Goal: Complete application form: Complete application form

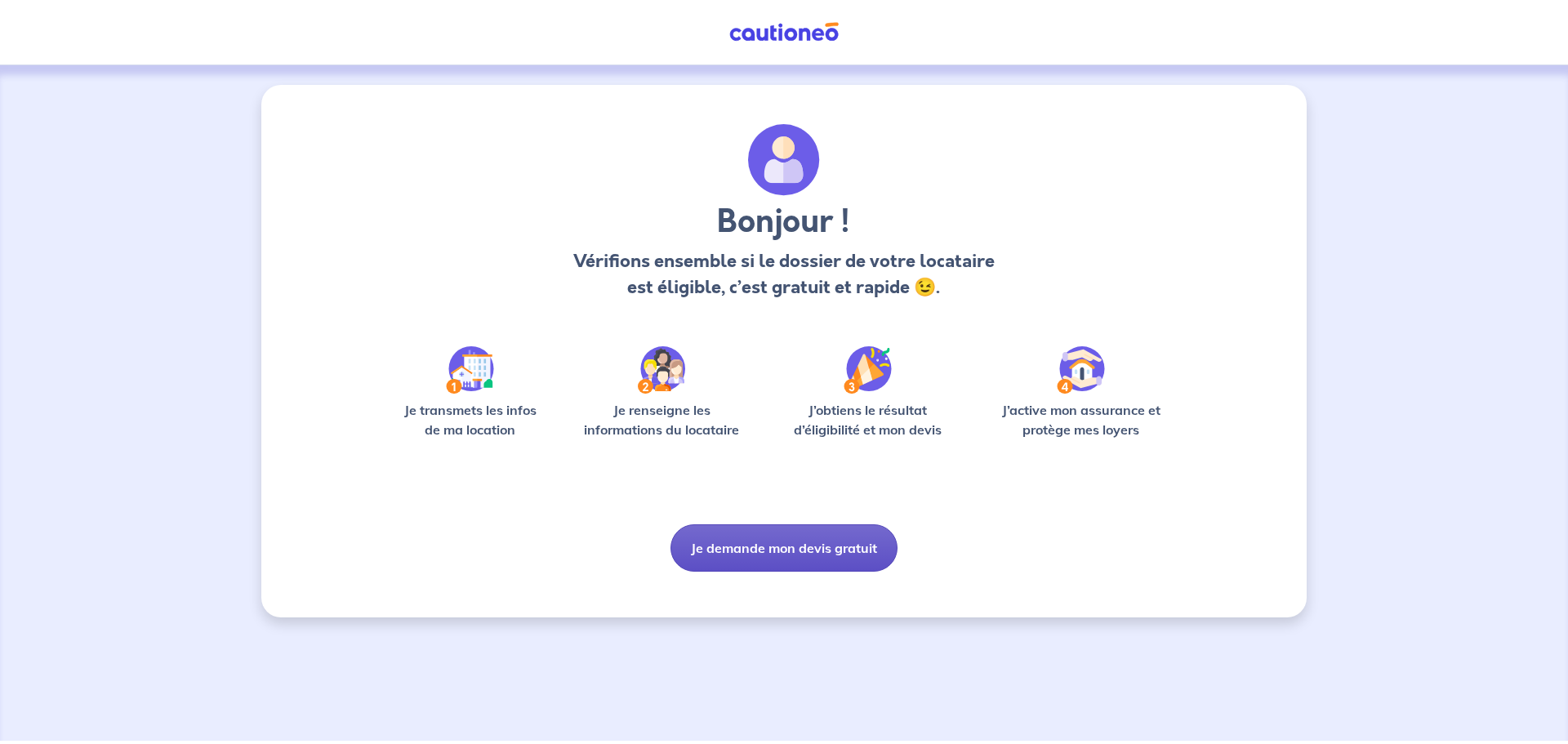
click at [797, 545] on button "Je demande mon devis gratuit" at bounding box center [784, 548] width 227 height 47
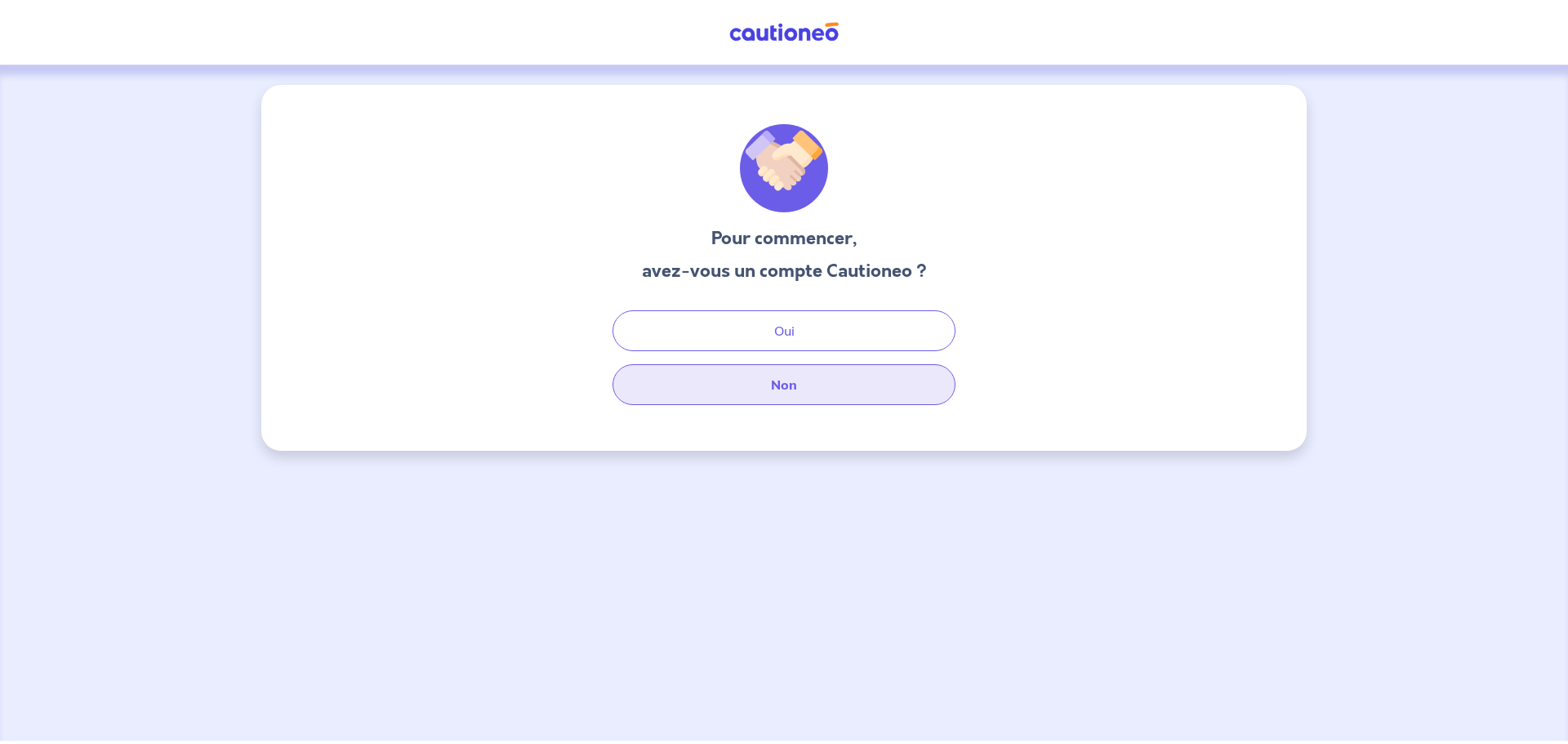
click at [792, 374] on button "Non" at bounding box center [784, 385] width 343 height 41
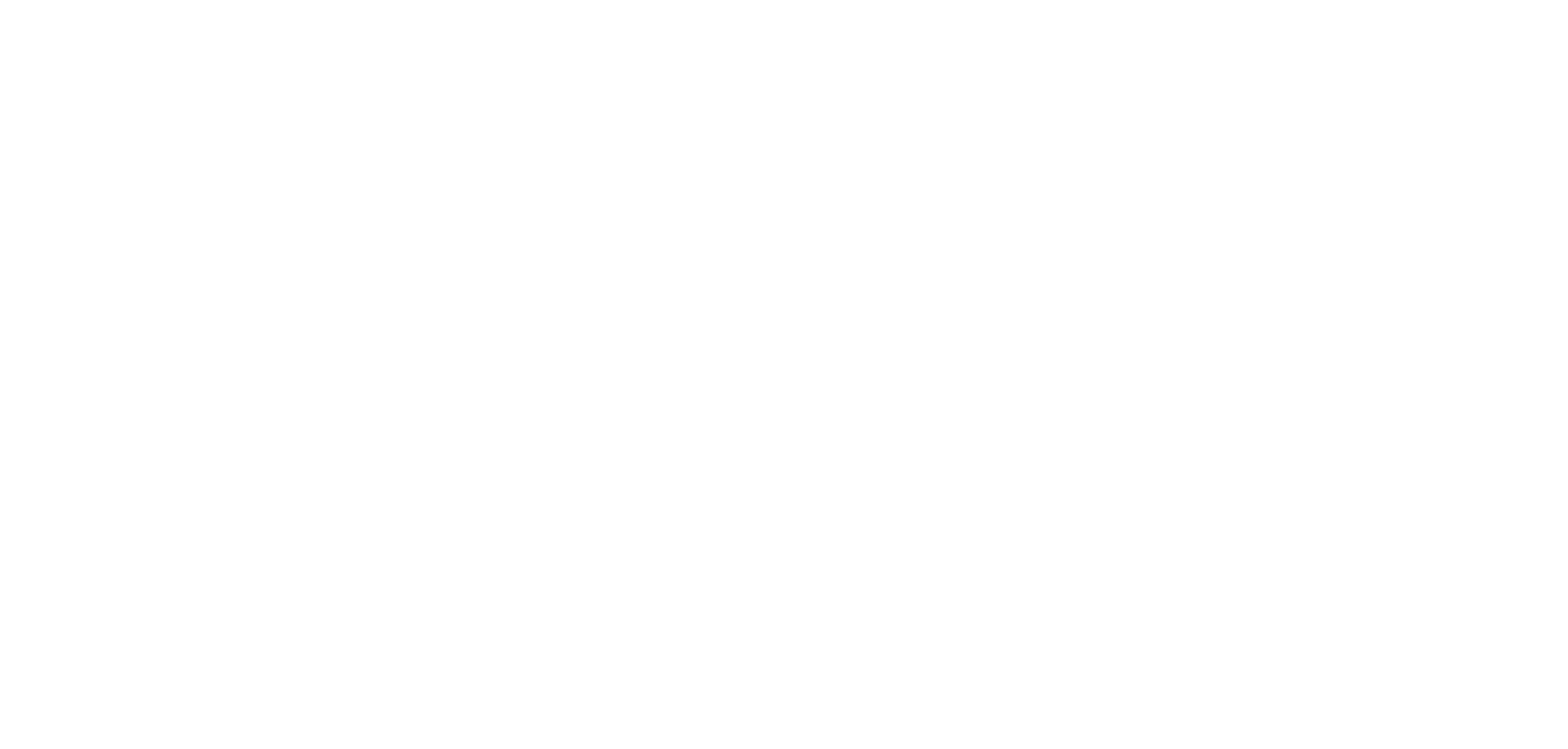
select select "FR"
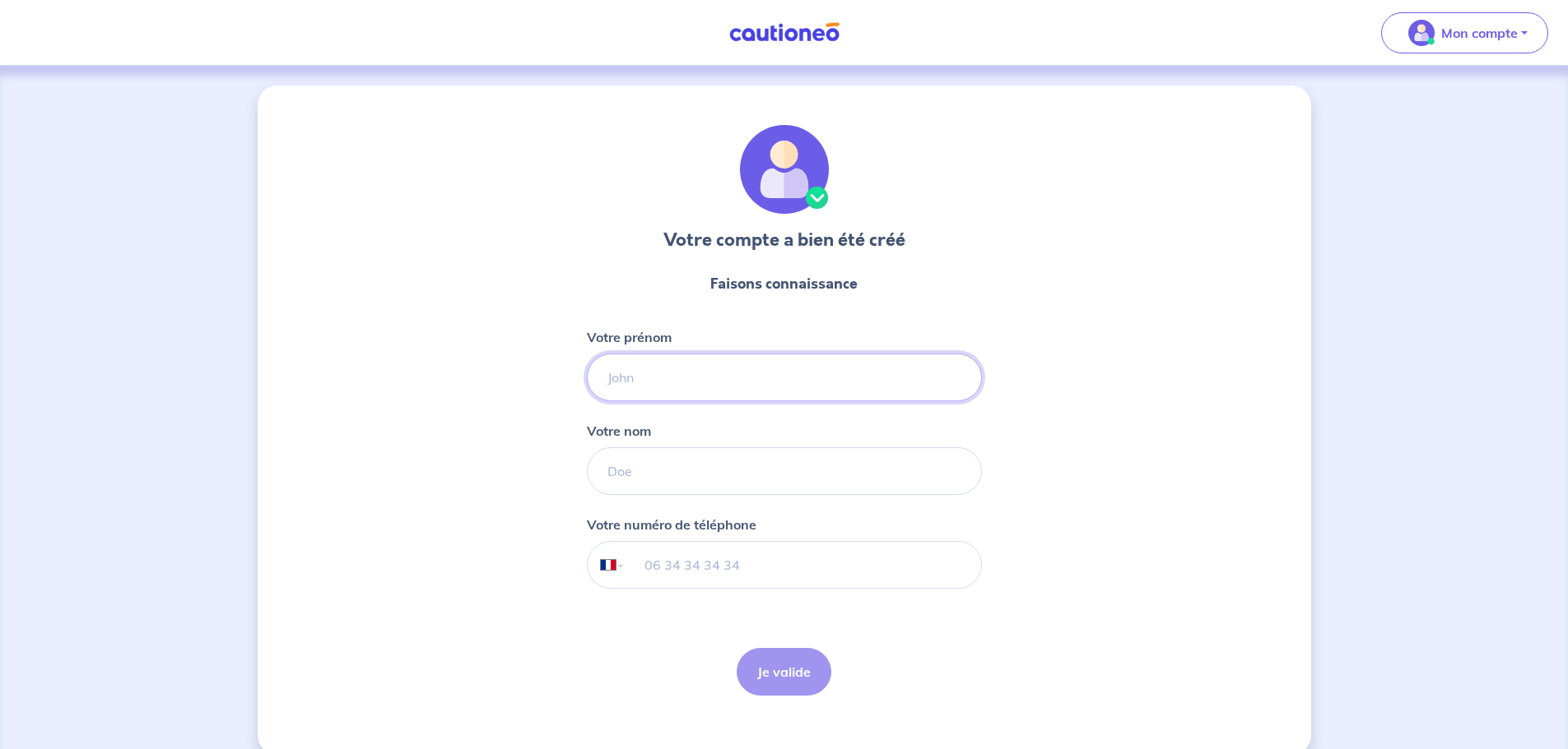
click at [655, 375] on input "Votre prénom" at bounding box center [784, 377] width 395 height 48
type input "[PERSON_NAME]"
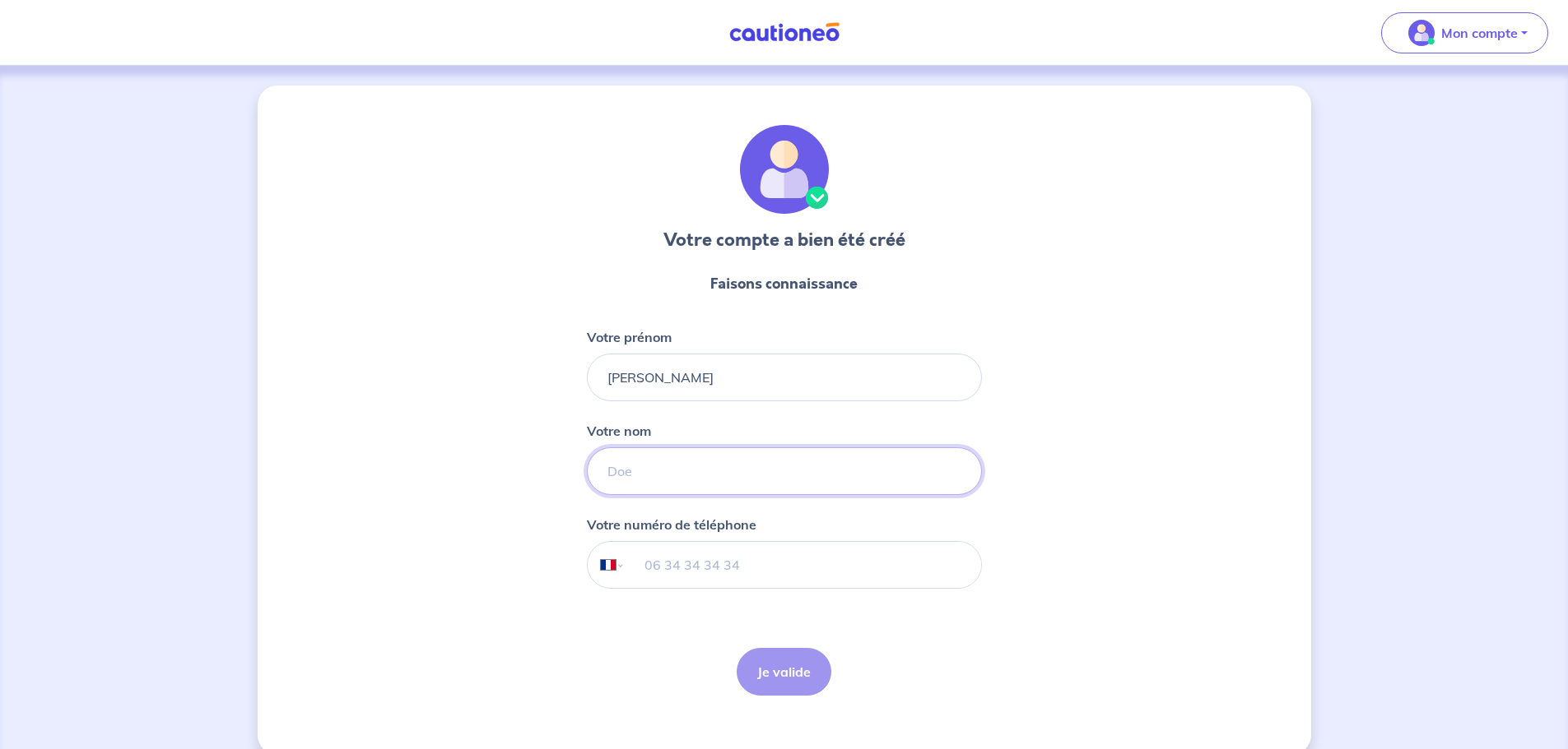
type input "Chevrier"
drag, startPoint x: 763, startPoint y: 568, endPoint x: 544, endPoint y: 556, distance: 219.3
click at [544, 556] on div "Votre compte a bien été créé Faisons connaissance Votre prénom [PERSON_NAME] no…" at bounding box center [784, 420] width 1053 height 670
type input "06 61 74 16 87"
click at [773, 673] on button "Je valide" at bounding box center [783, 671] width 94 height 48
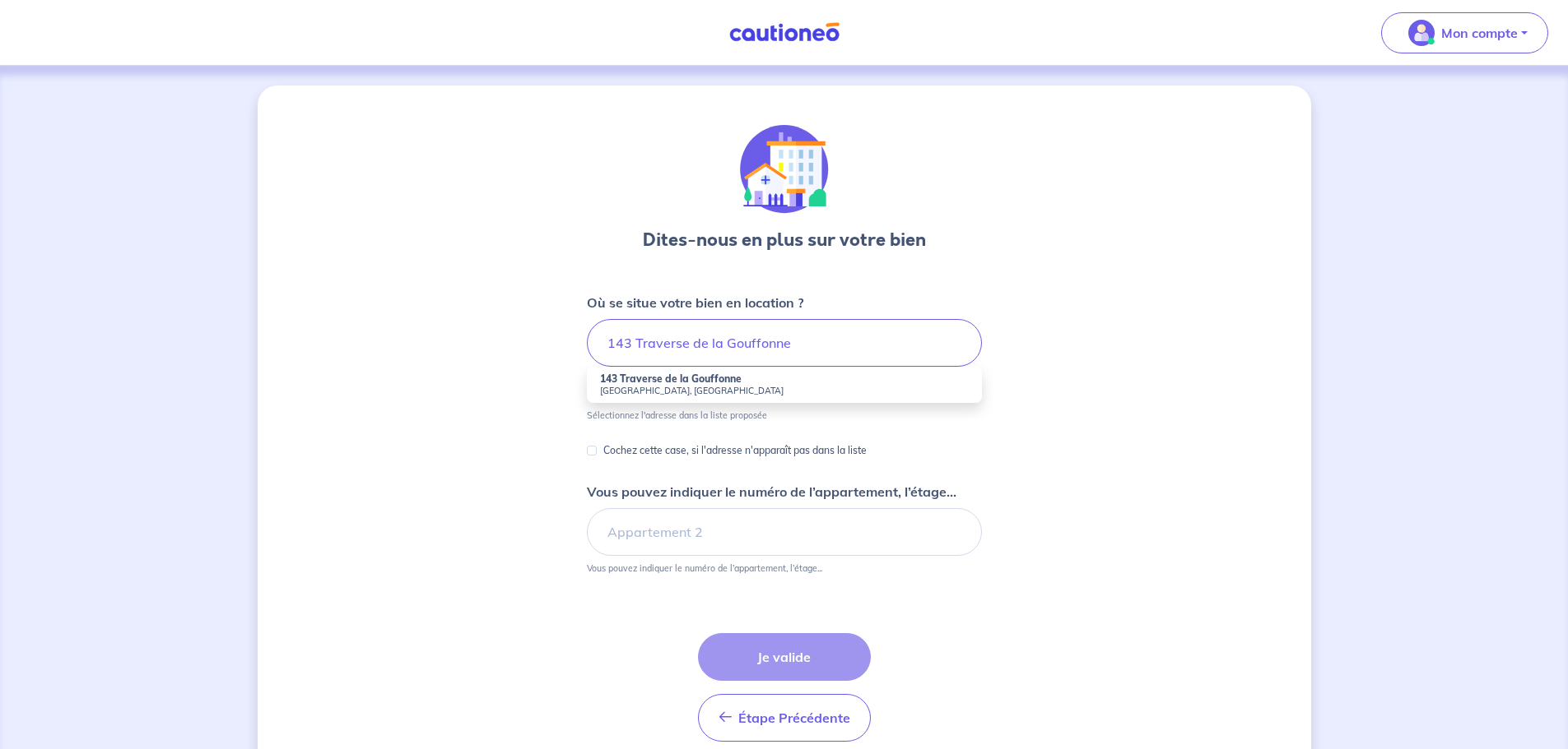
click at [733, 386] on small "[GEOGRAPHIC_DATA], [GEOGRAPHIC_DATA]" at bounding box center [784, 391] width 369 height 11
type input "143 Traverse de la Gouffonne, [GEOGRAPHIC_DATA], [GEOGRAPHIC_DATA]"
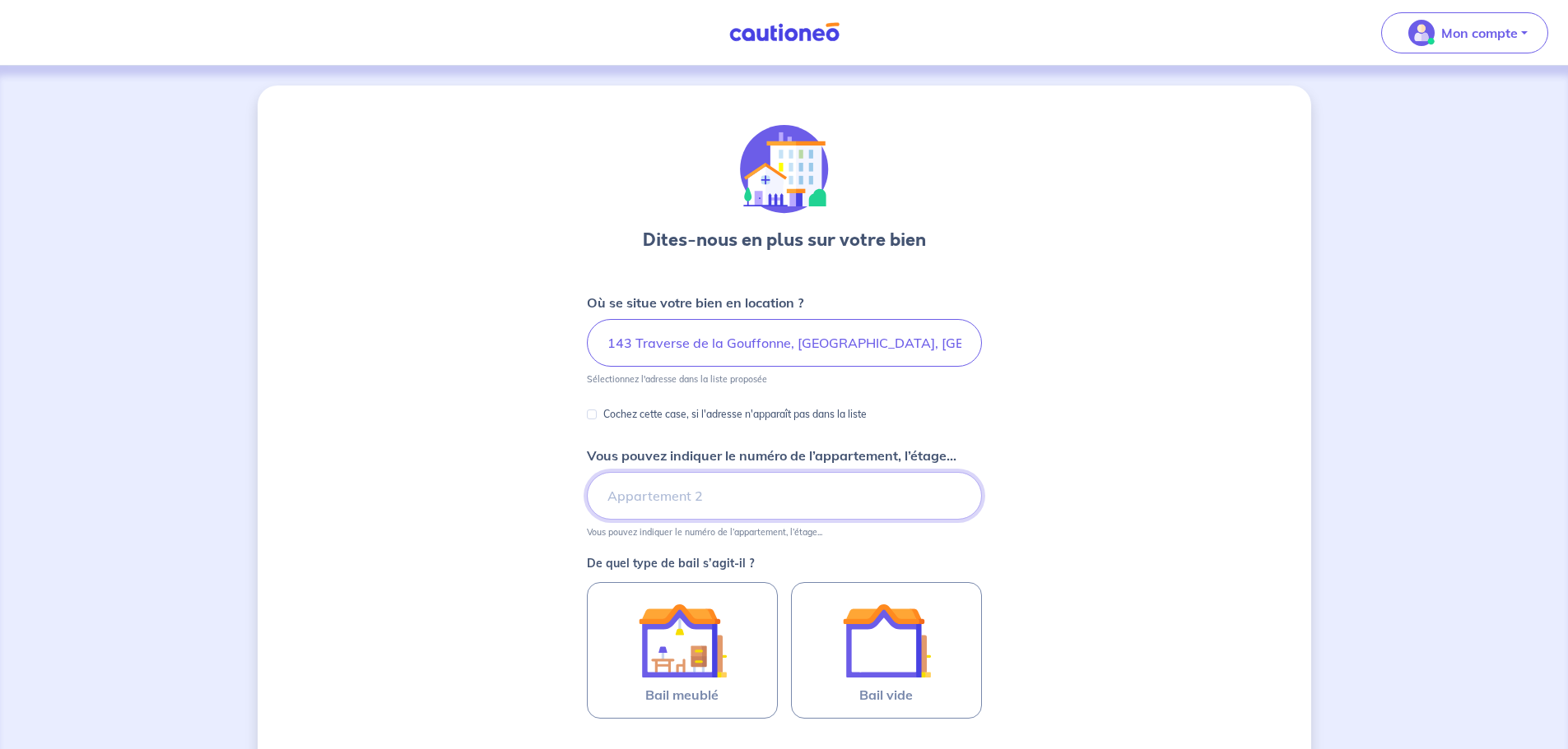
click at [648, 496] on input "Vous pouvez indiquer le numéro de l’appartement, l’étage..." at bounding box center [784, 496] width 395 height 48
type input "3"
type input "C"
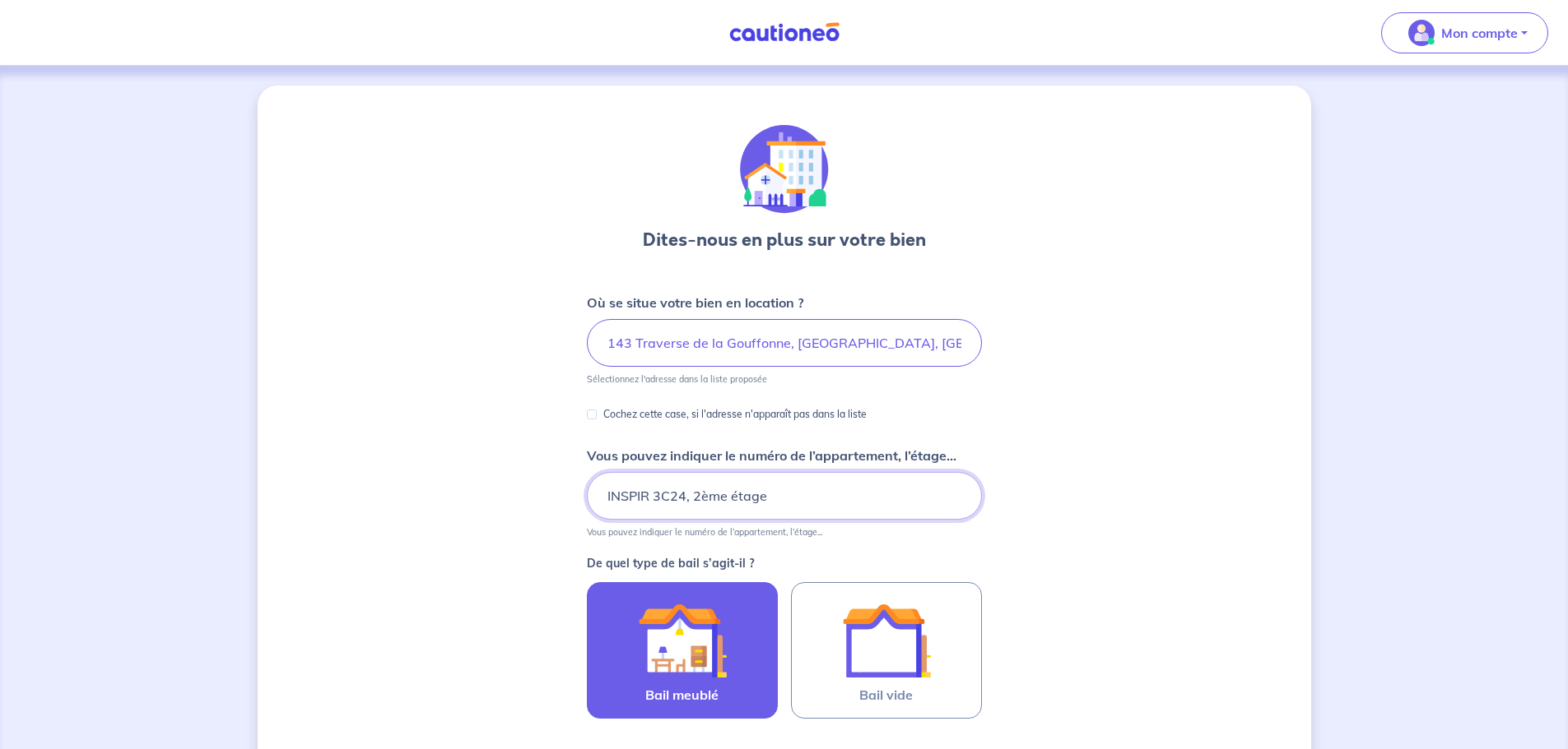
type input "INSPIR 3C24, 2ème étage"
click at [687, 612] on img at bounding box center [682, 641] width 89 height 89
click at [0, 0] on input "Bail meublé" at bounding box center [0, 0] width 0 height 0
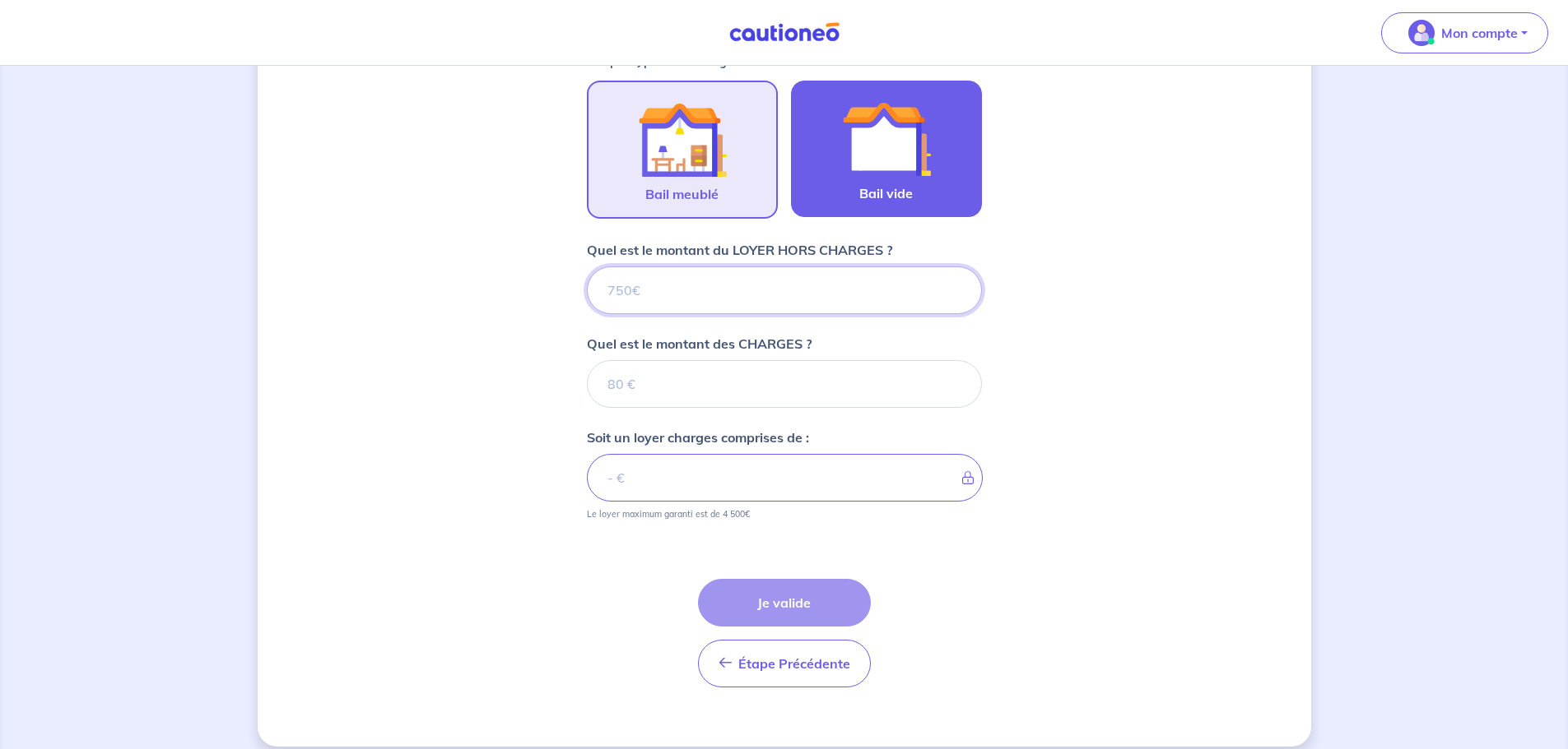
scroll to position [519, 0]
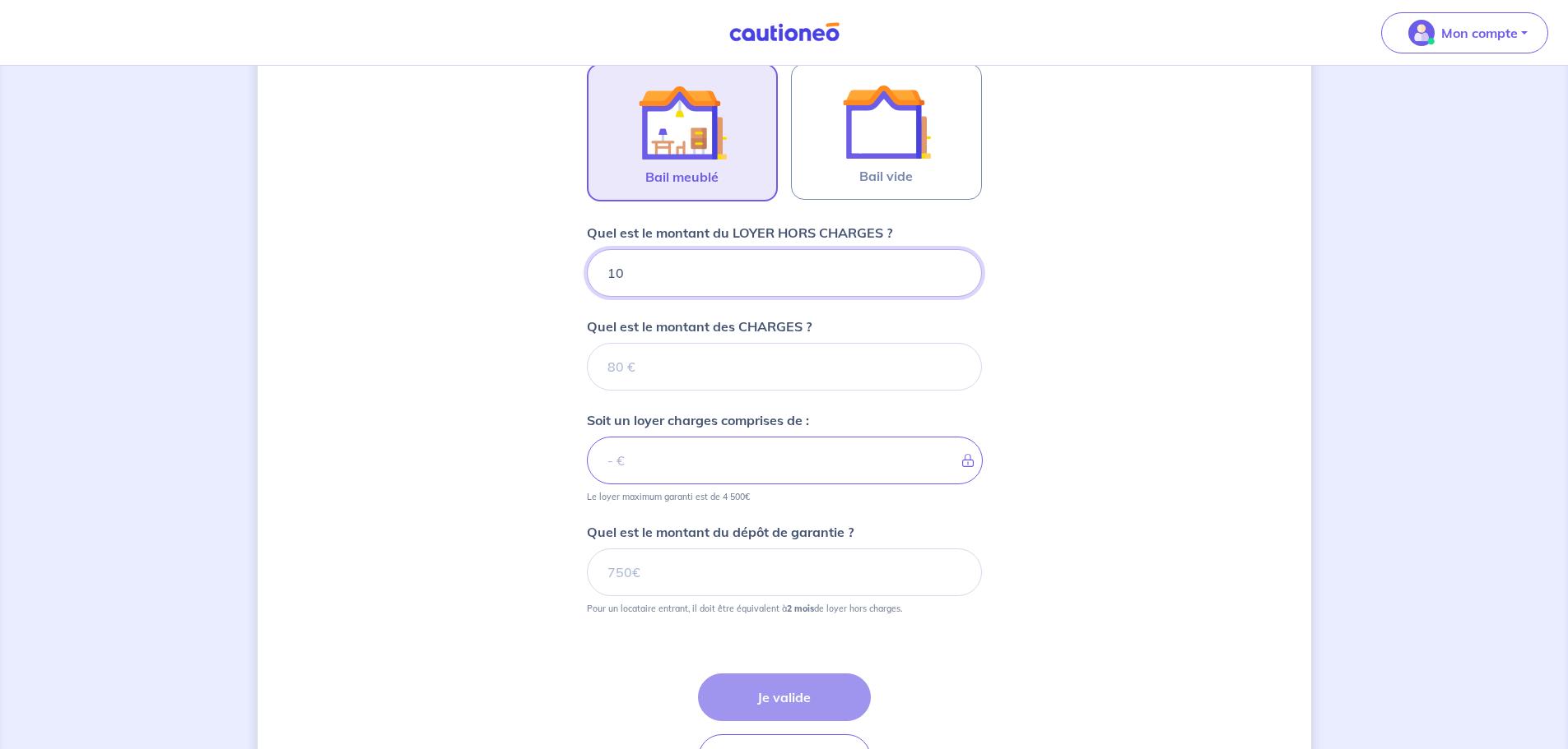
type input "100"
type input "1000"
type input "1050"
click at [728, 365] on input "Quel est le montant des CHARGES ?" at bounding box center [784, 367] width 395 height 48
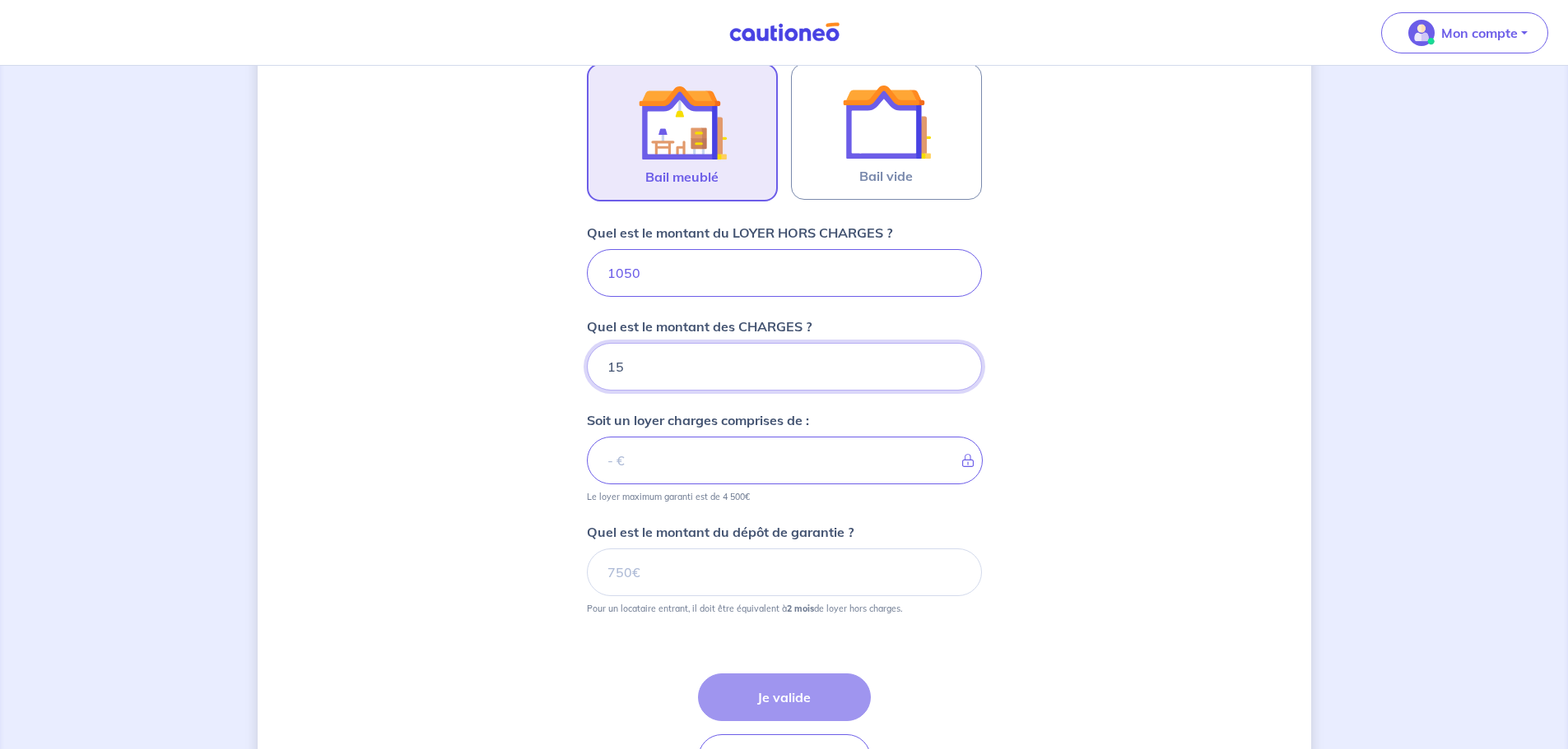
type input "150"
type input "1200"
type input "150"
click at [710, 577] on input "Quel est le montant du dépôt de garantie ?" at bounding box center [784, 572] width 395 height 48
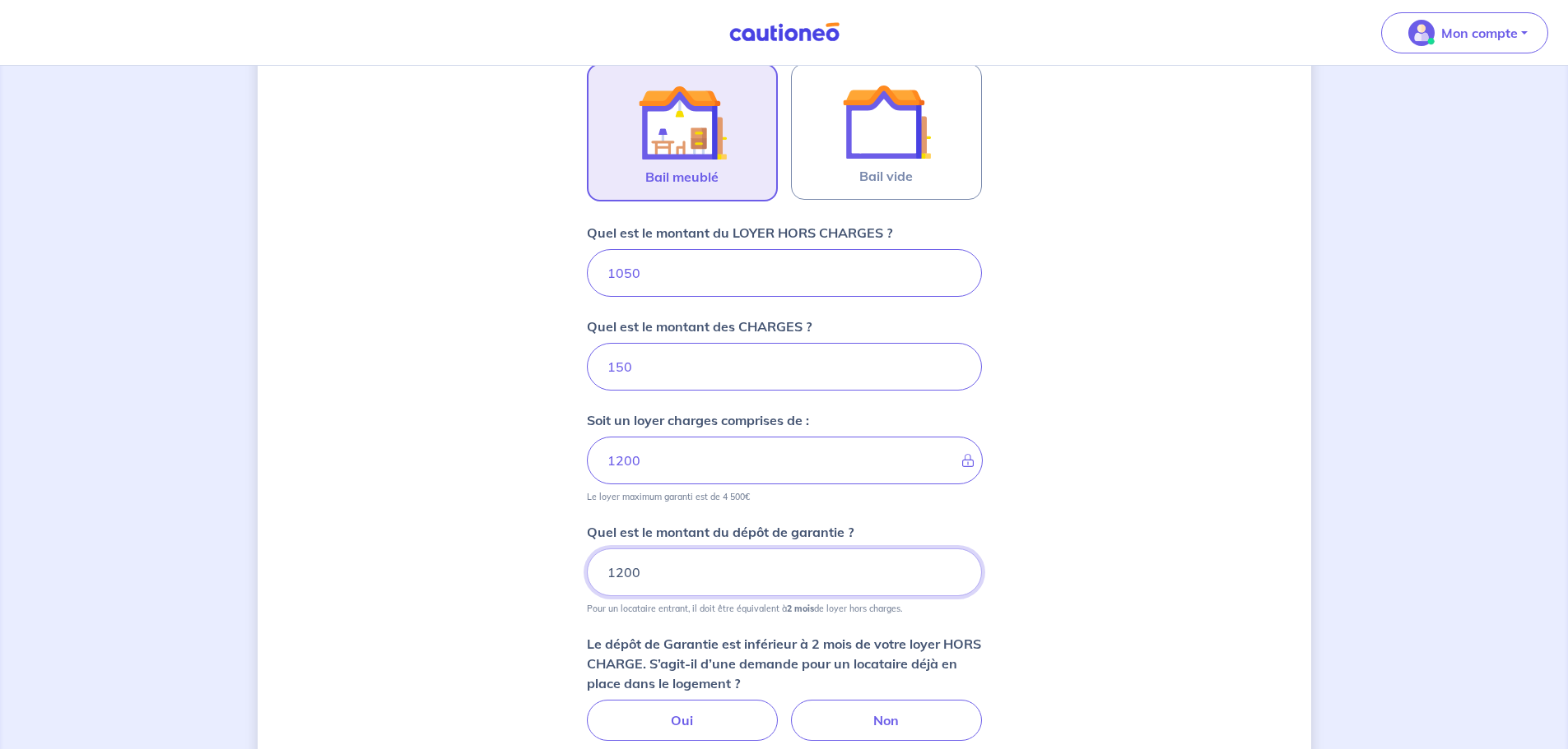
drag, startPoint x: 728, startPoint y: 571, endPoint x: 553, endPoint y: 563, distance: 175.2
click at [553, 563] on div "Dites-nous en plus sur votre bien Où se situe votre bien en location ? 143 Trav…" at bounding box center [784, 266] width 1053 height 1402
click at [674, 563] on input "1200" at bounding box center [784, 572] width 395 height 48
drag, startPoint x: 689, startPoint y: 562, endPoint x: 585, endPoint y: 558, distance: 104.1
click at [585, 558] on div "Dites-nous en plus sur votre bien Où se situe votre bien en location ? 143 Trav…" at bounding box center [784, 266] width 1053 height 1402
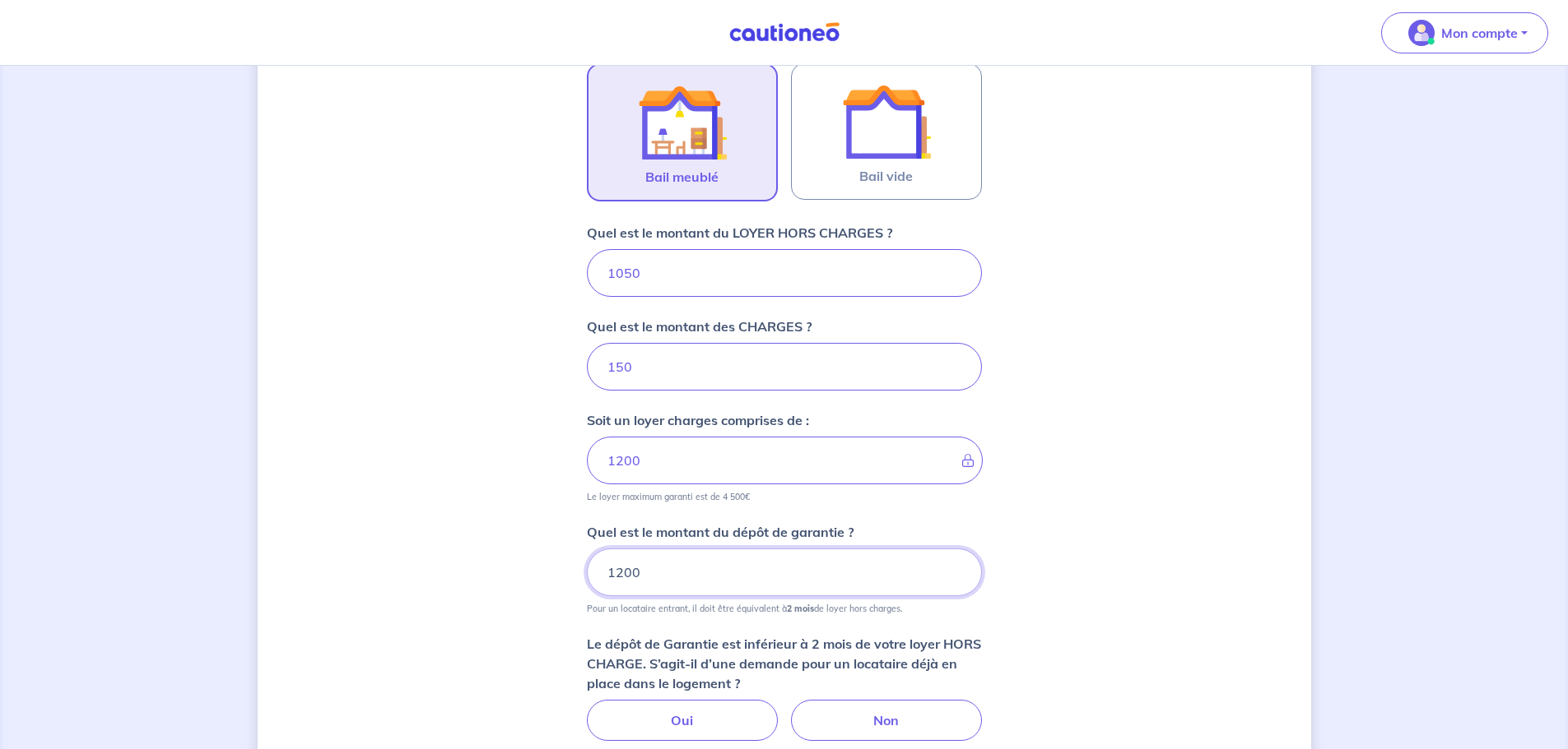
click at [737, 566] on input "1200" at bounding box center [784, 572] width 395 height 48
drag, startPoint x: 737, startPoint y: 566, endPoint x: 585, endPoint y: 557, distance: 152.3
click at [585, 557] on div "Dites-nous en plus sur votre bien Où se situe votre bien en location ? 143 Trav…" at bounding box center [784, 266] width 1053 height 1402
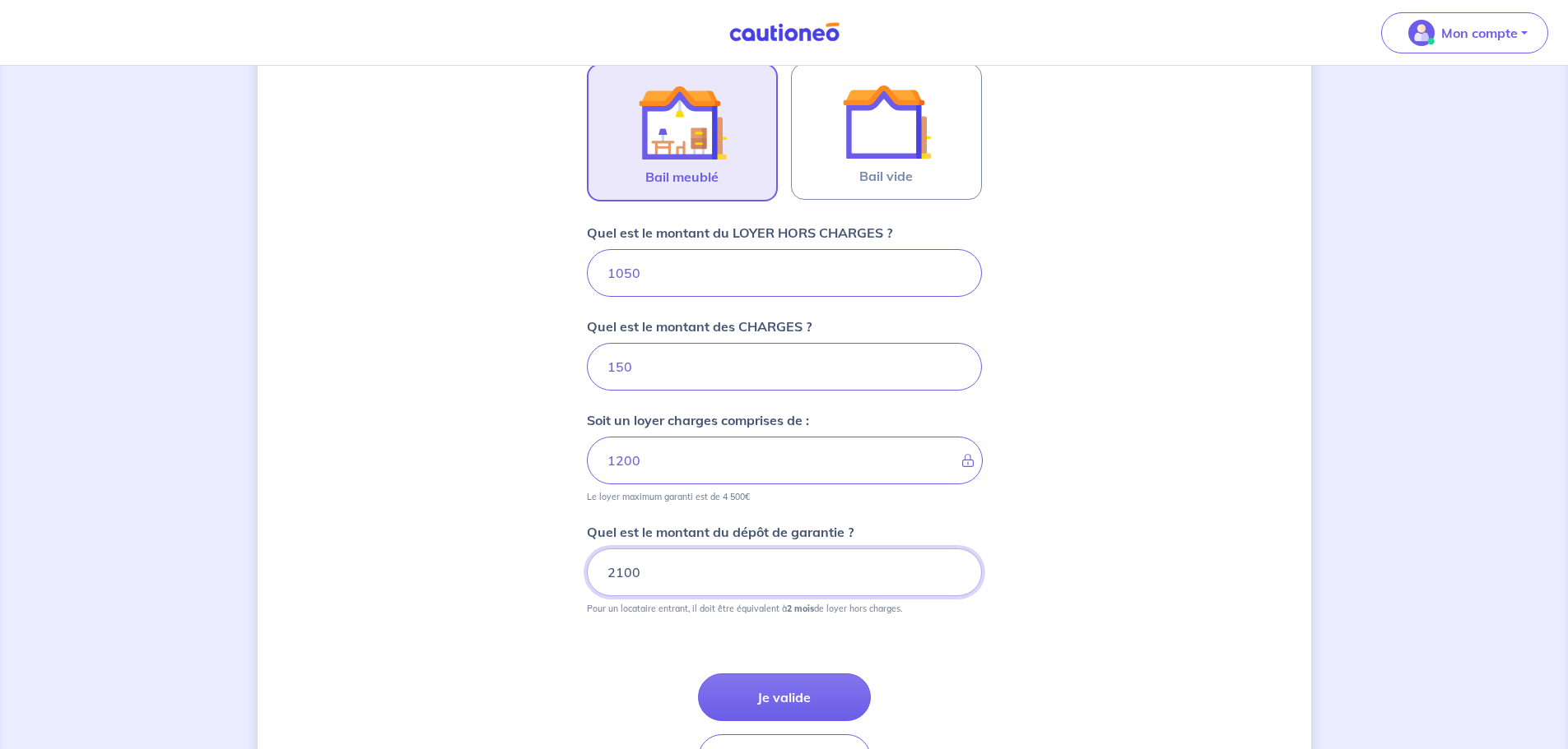
type input "2100"
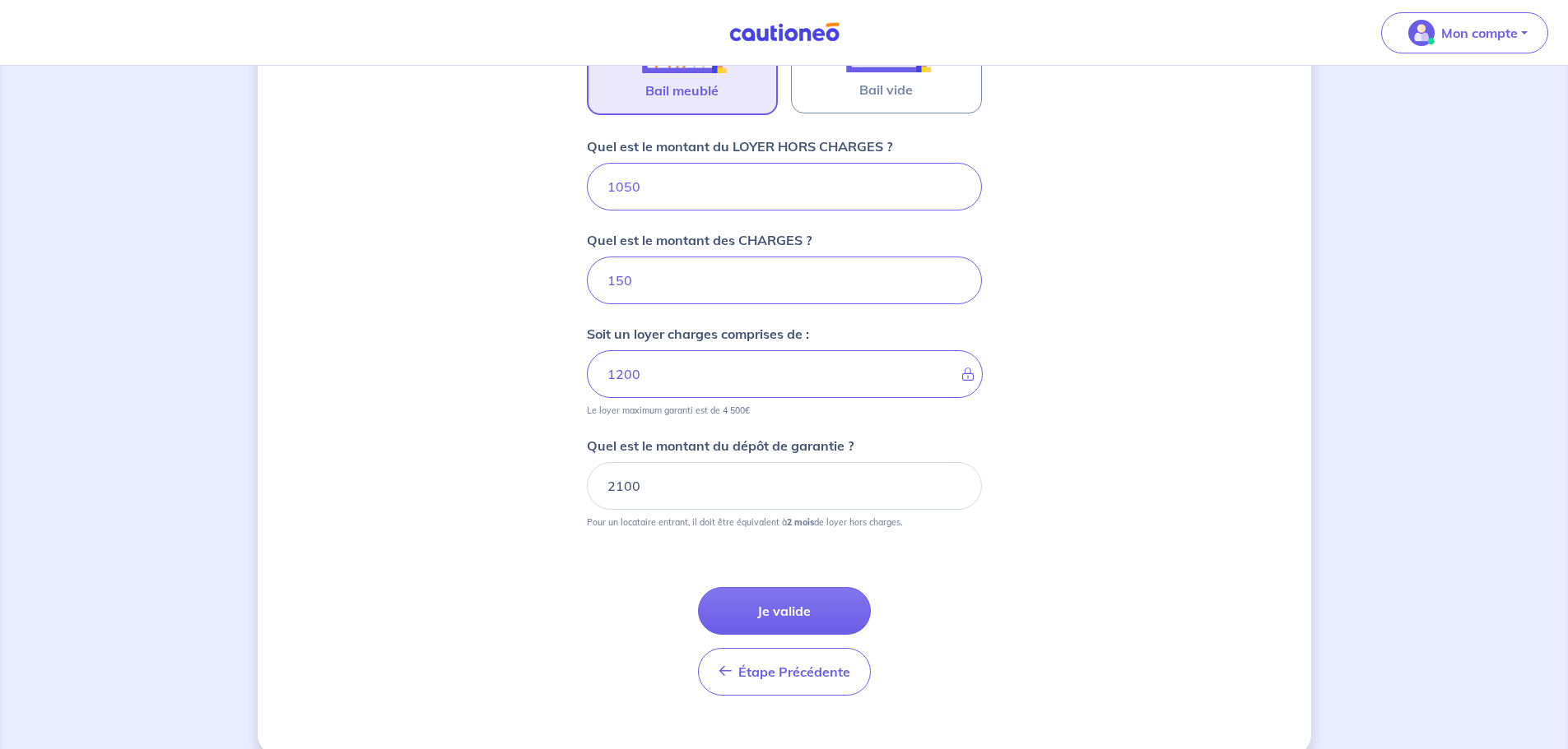
scroll to position [631, 0]
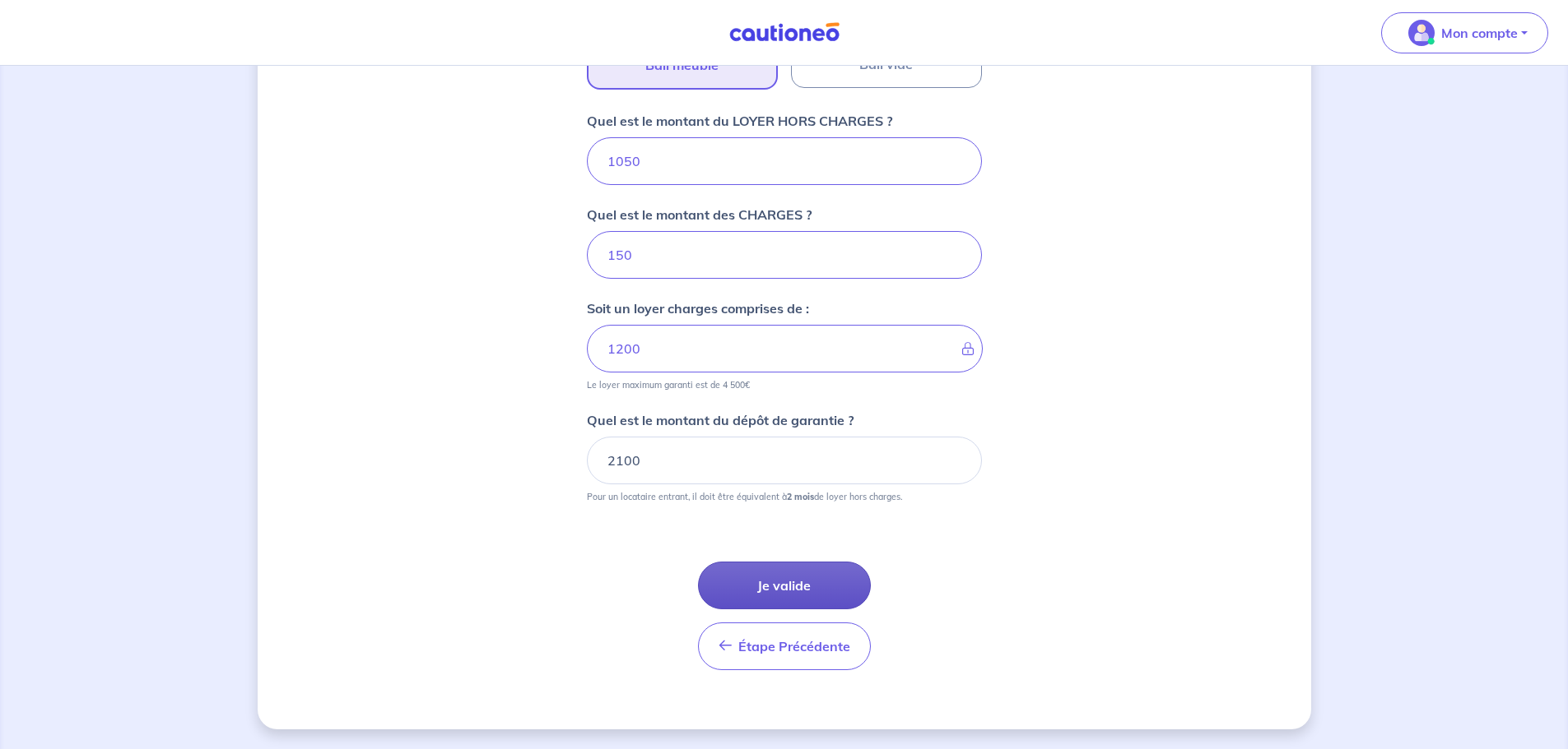
click at [792, 584] on button "Je valide" at bounding box center [784, 585] width 173 height 48
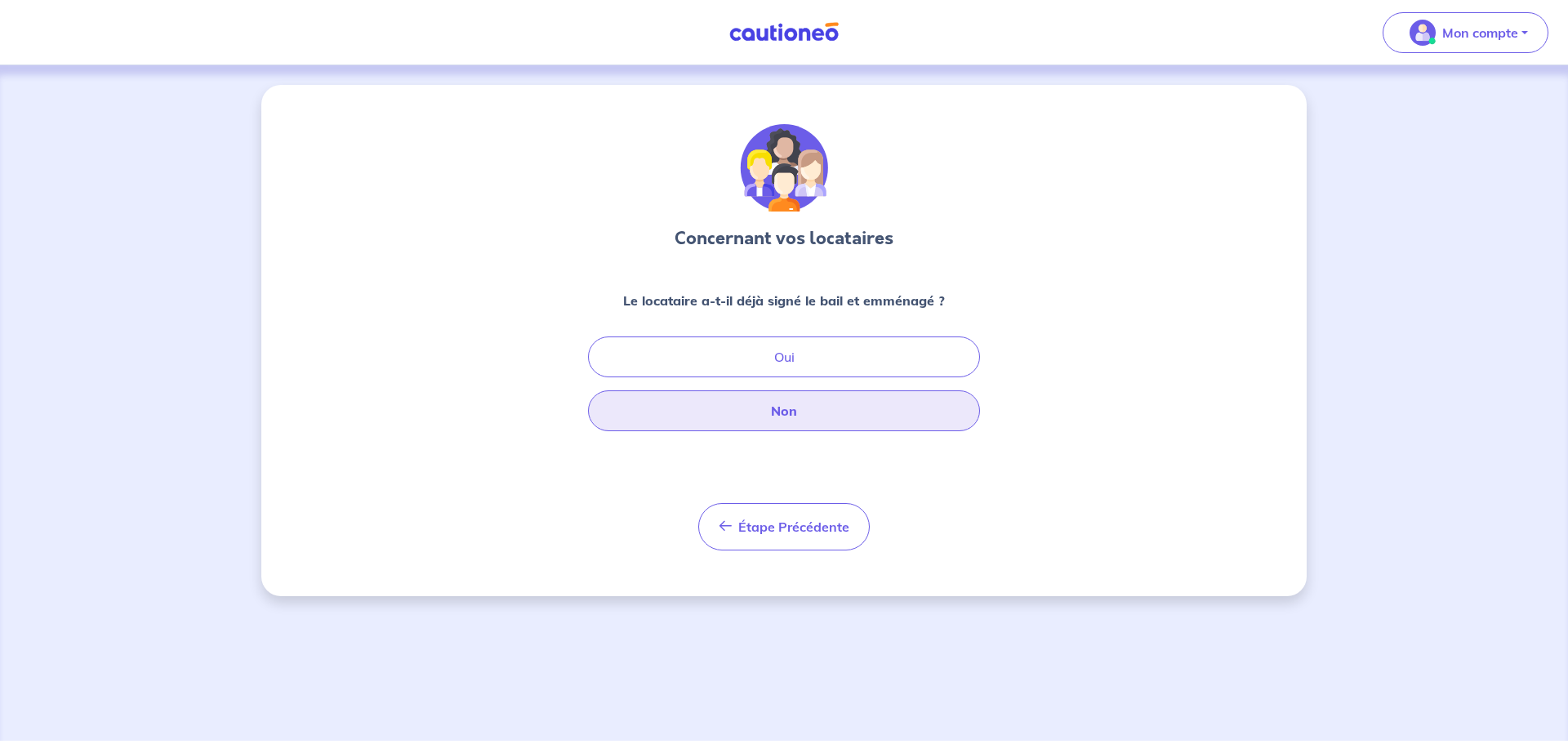
click at [814, 415] on button "Non" at bounding box center [784, 411] width 392 height 41
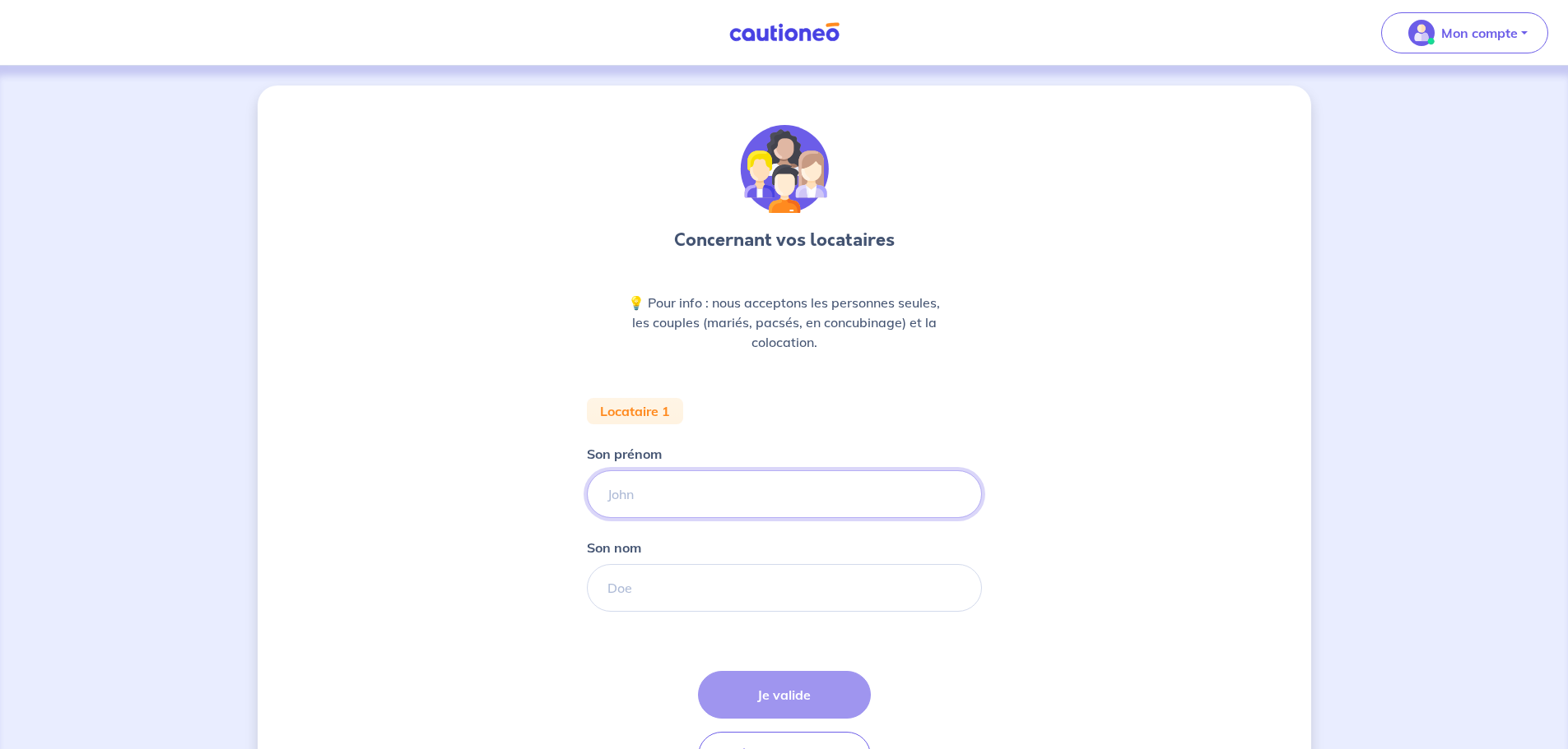
click at [757, 502] on input "Son prénom" at bounding box center [784, 494] width 395 height 48
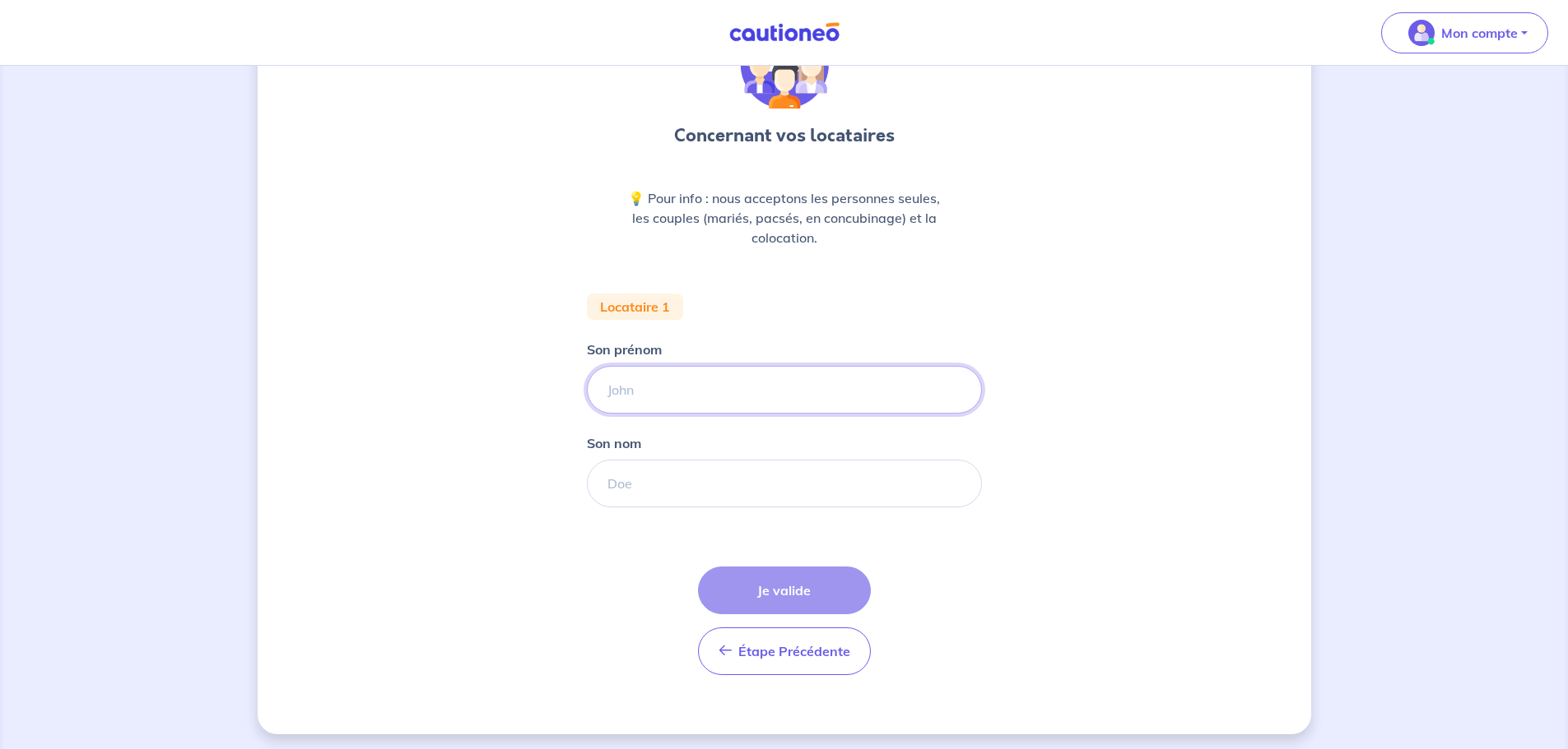
scroll to position [109, 0]
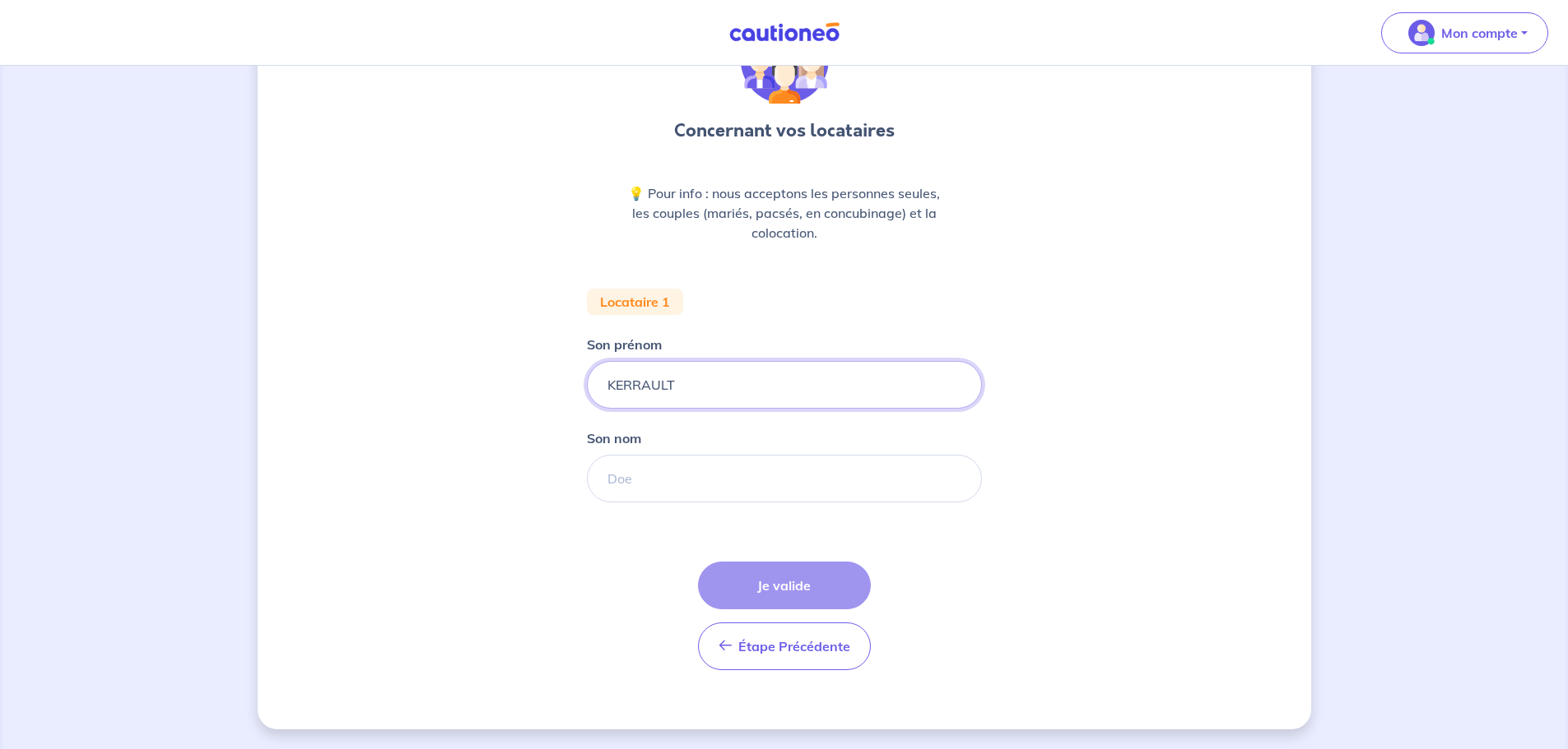
type input "KERRAULT"
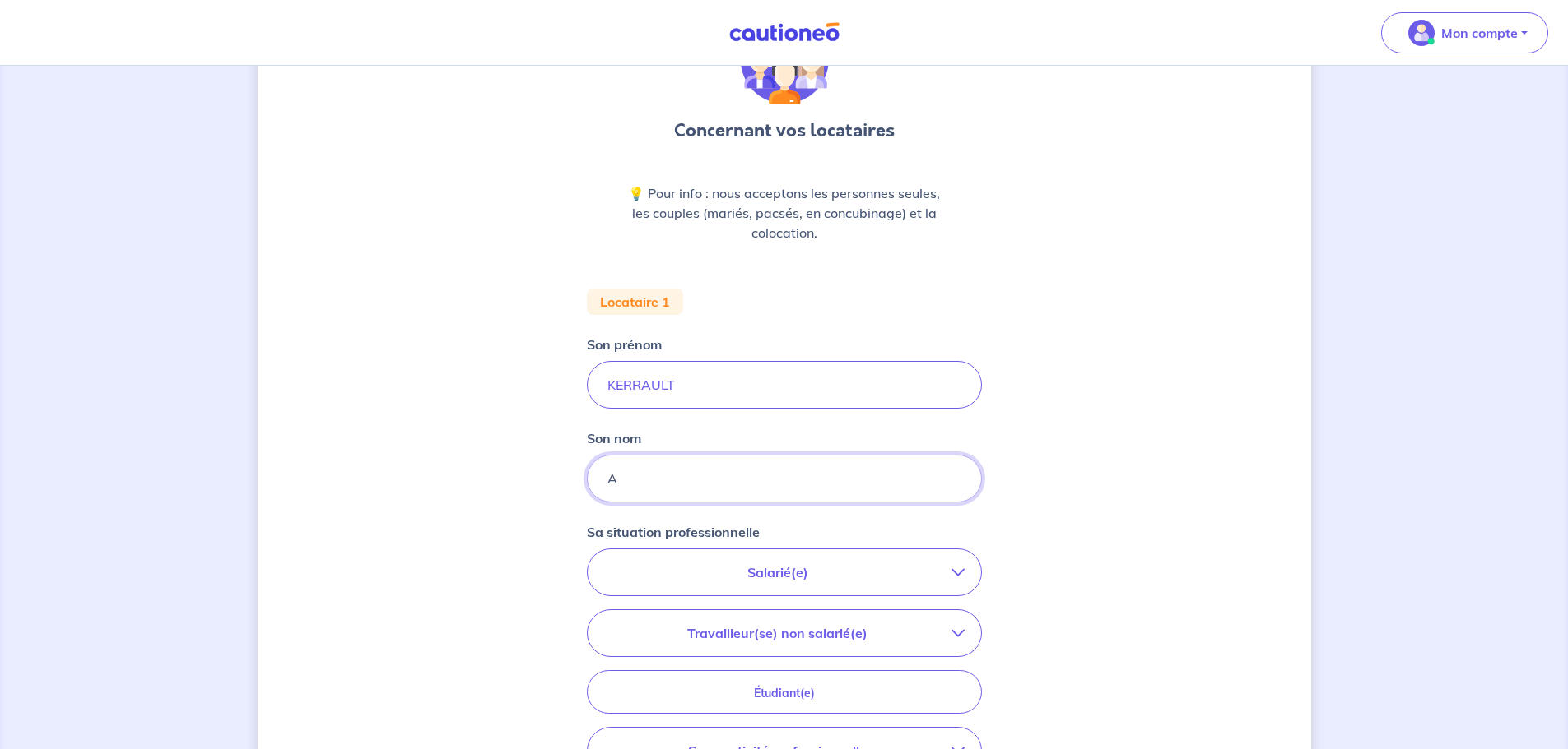
type input "A"
drag, startPoint x: 492, startPoint y: 359, endPoint x: 609, endPoint y: 413, distance: 128.9
click at [491, 359] on div "Concernant vos locataires 💡 Pour info : nous acceptons les personnes seules, le…" at bounding box center [784, 495] width 1053 height 1039
drag, startPoint x: 658, startPoint y: 473, endPoint x: 663, endPoint y: 401, distance: 72.2
click at [530, 454] on div "Concernant vos locataires 💡 Pour info : nous acceptons les personnes seules, le…" at bounding box center [784, 495] width 1053 height 1039
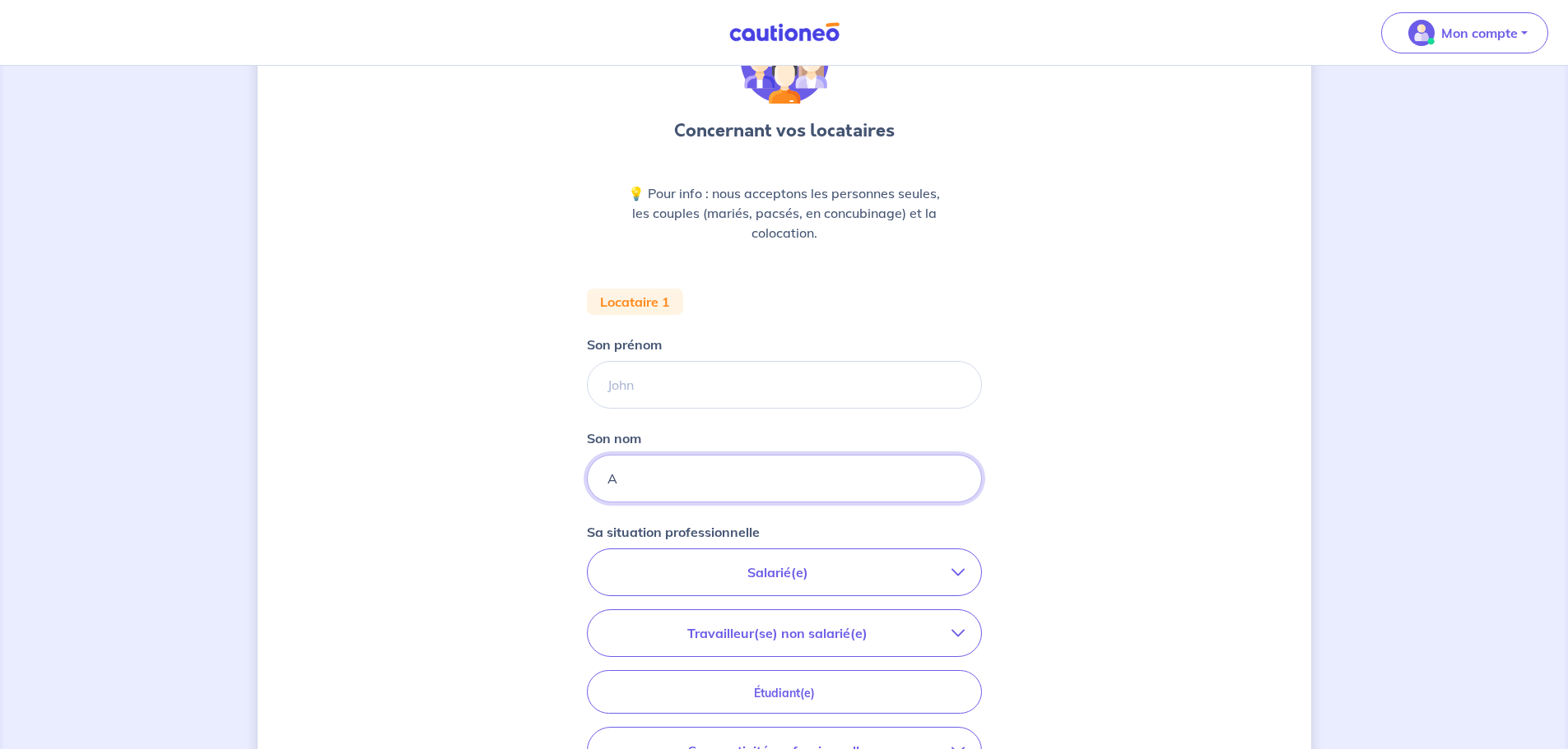
paste input "KERRAULT"
type input "KERRAULT"
click at [667, 389] on input "Son prénom" at bounding box center [784, 384] width 395 height 48
drag, startPoint x: 691, startPoint y: 386, endPoint x: 473, endPoint y: 328, distance: 225.6
click at [469, 356] on div "Concernant vos locataires 💡 Pour info : nous acceptons les personnes seules, le…" at bounding box center [784, 495] width 1053 height 1039
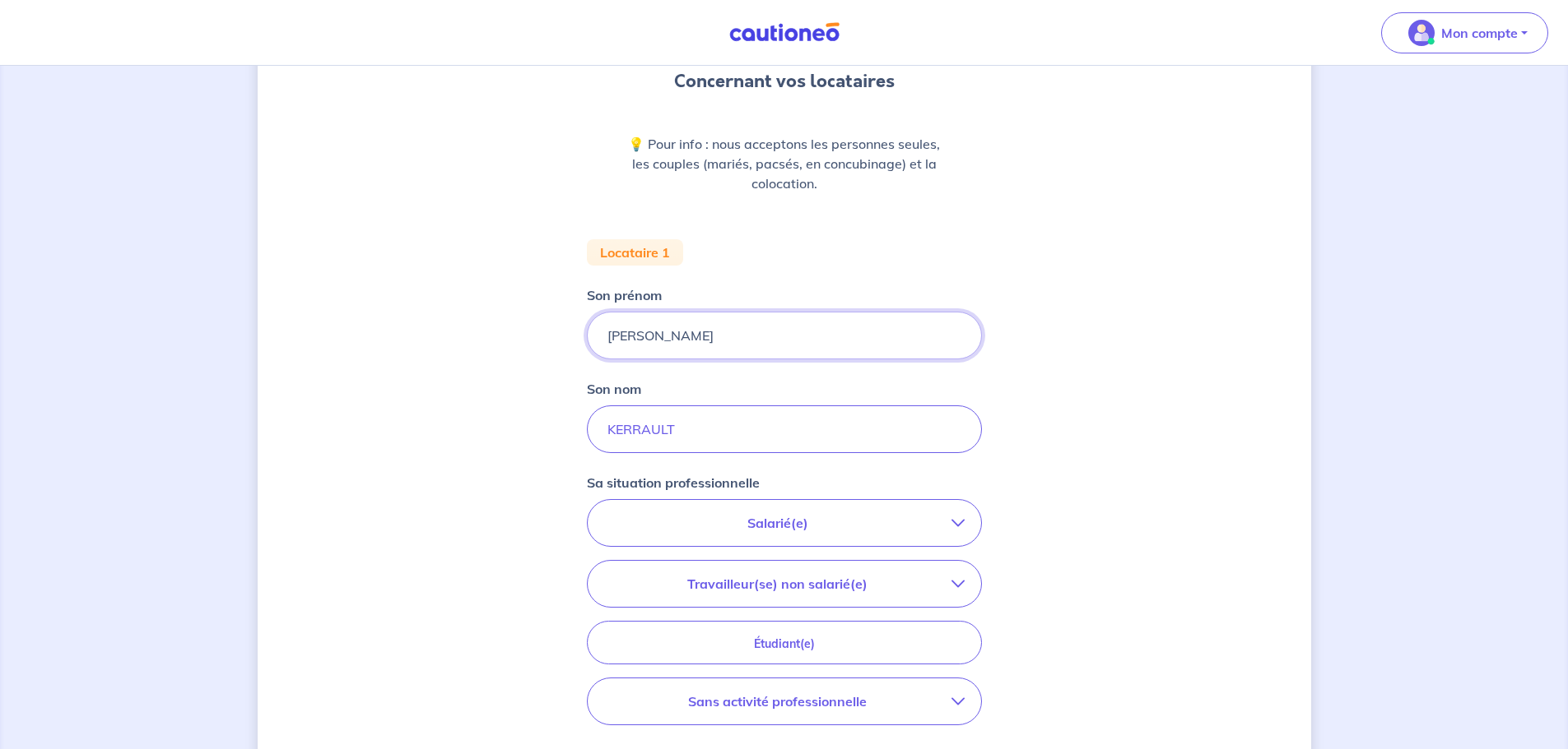
scroll to position [274, 0]
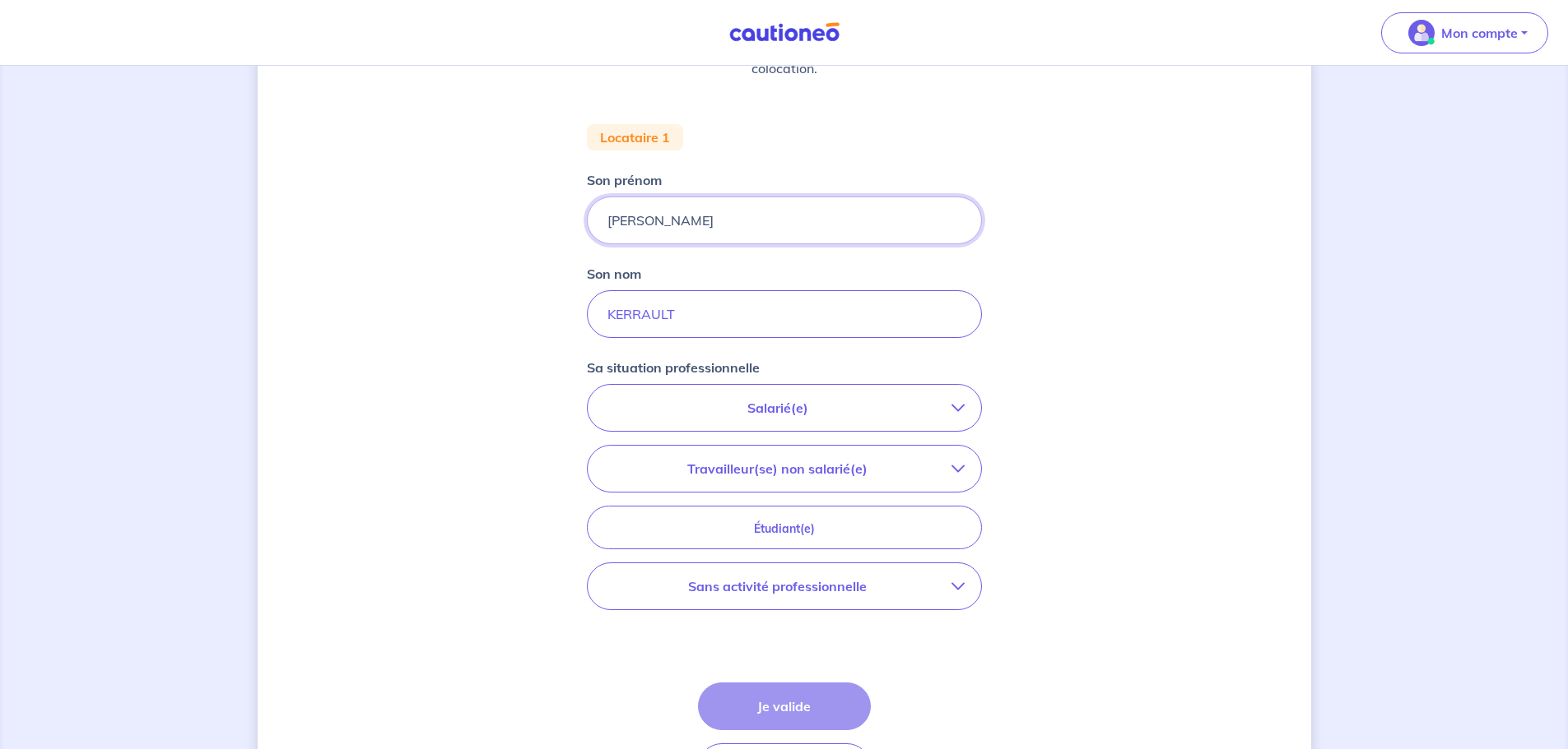
type input "[PERSON_NAME]"
click at [962, 468] on icon "button" at bounding box center [958, 468] width 13 height 13
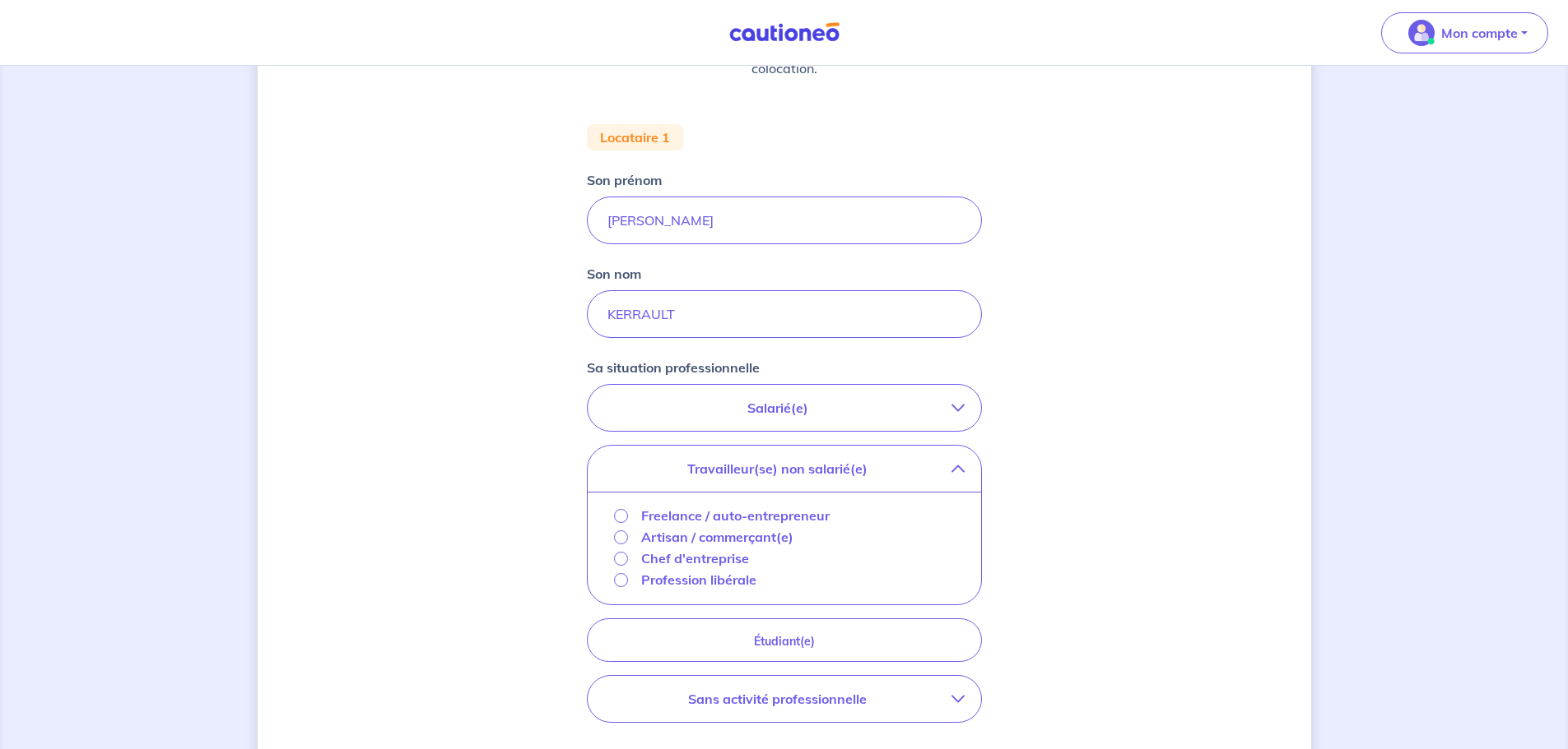
click at [962, 468] on icon "button" at bounding box center [958, 468] width 13 height 13
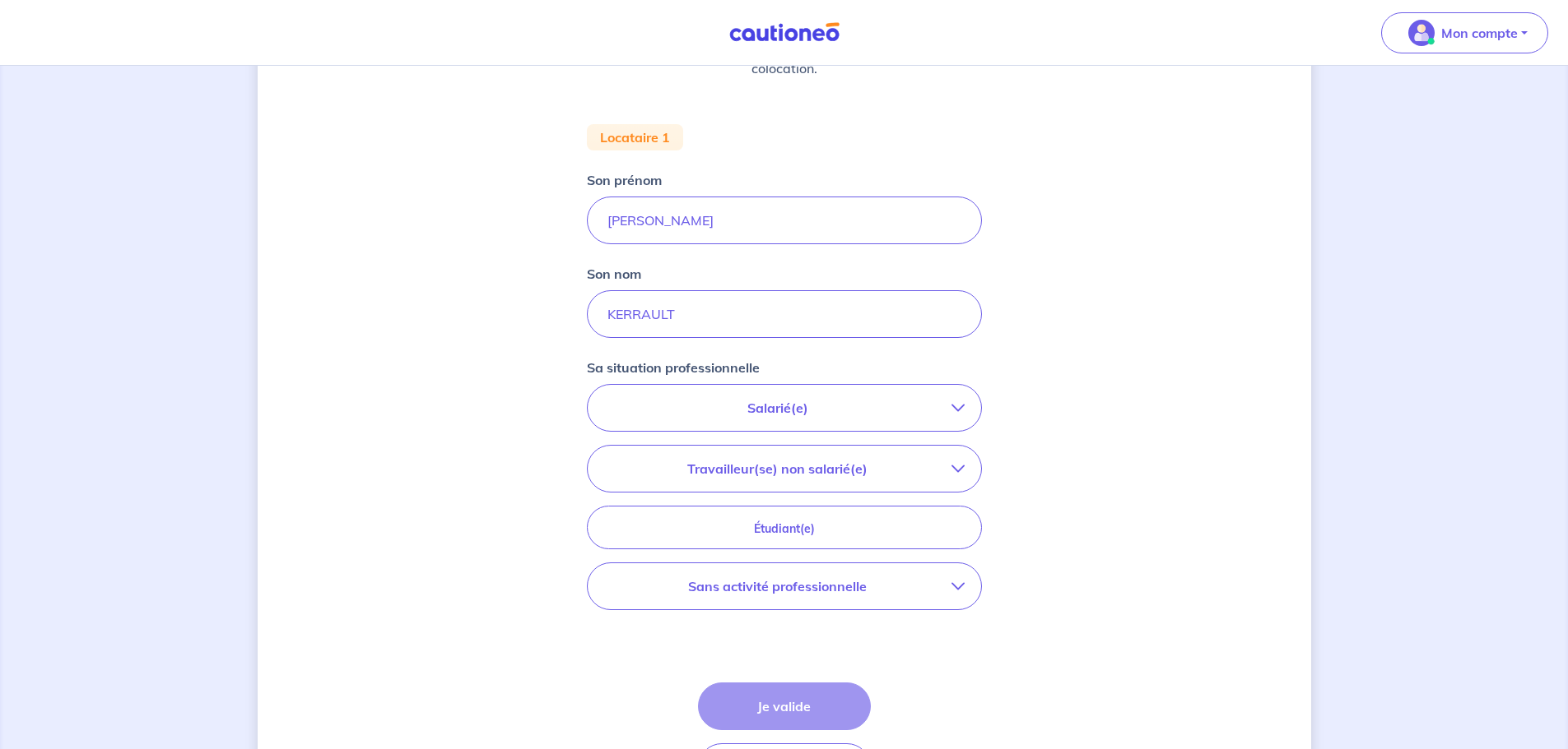
click at [936, 410] on p "Salarié(e)" at bounding box center [777, 408] width 347 height 20
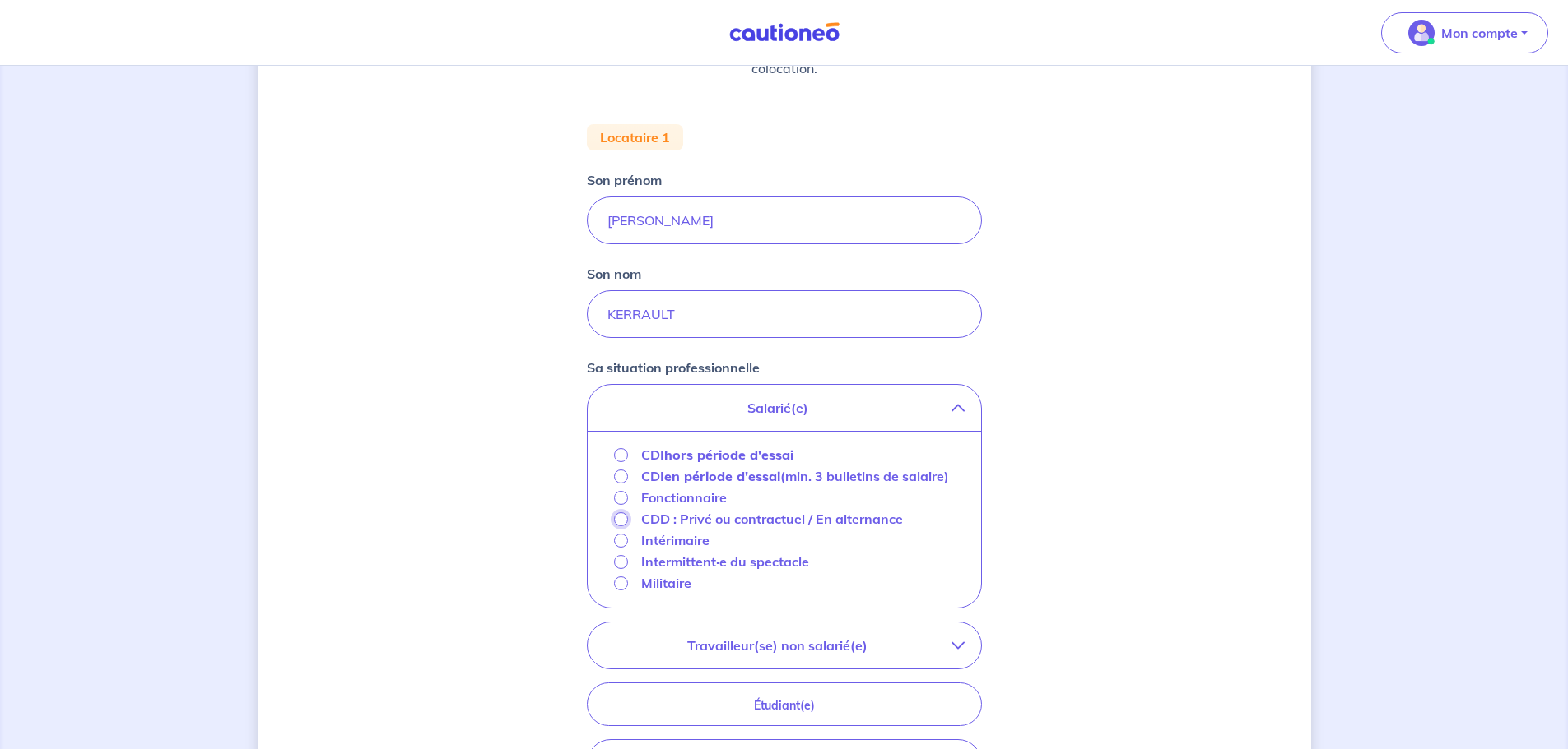
click at [620, 526] on input "CDD : Privé ou contractuel / En alternance" at bounding box center [620, 519] width 14 height 14
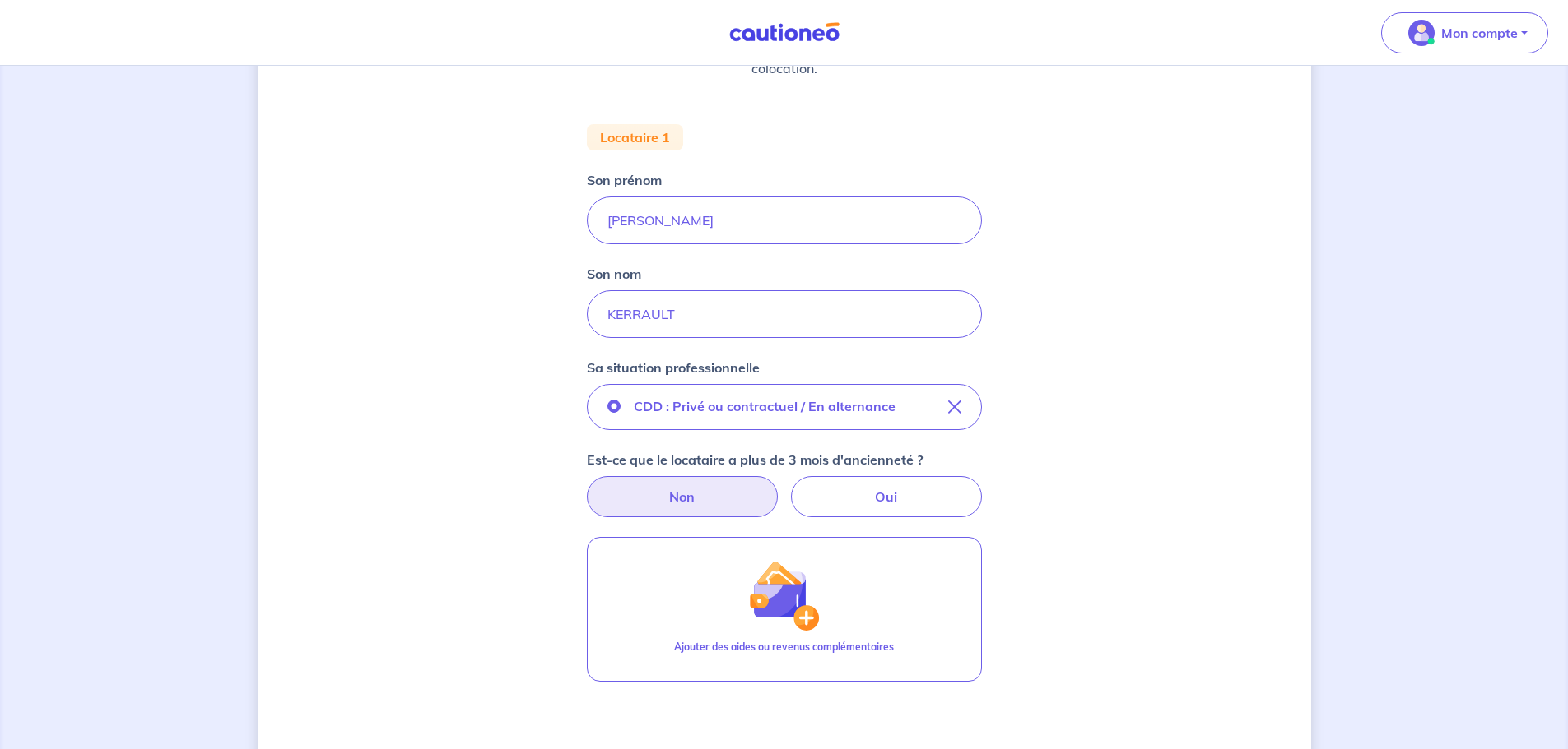
click at [693, 483] on label "Non" at bounding box center [682, 497] width 191 height 41
click at [778, 483] on input "Non" at bounding box center [783, 481] width 10 height 10
radio input "true"
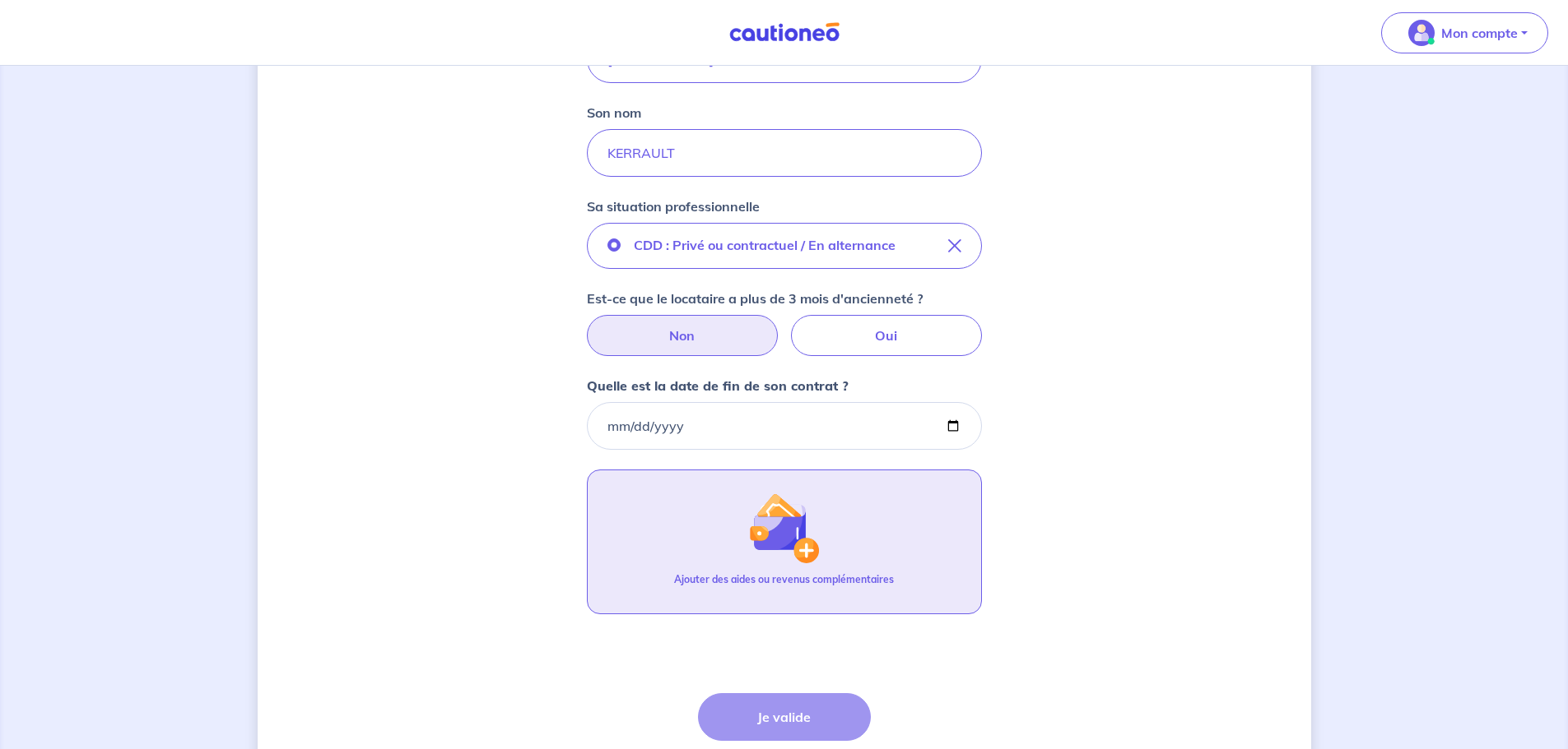
scroll to position [439, 0]
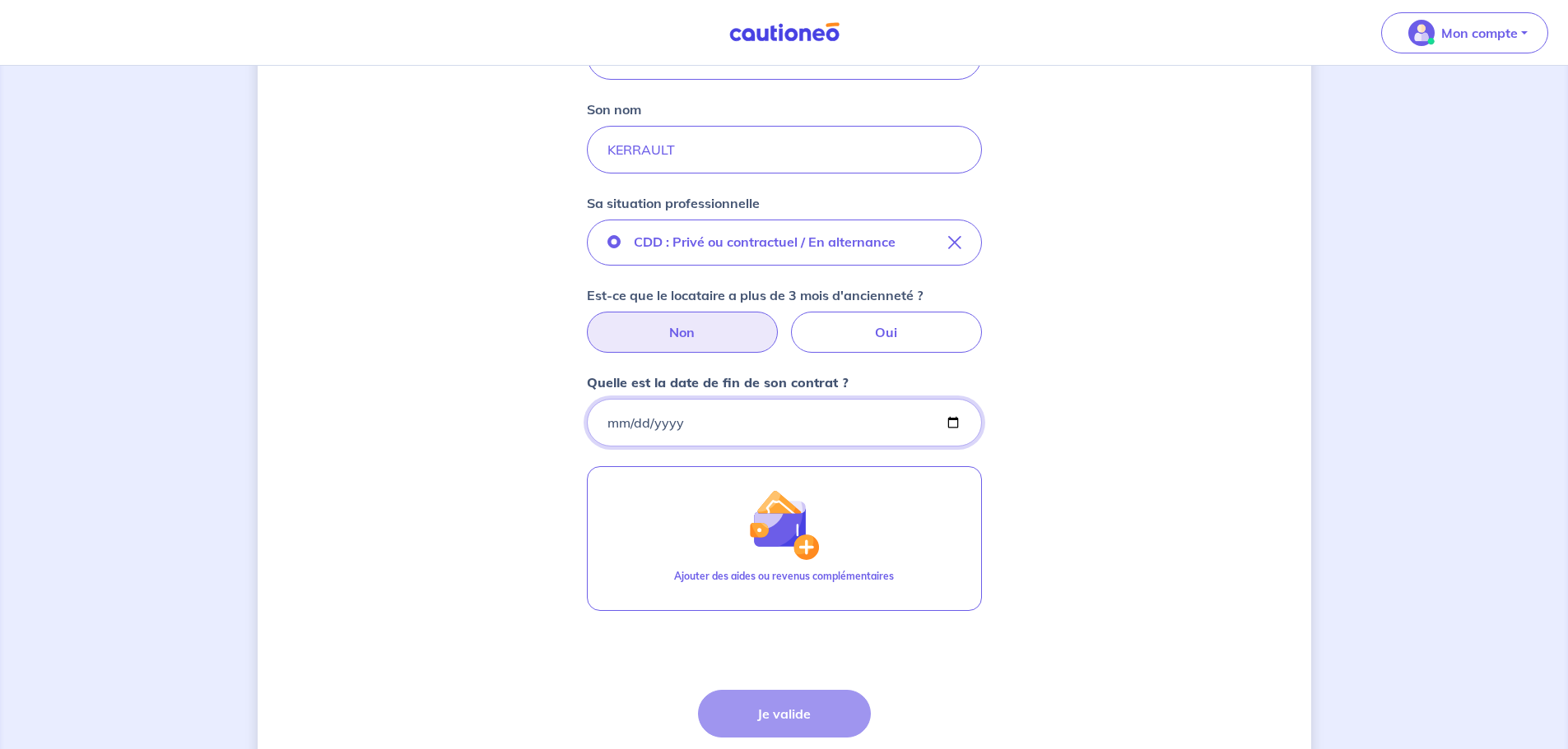
click at [673, 426] on input "Quelle est la date de fin de son contrat ?" at bounding box center [784, 423] width 395 height 48
click at [612, 423] on input "Quelle est la date de fin de son contrat ?" at bounding box center [784, 423] width 395 height 48
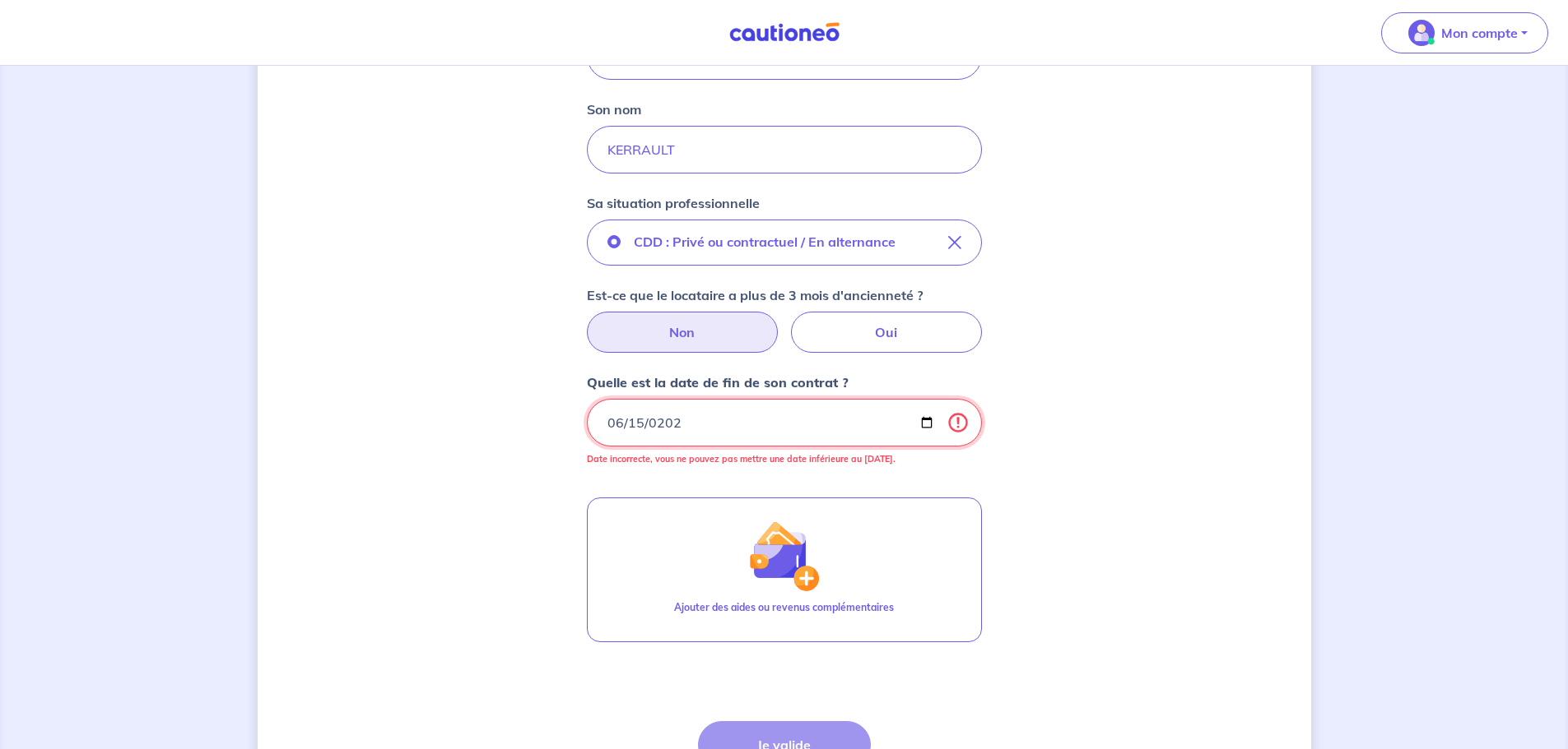
type input "[DATE]"
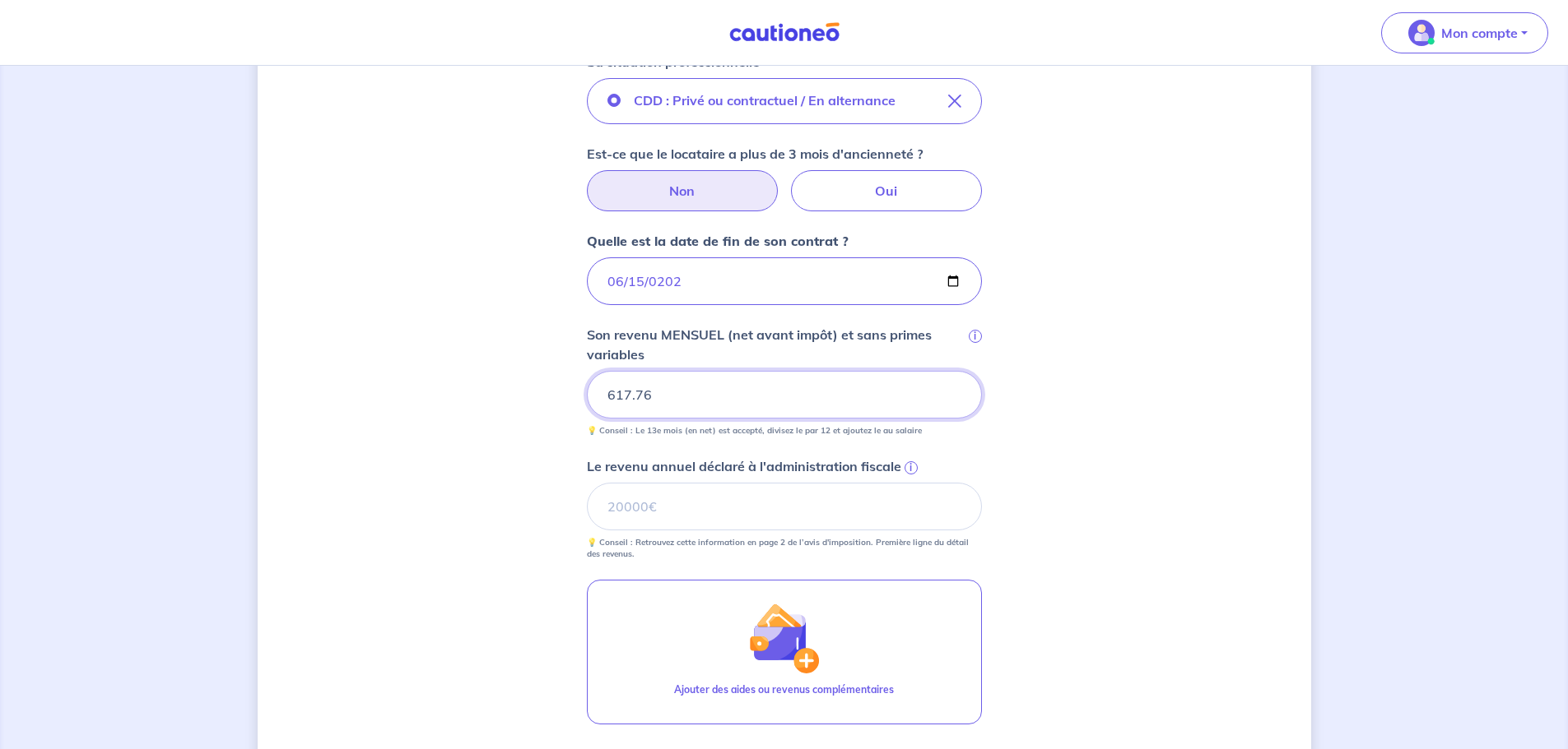
scroll to position [603, 0]
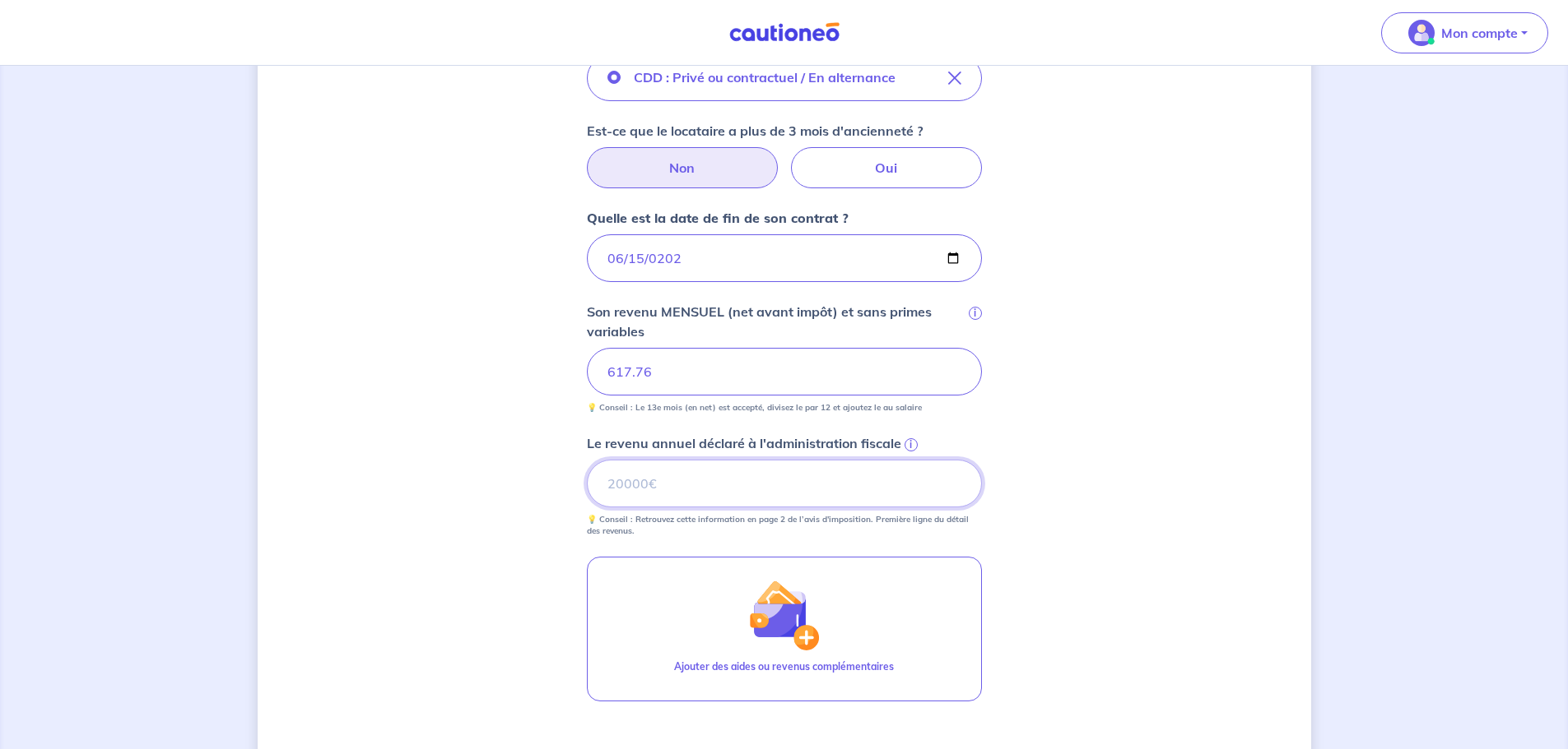
click at [737, 472] on input "Le revenu annuel déclaré à l'administration fiscale i" at bounding box center [784, 483] width 395 height 48
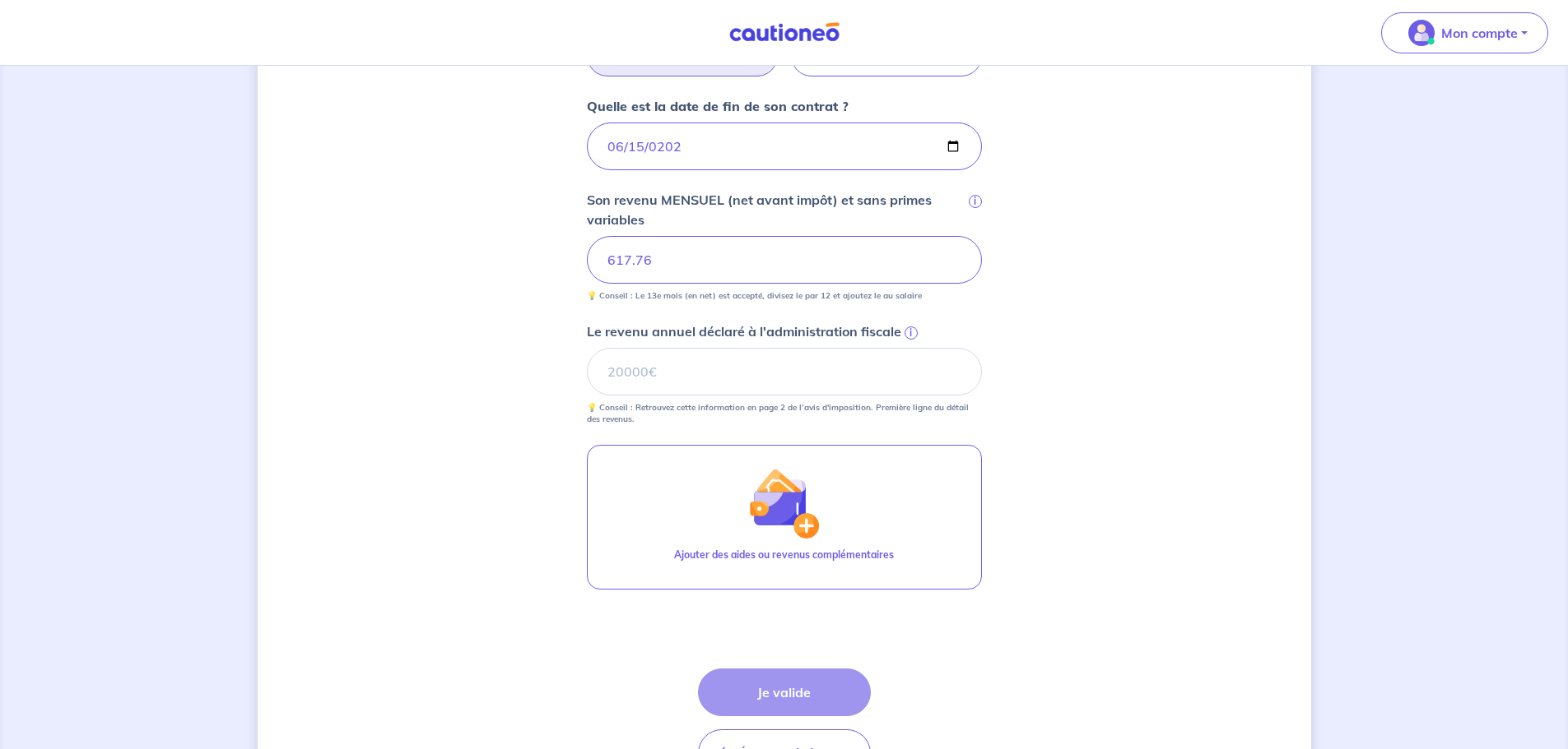
scroll to position [685, 0]
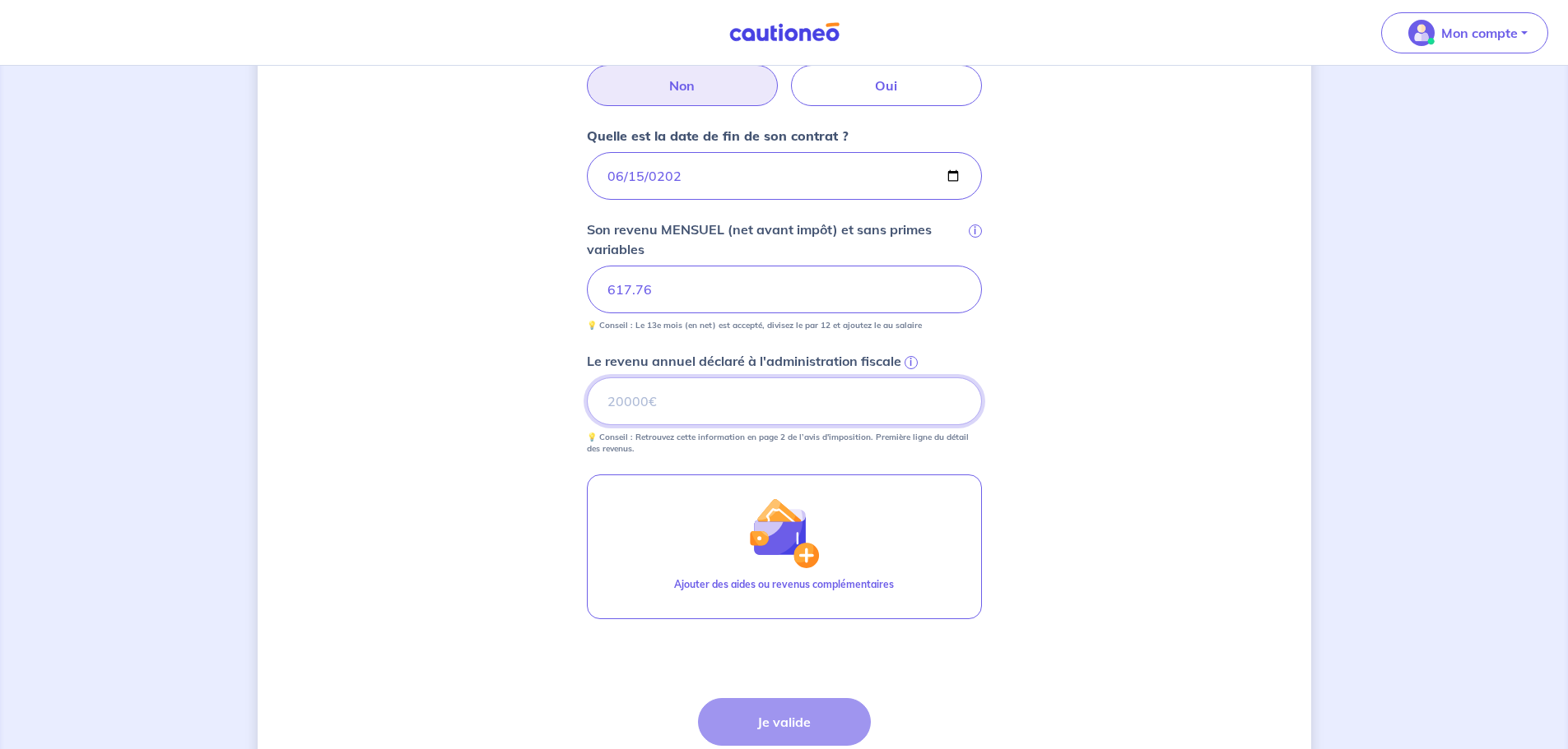
click at [699, 401] on input "Le revenu annuel déclaré à l'administration fiscale i" at bounding box center [784, 401] width 395 height 48
type input "4215"
click at [769, 713] on button "Je valide" at bounding box center [784, 722] width 173 height 48
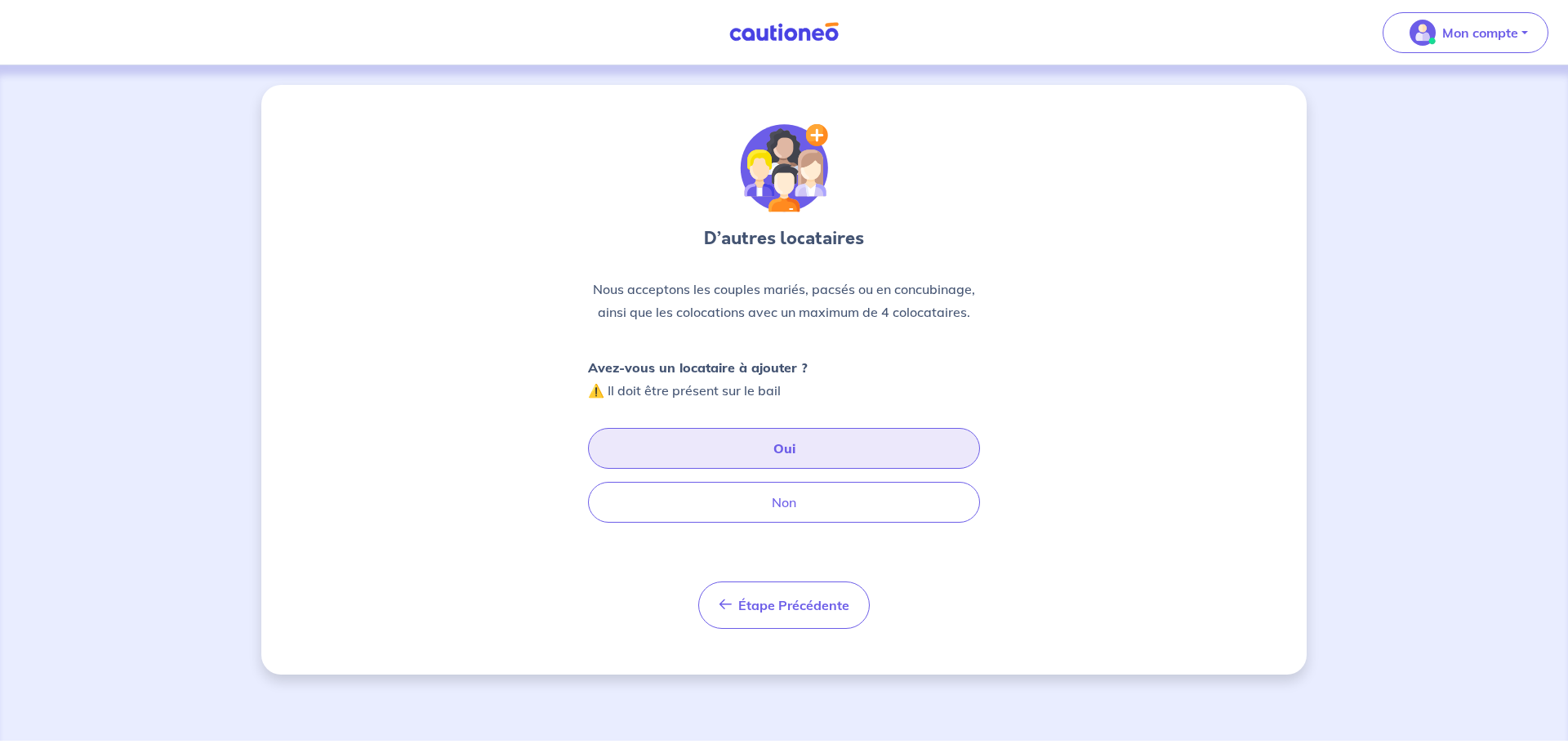
click at [849, 437] on button "Oui" at bounding box center [784, 449] width 392 height 41
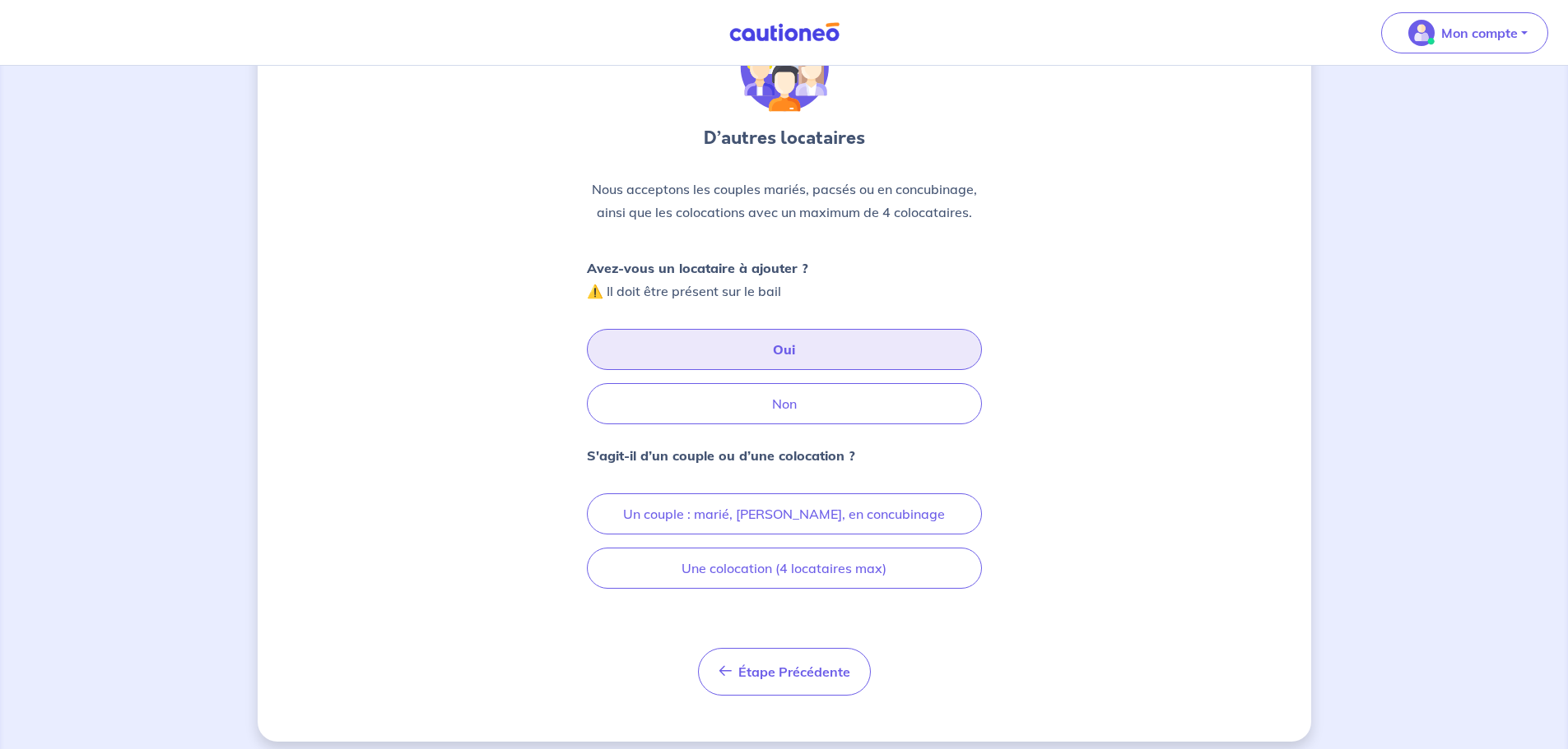
scroll to position [114, 0]
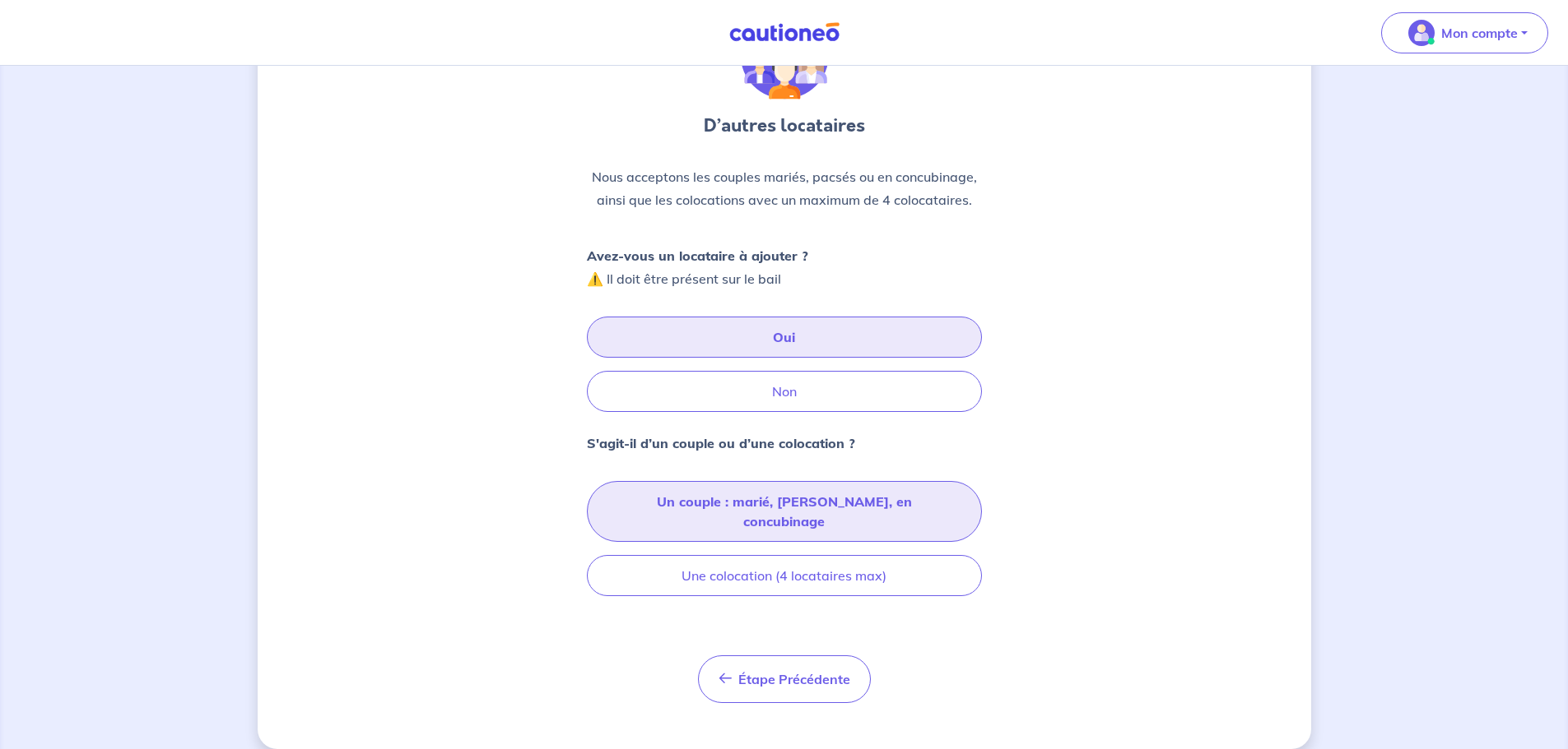
click at [920, 511] on button "Un couple : marié, [PERSON_NAME], en concubinage" at bounding box center [784, 511] width 395 height 61
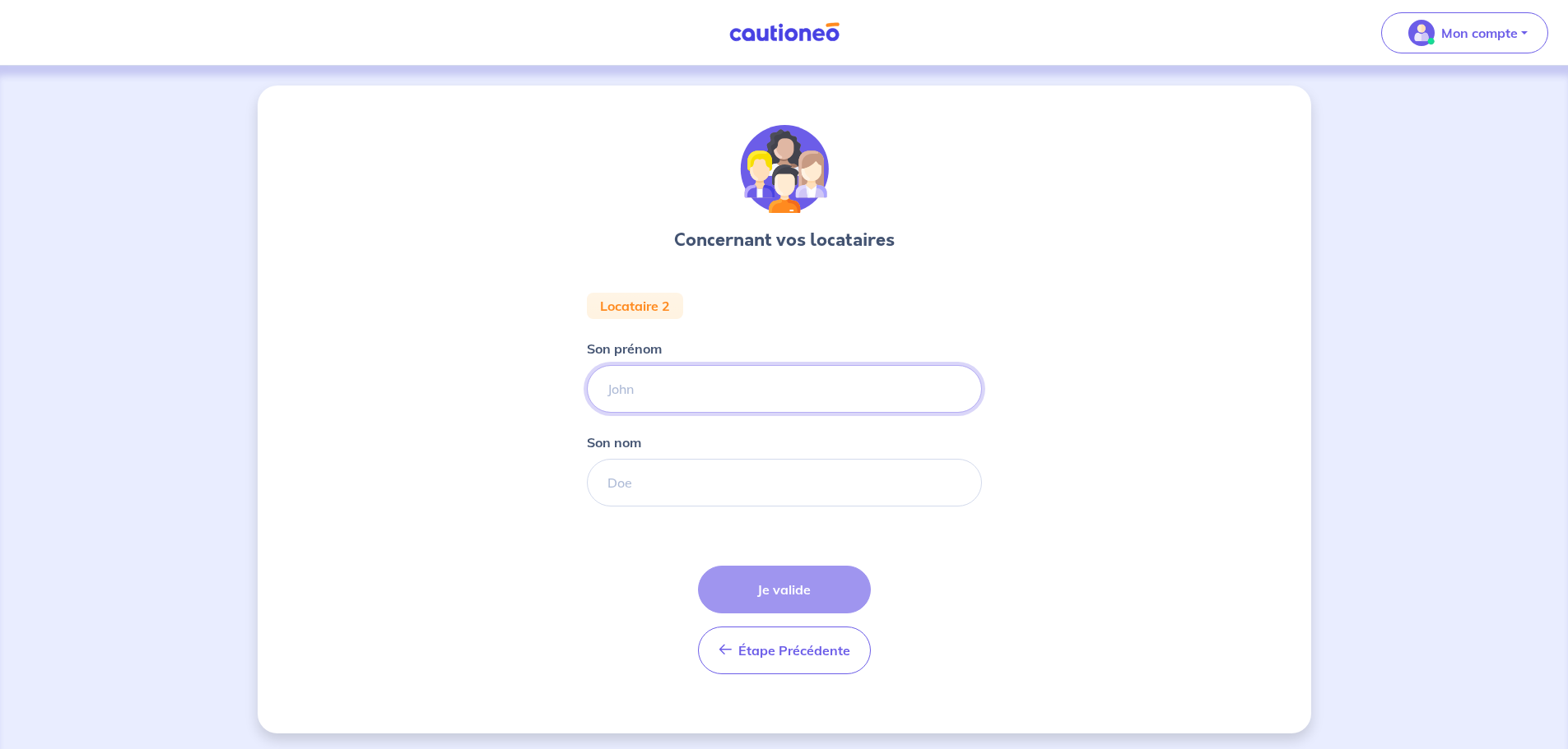
click at [748, 401] on input "Son prénom" at bounding box center [784, 389] width 395 height 48
type input "[PERSON_NAME]"
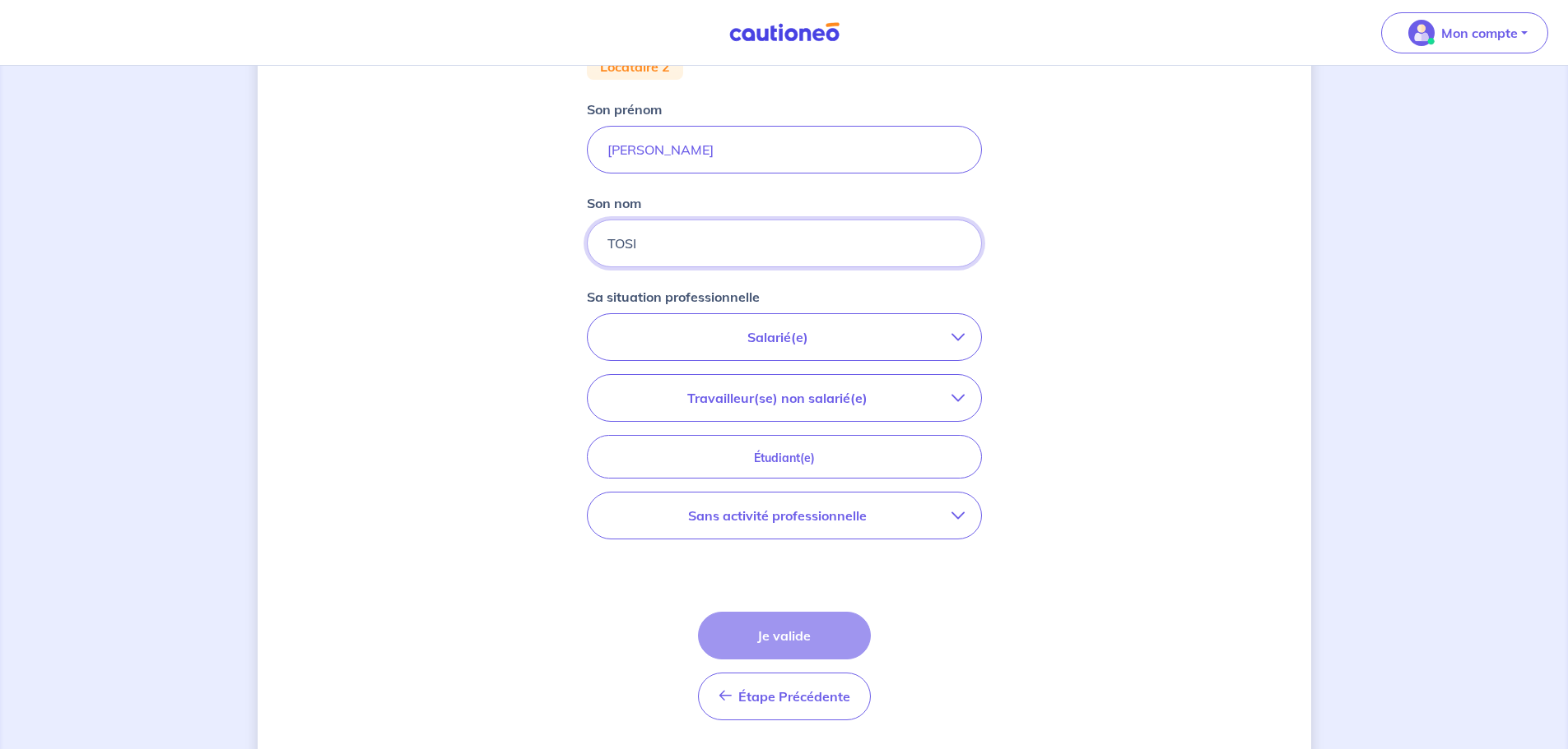
scroll to position [247, 0]
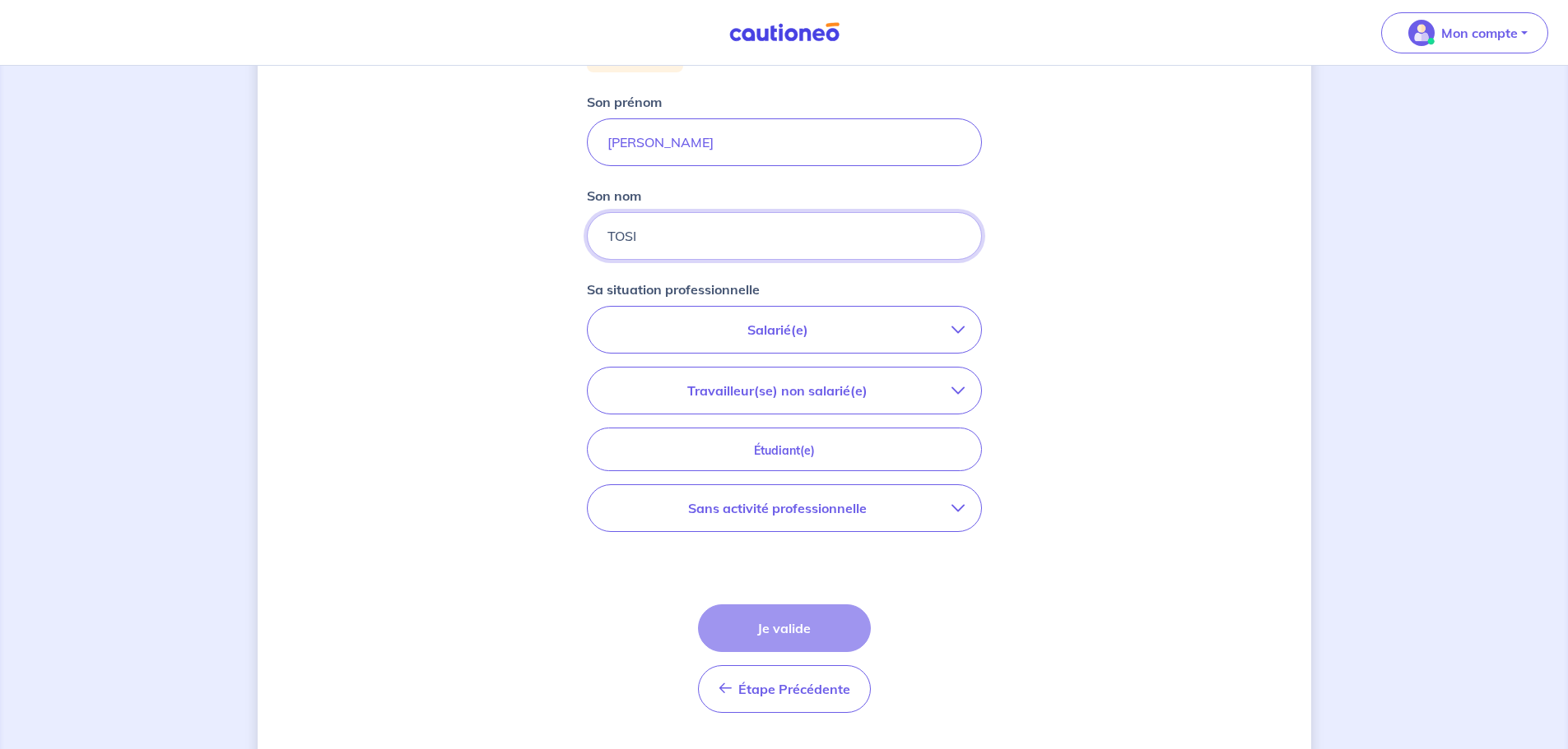
type input "TOSI"
click at [849, 342] on button "Salarié(e)" at bounding box center [784, 329] width 393 height 46
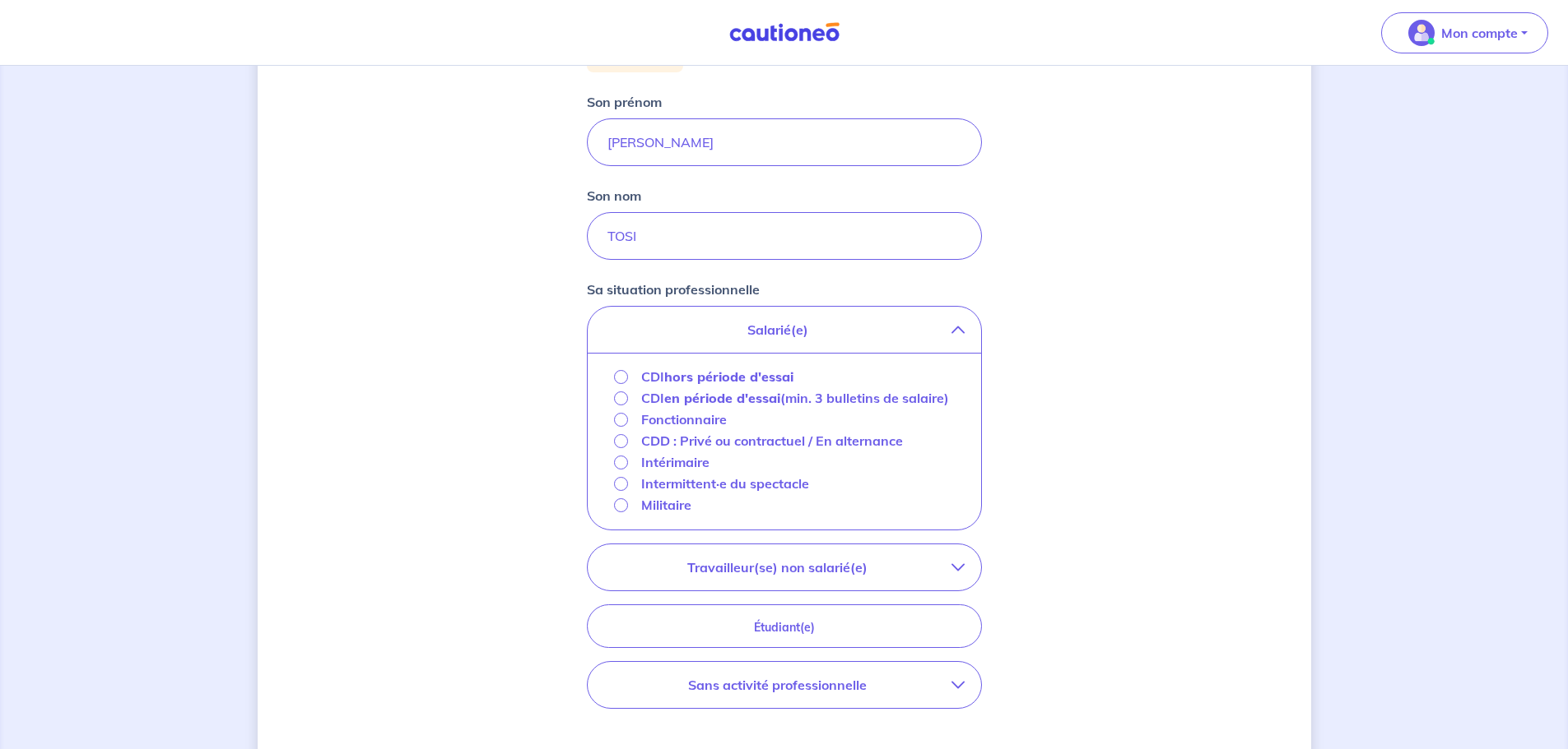
click at [762, 376] on strong "hors période d'essai" at bounding box center [729, 377] width 129 height 17
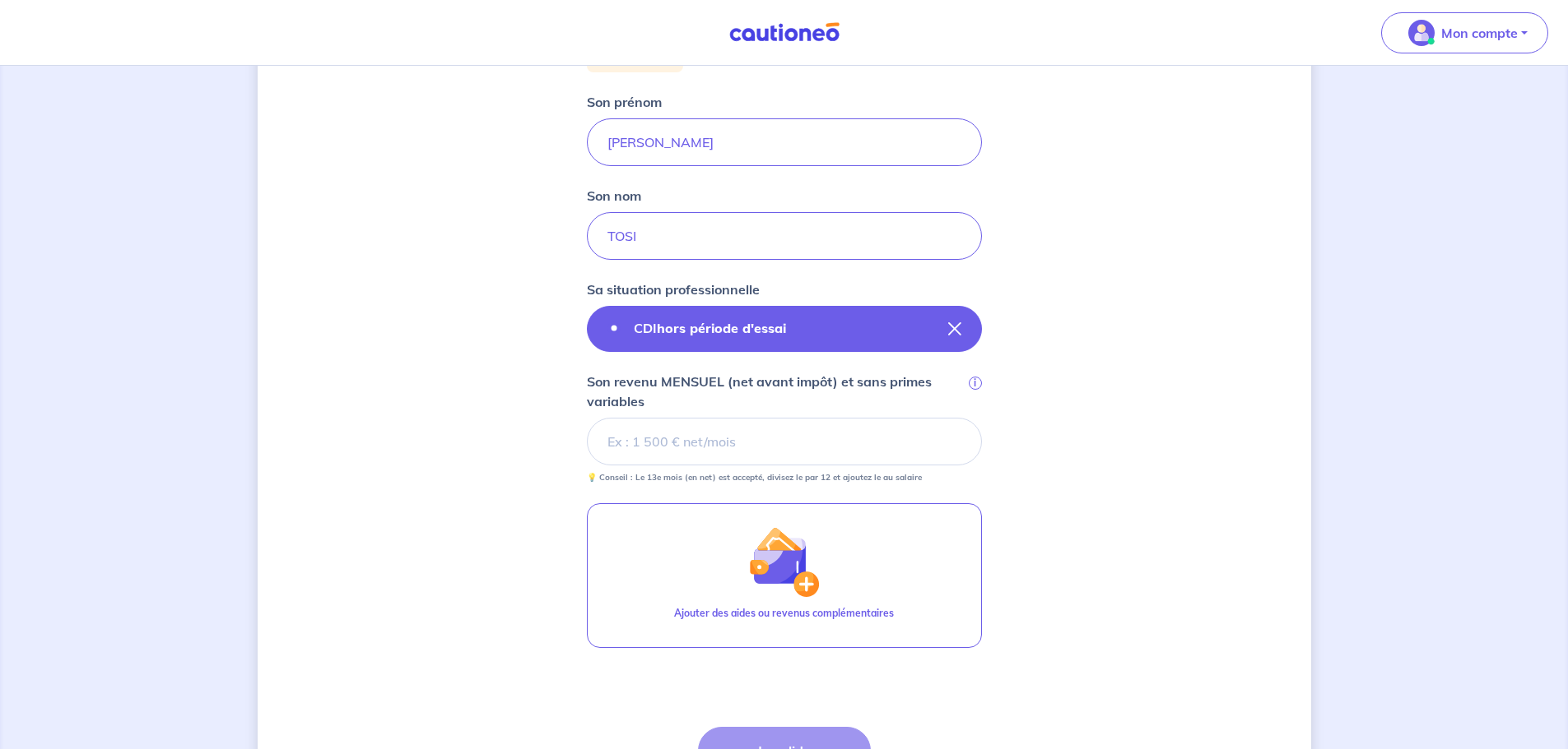
click at [819, 329] on button "CDI hors période d'essai" at bounding box center [784, 328] width 395 height 46
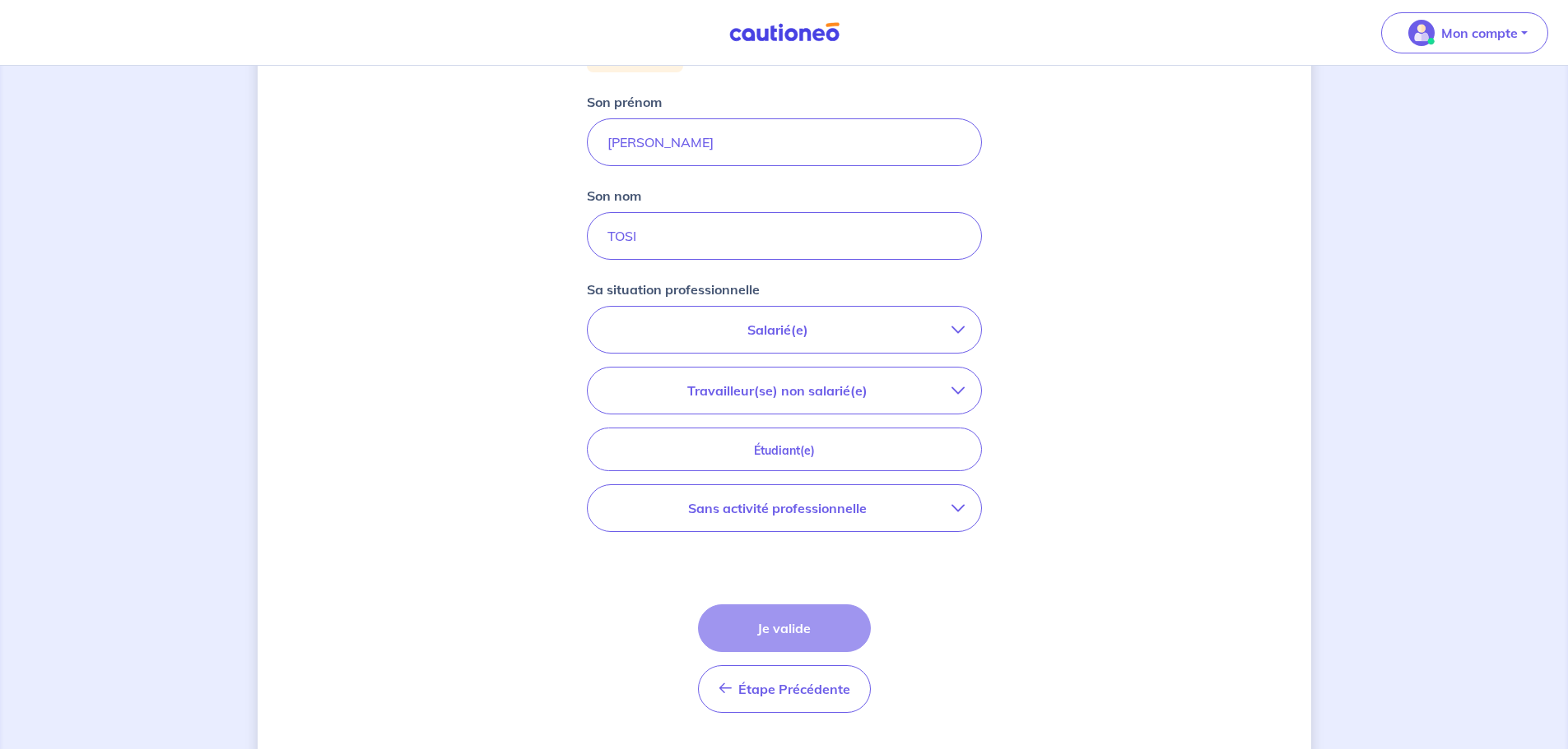
click at [819, 329] on p "Salarié(e)" at bounding box center [777, 329] width 347 height 20
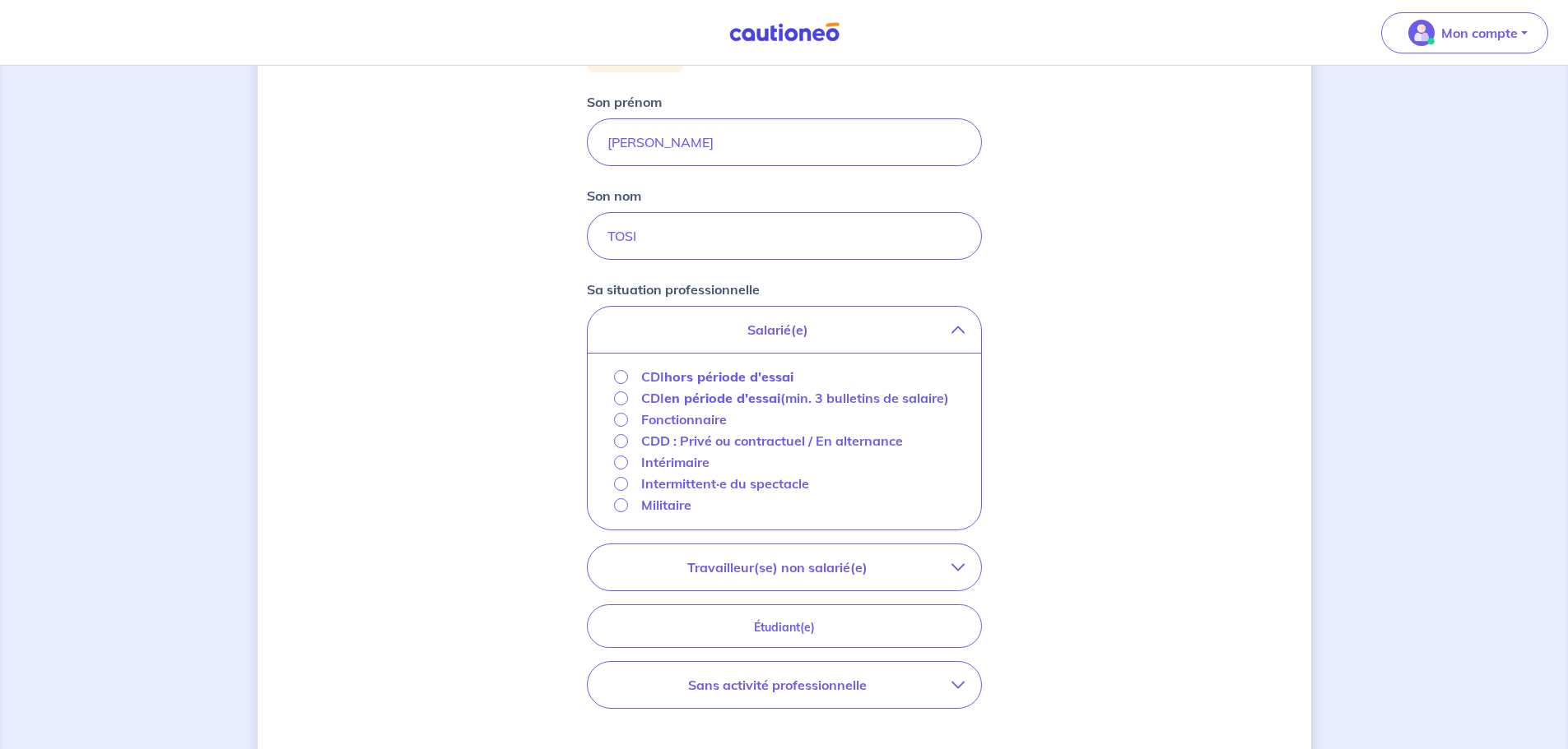
click at [759, 381] on strong "hors période d'essai" at bounding box center [729, 377] width 129 height 17
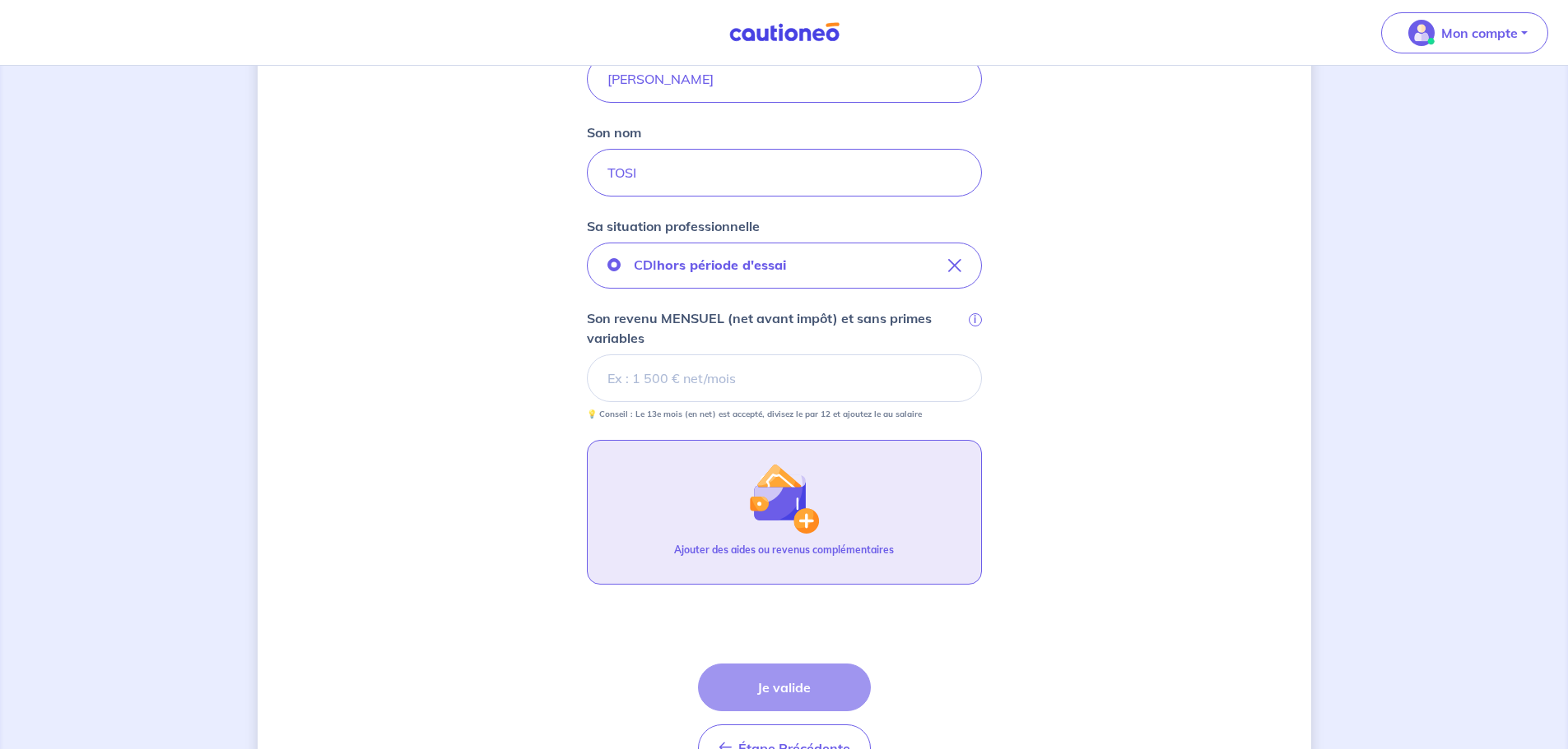
scroll to position [329, 0]
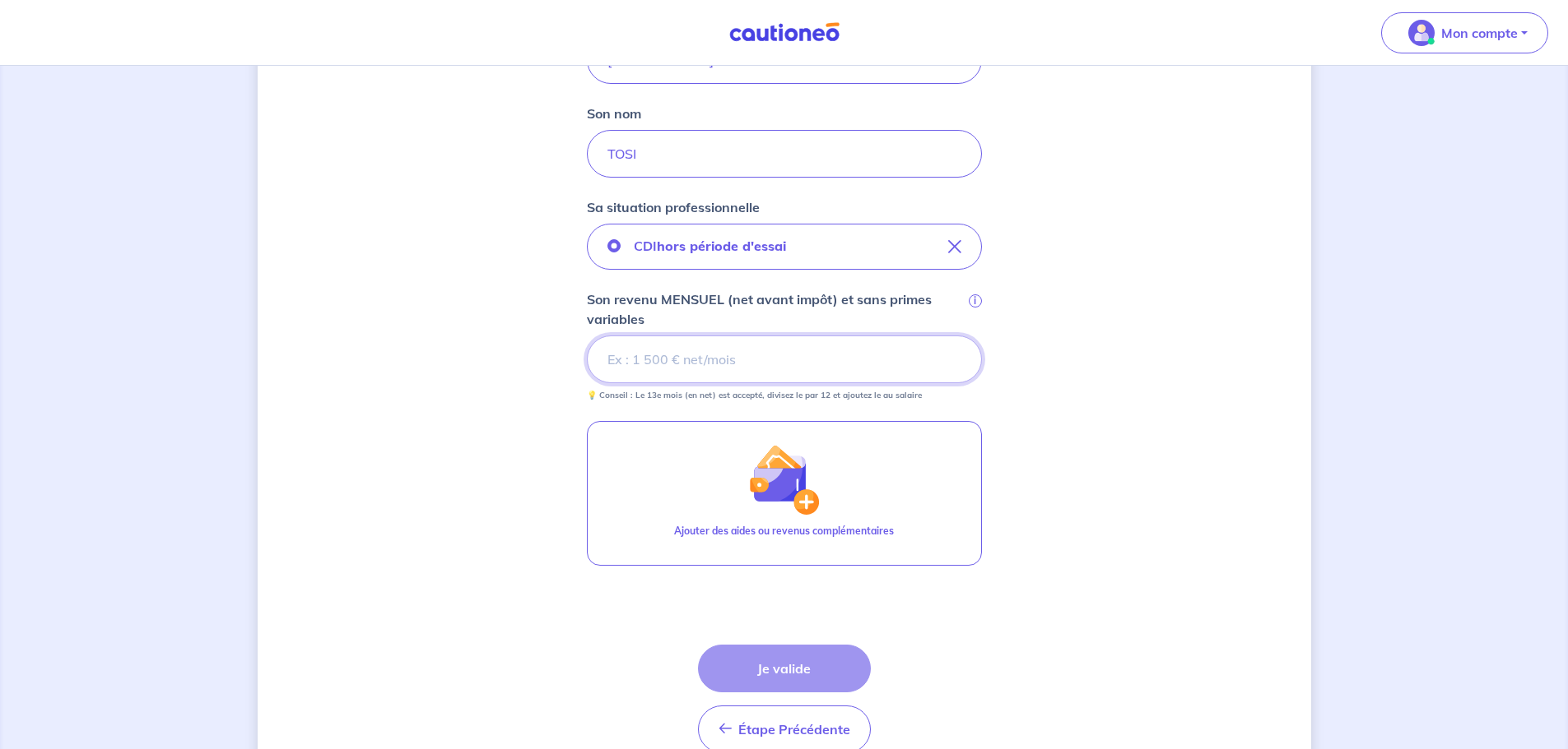
click at [745, 359] on input "Son revenu MENSUEL (net avant impôt) et sans primes variables i" at bounding box center [784, 359] width 395 height 48
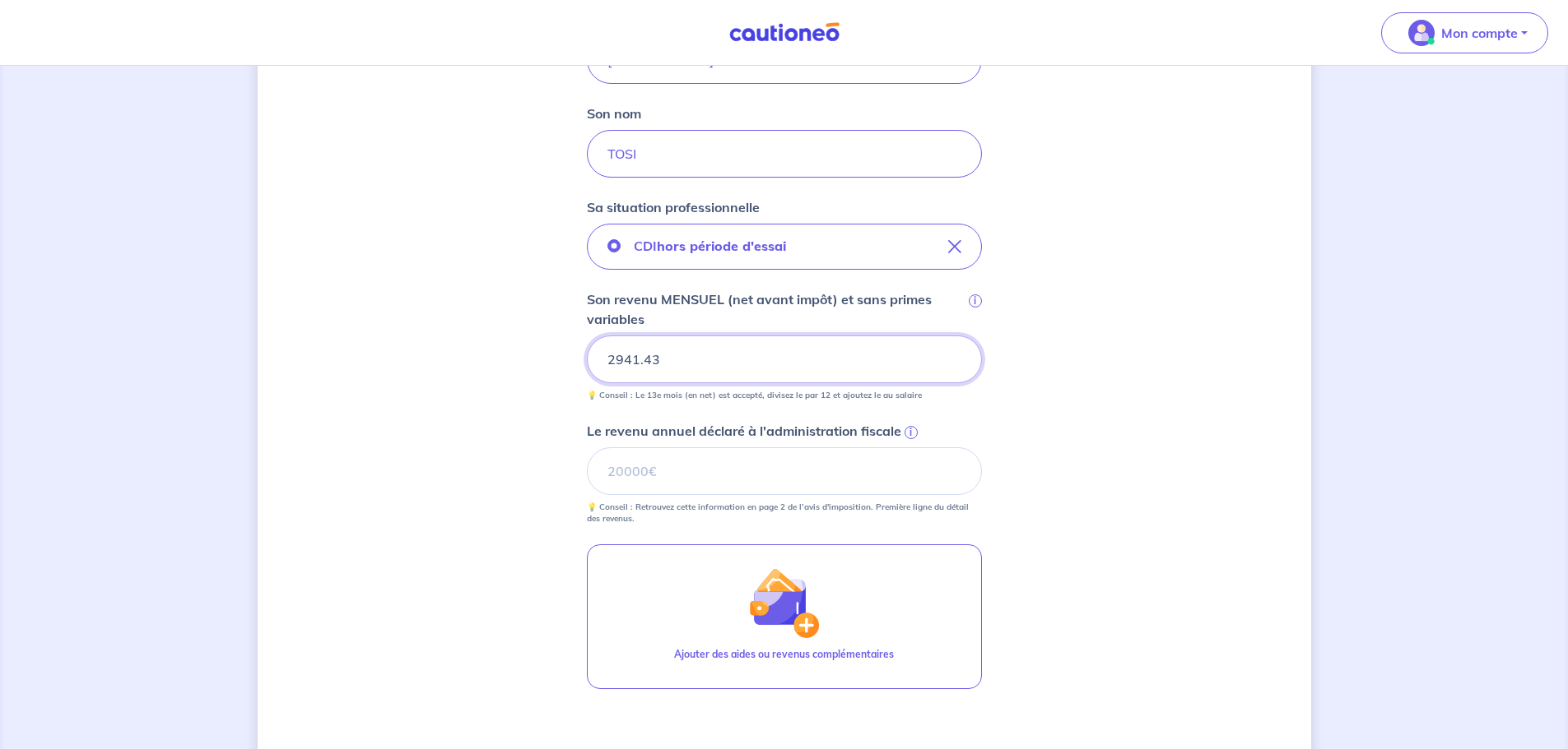
click at [635, 355] on input "2941.43" at bounding box center [784, 359] width 395 height 48
drag, startPoint x: 667, startPoint y: 359, endPoint x: 629, endPoint y: 359, distance: 38.0
click at [629, 359] on input "294.433" at bounding box center [784, 359] width 395 height 48
drag, startPoint x: 704, startPoint y: 366, endPoint x: 430, endPoint y: 288, distance: 284.9
click at [372, 324] on div "Concernant vos locataires Locataire 2 Son prénom [PERSON_NAME] nom TOSI Sa situ…" at bounding box center [784, 346] width 1053 height 1179
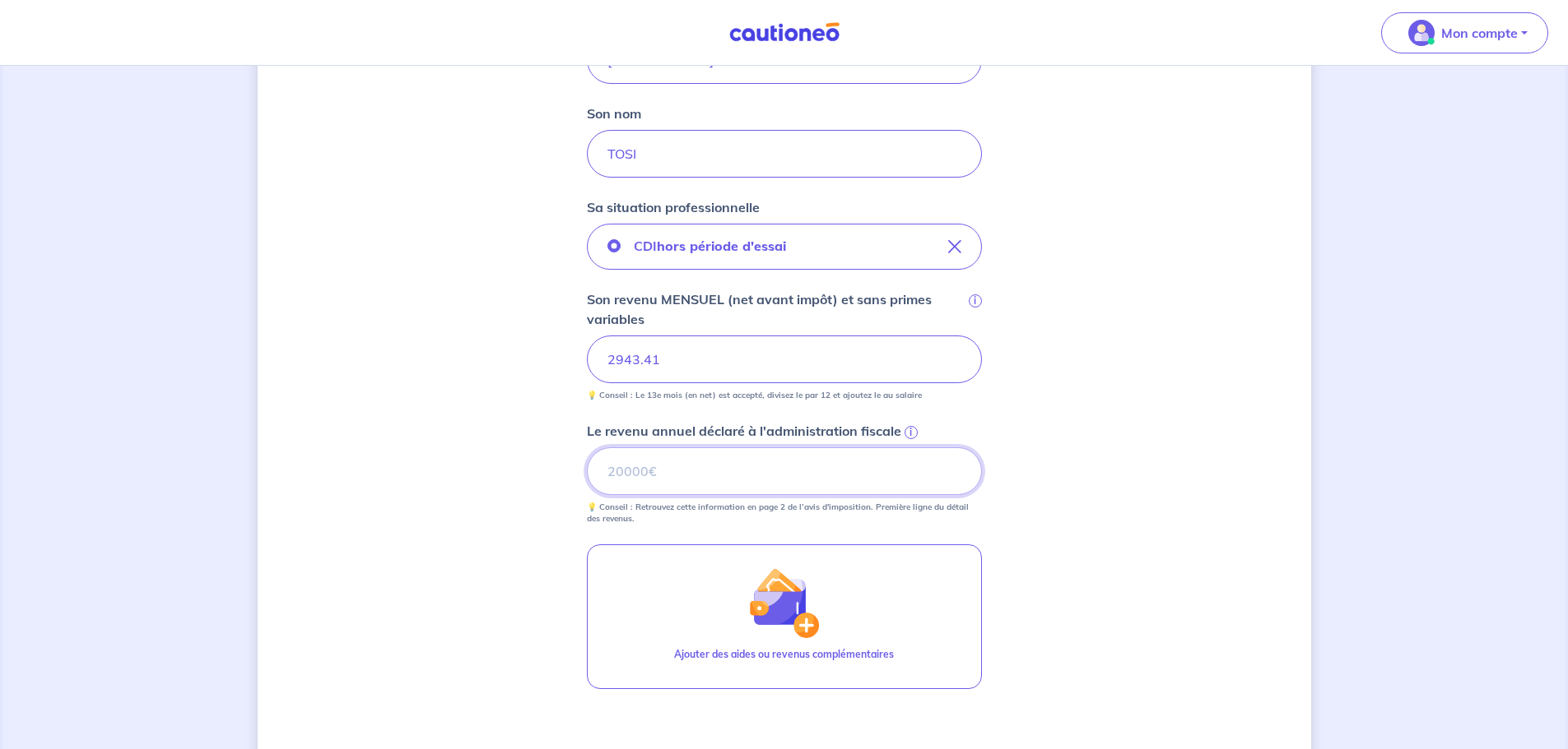
click at [760, 471] on input "Le revenu annuel déclaré à l'administration fiscale i" at bounding box center [784, 471] width 395 height 48
click at [744, 473] on input "Le revenu annuel déclaré à l'administration fiscale i" at bounding box center [784, 471] width 395 height 48
drag, startPoint x: 684, startPoint y: 472, endPoint x: 553, endPoint y: 461, distance: 131.5
click at [553, 461] on div "Concernant vos locataires Locataire 2 Son prénom [PERSON_NAME] nom TOSI Sa situ…" at bounding box center [784, 346] width 1053 height 1179
type input "28797"
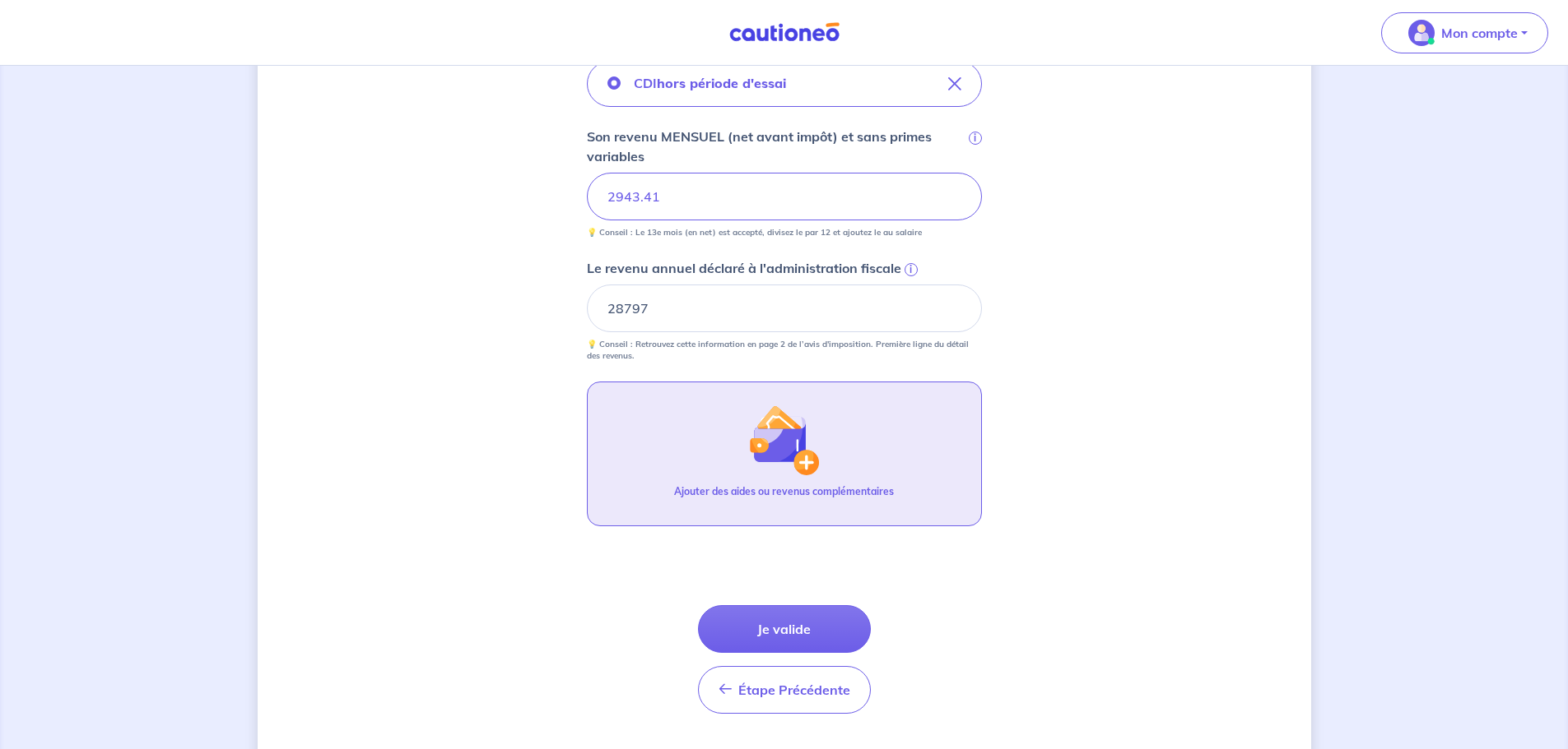
scroll to position [494, 0]
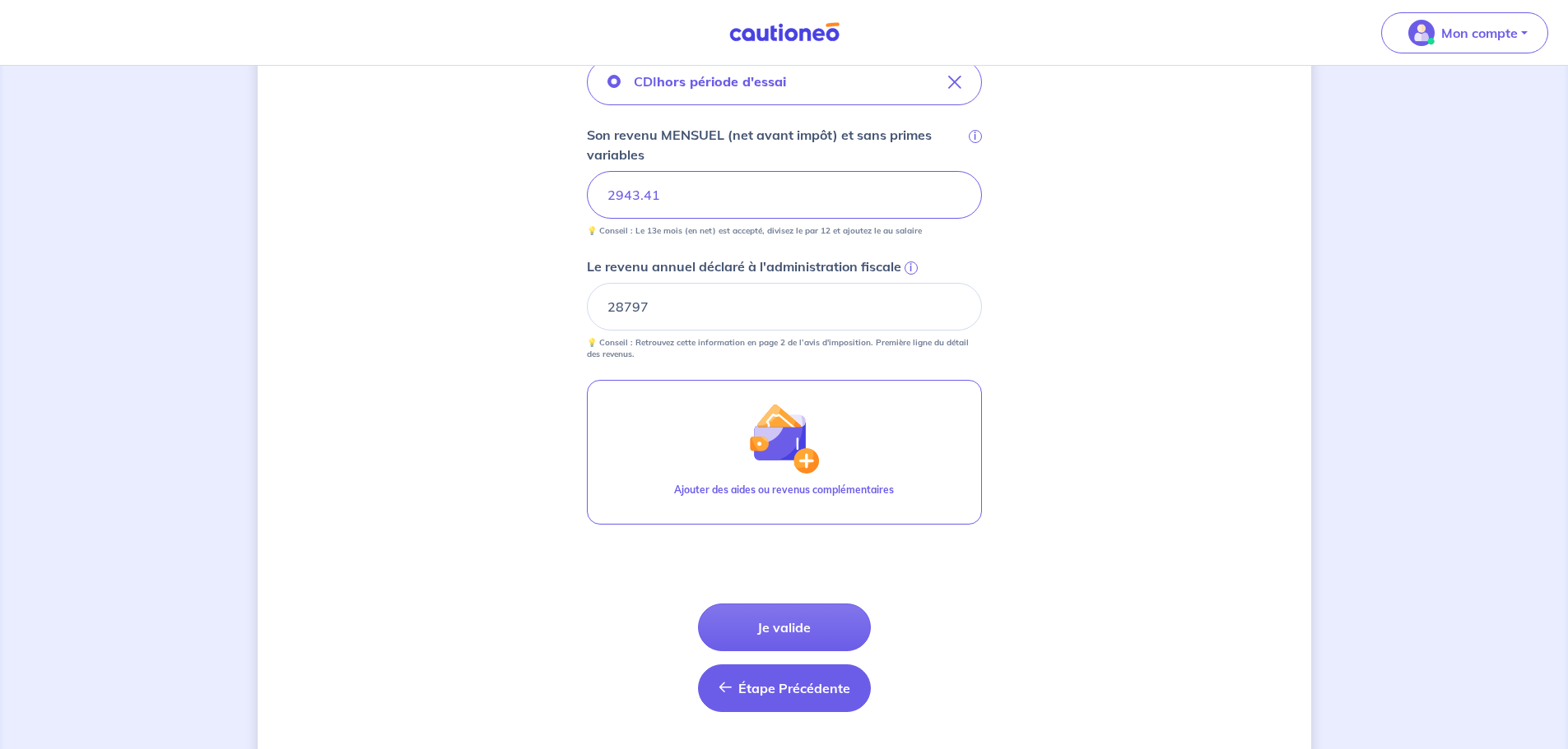
click at [790, 687] on span "Étape Précédente" at bounding box center [794, 688] width 112 height 17
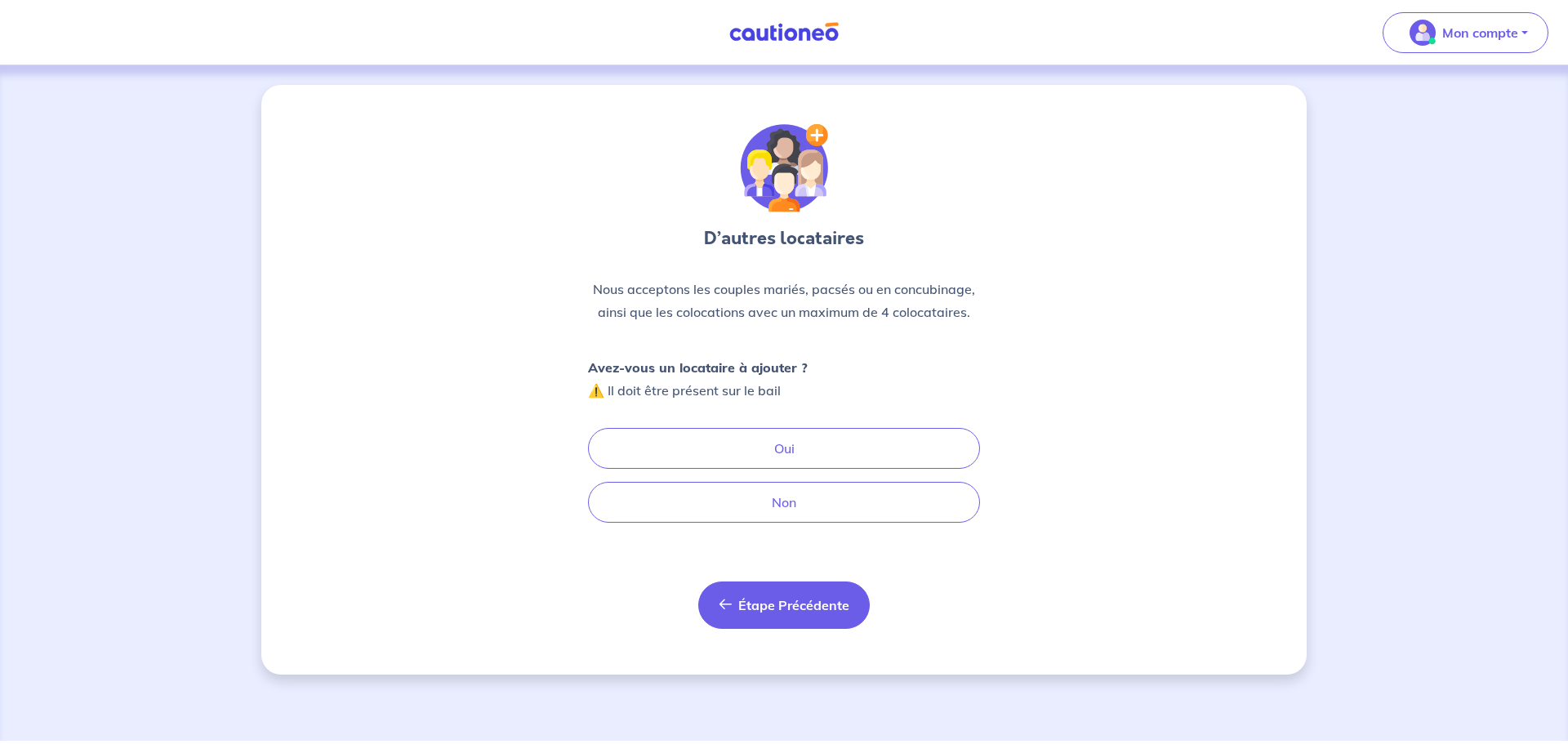
click at [790, 594] on button "Étape Précédente Précédent" at bounding box center [784, 605] width 172 height 47
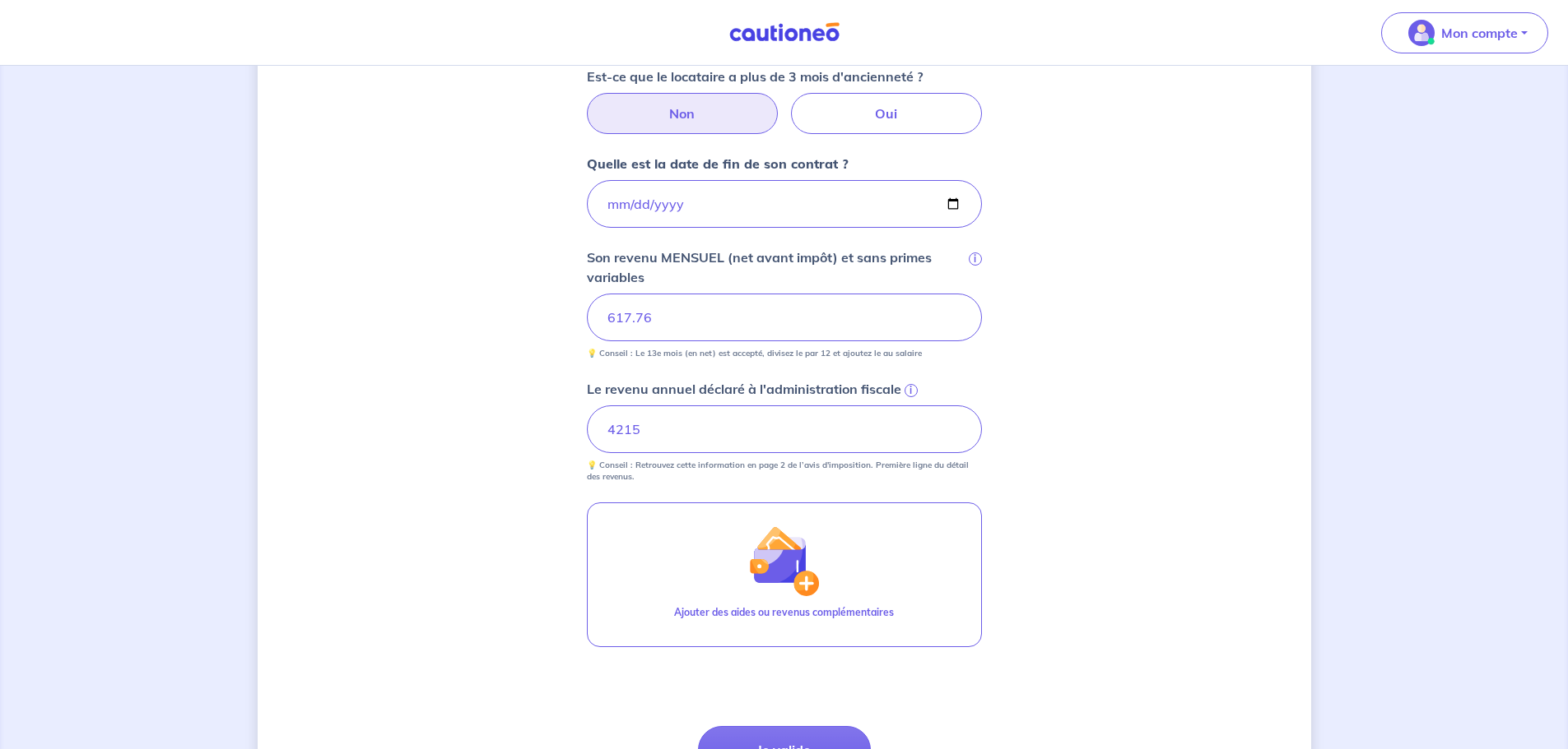
scroll to position [658, 0]
drag, startPoint x: 568, startPoint y: 417, endPoint x: 548, endPoint y: 386, distance: 36.9
click at [557, 417] on div "Concernant vos locataires 💡 Pour info : nous acceptons les personnes seules, le…" at bounding box center [784, 161] width 1053 height 1466
type input "4710"
click at [812, 730] on button "Je valide" at bounding box center [784, 749] width 173 height 48
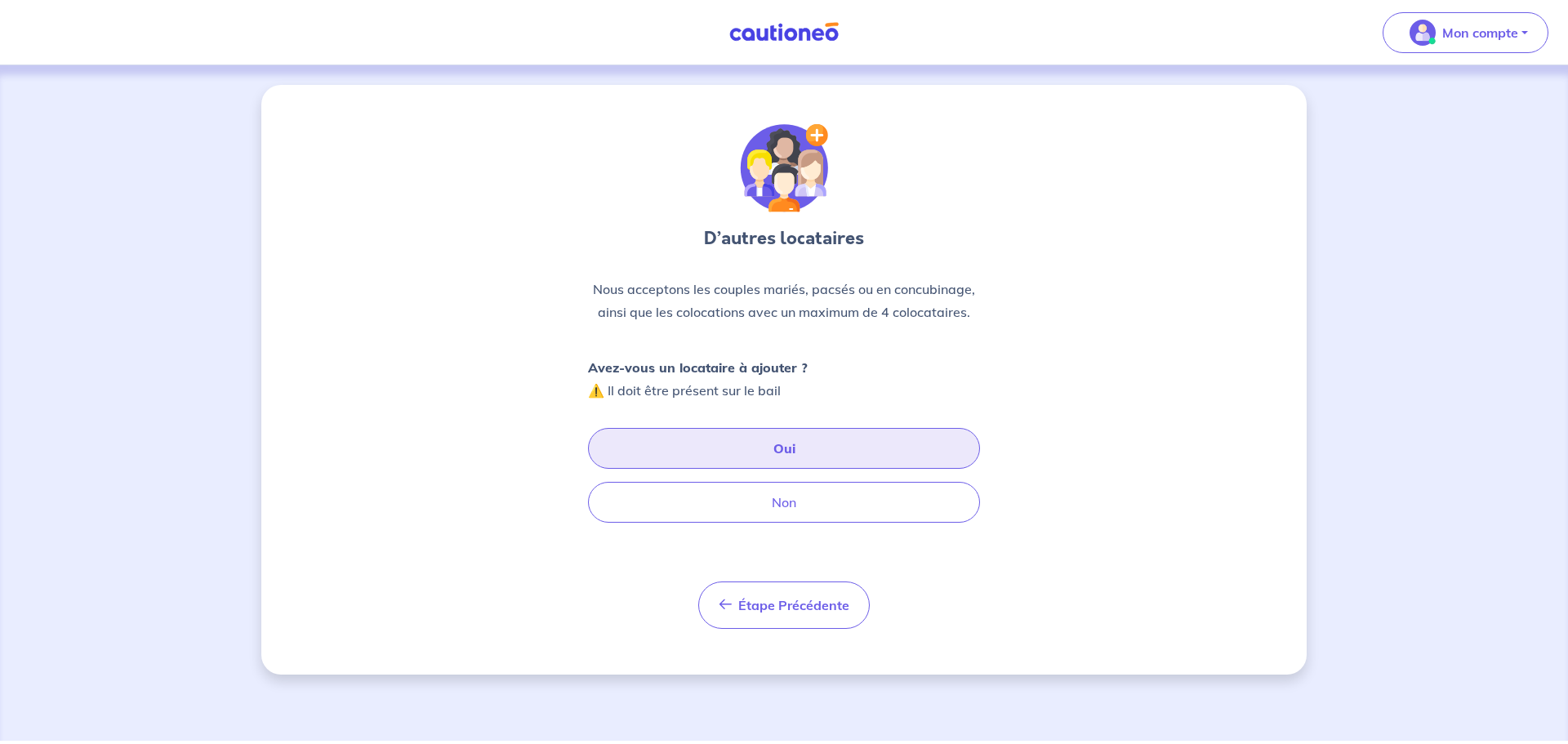
click at [819, 456] on button "Oui" at bounding box center [784, 449] width 392 height 41
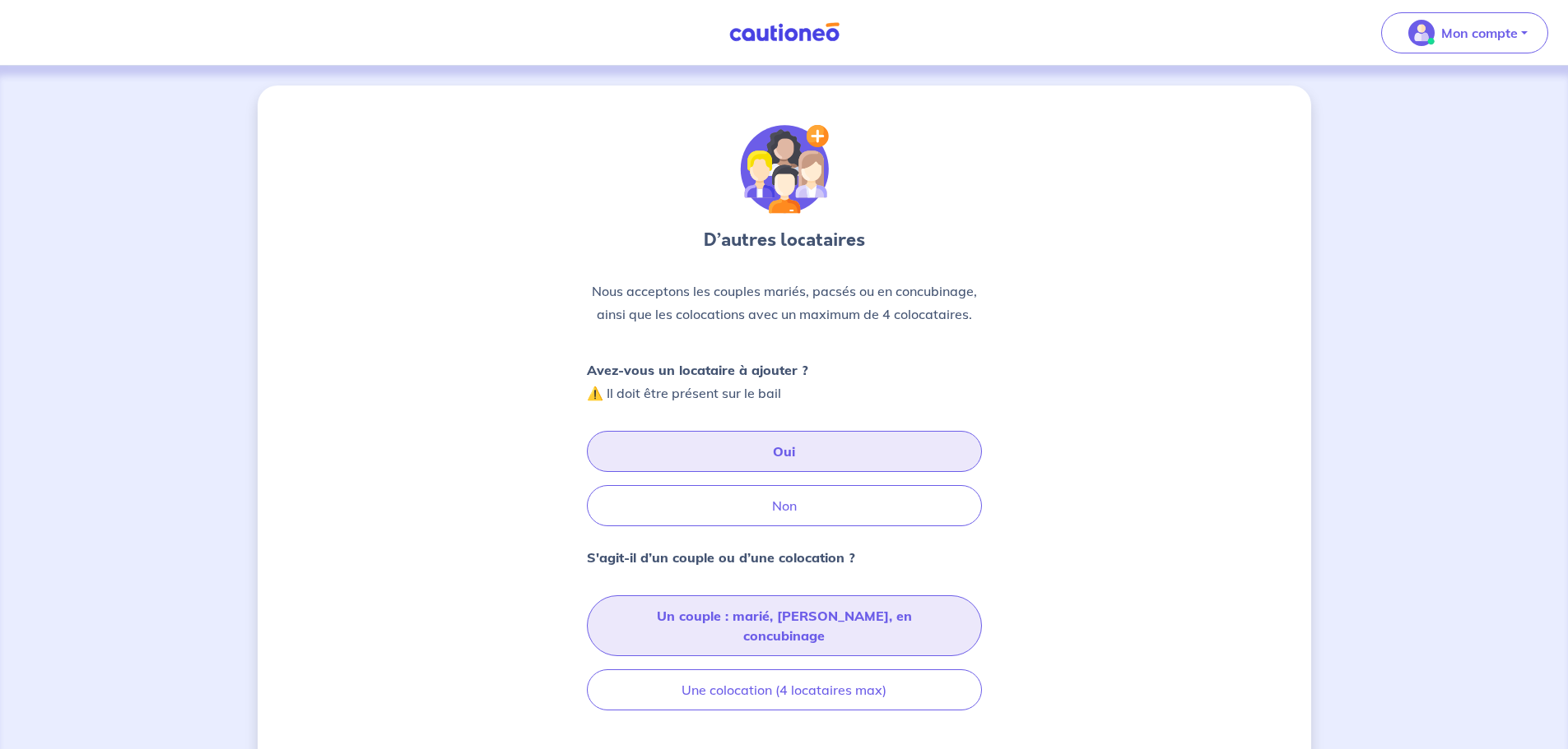
click at [869, 619] on button "Un couple : marié, [PERSON_NAME], en concubinage" at bounding box center [784, 626] width 395 height 61
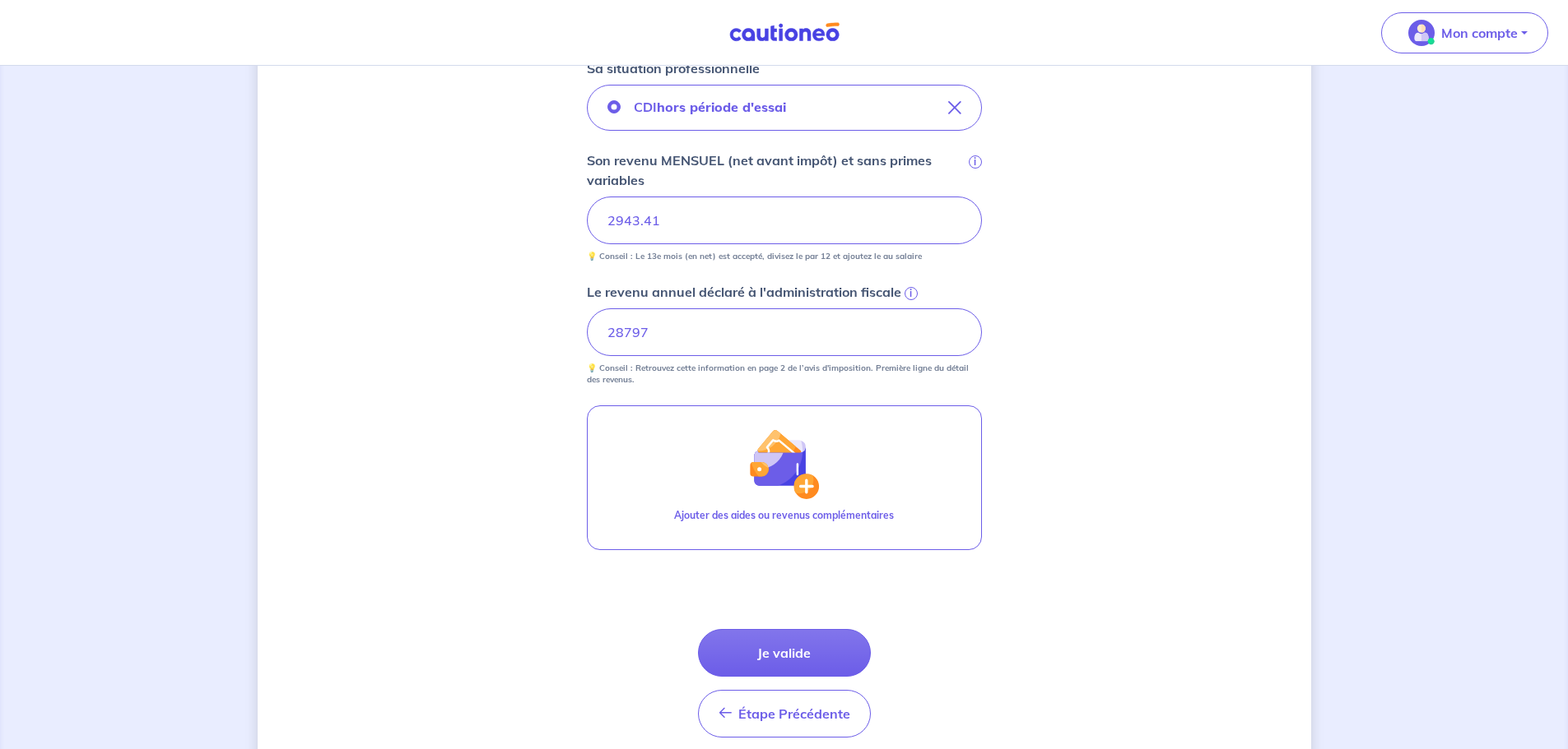
scroll to position [494, 0]
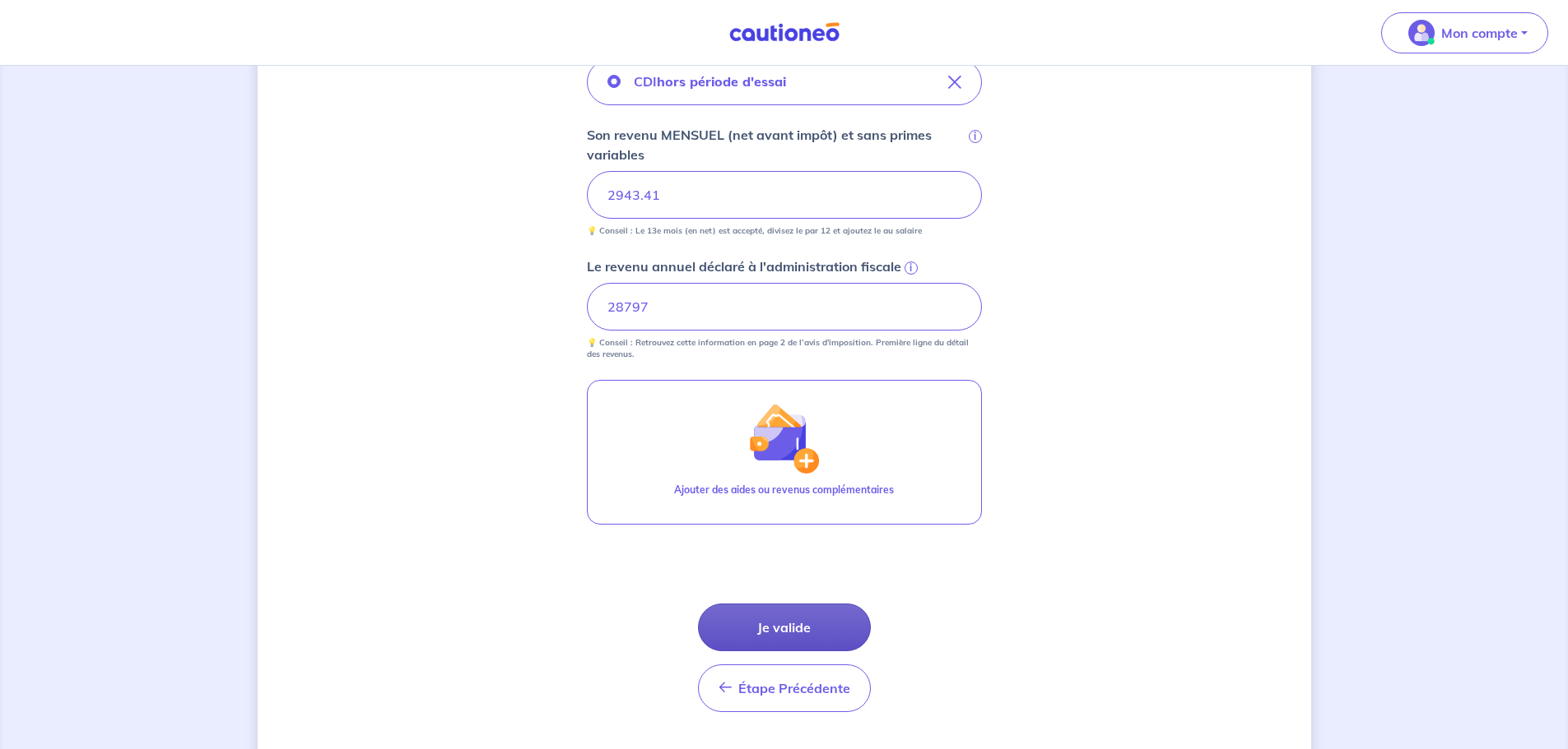
click at [846, 626] on button "Je valide" at bounding box center [784, 627] width 173 height 48
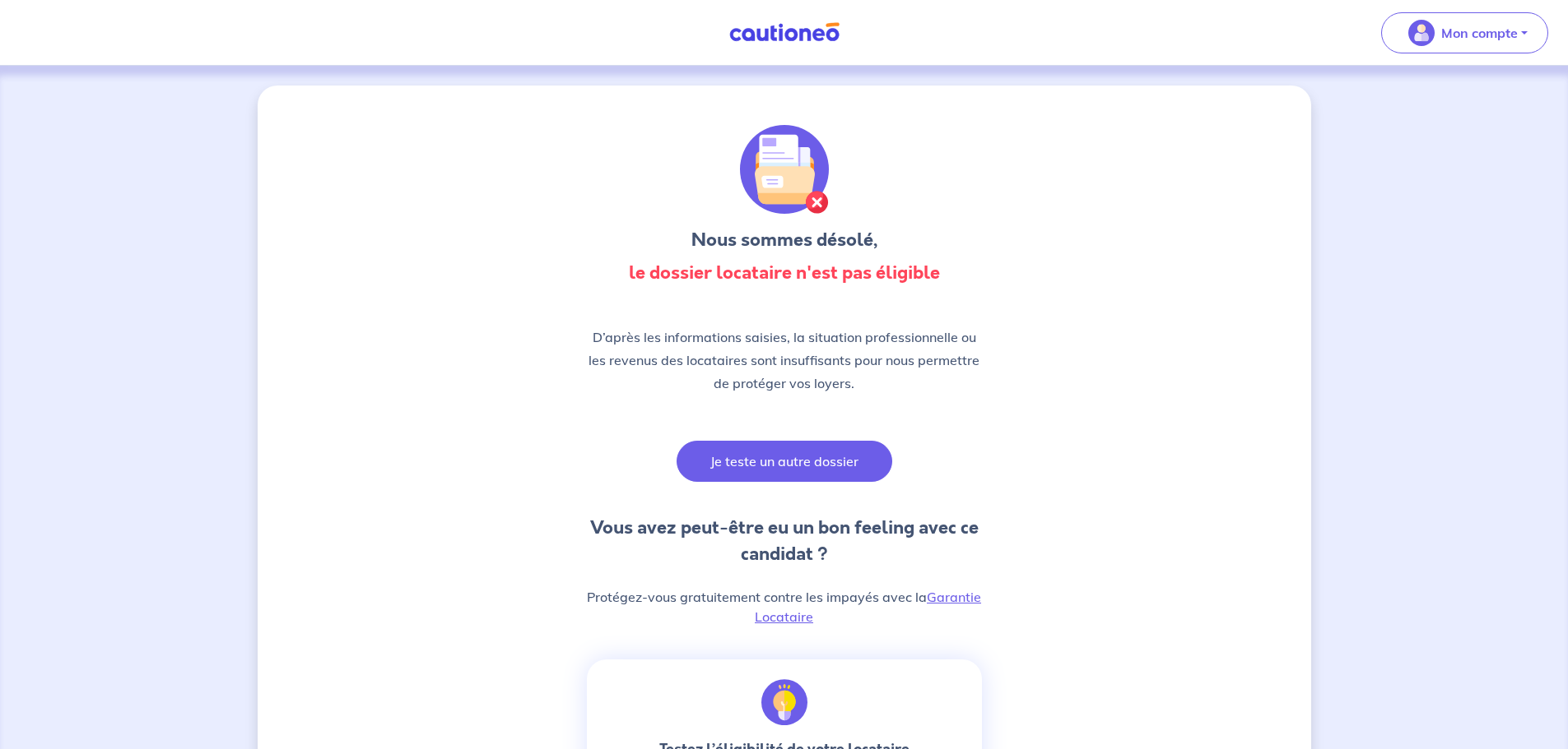
click at [721, 470] on button "Je teste un autre dossier" at bounding box center [784, 461] width 215 height 41
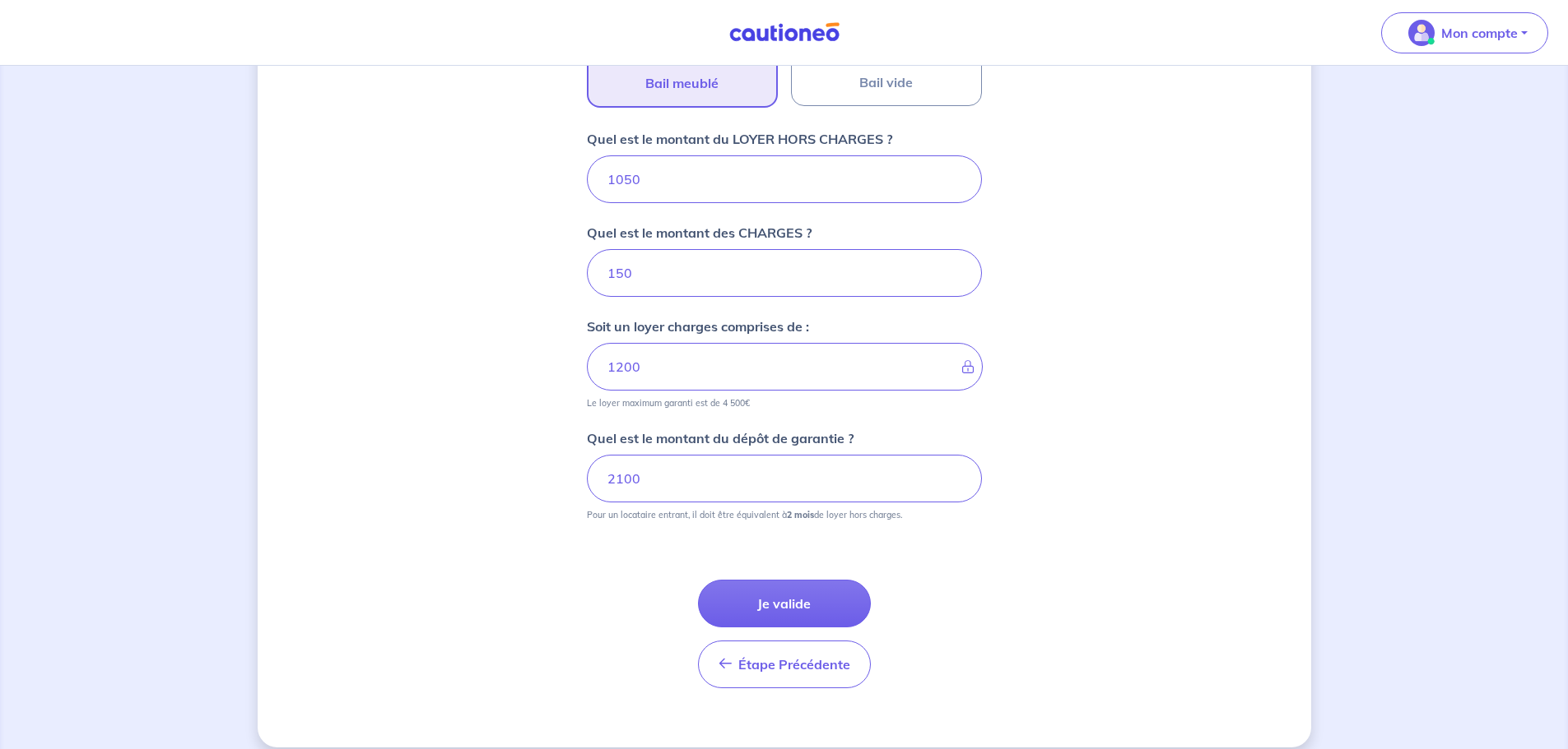
scroll to position [631, 0]
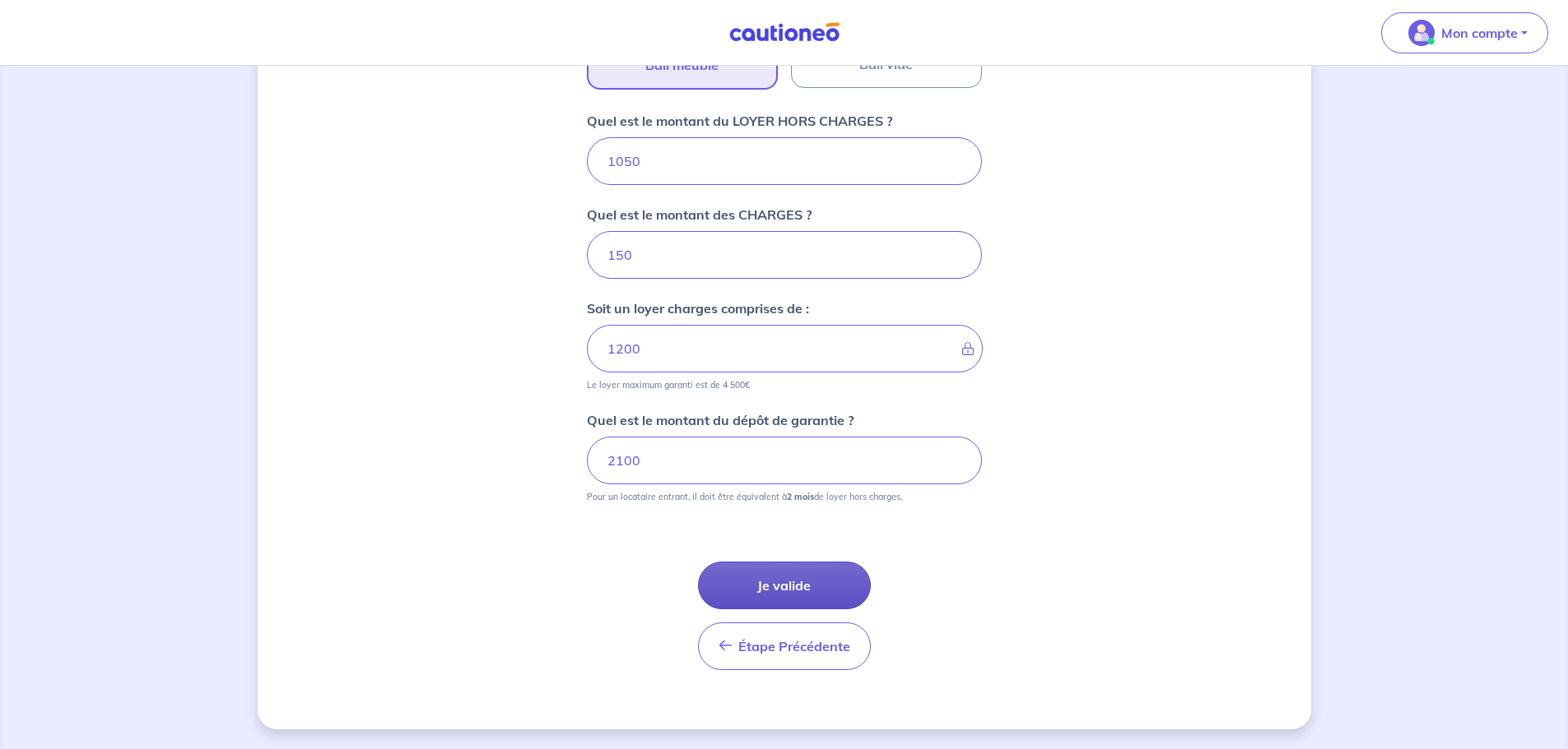
click at [771, 574] on button "Je valide" at bounding box center [784, 585] width 173 height 48
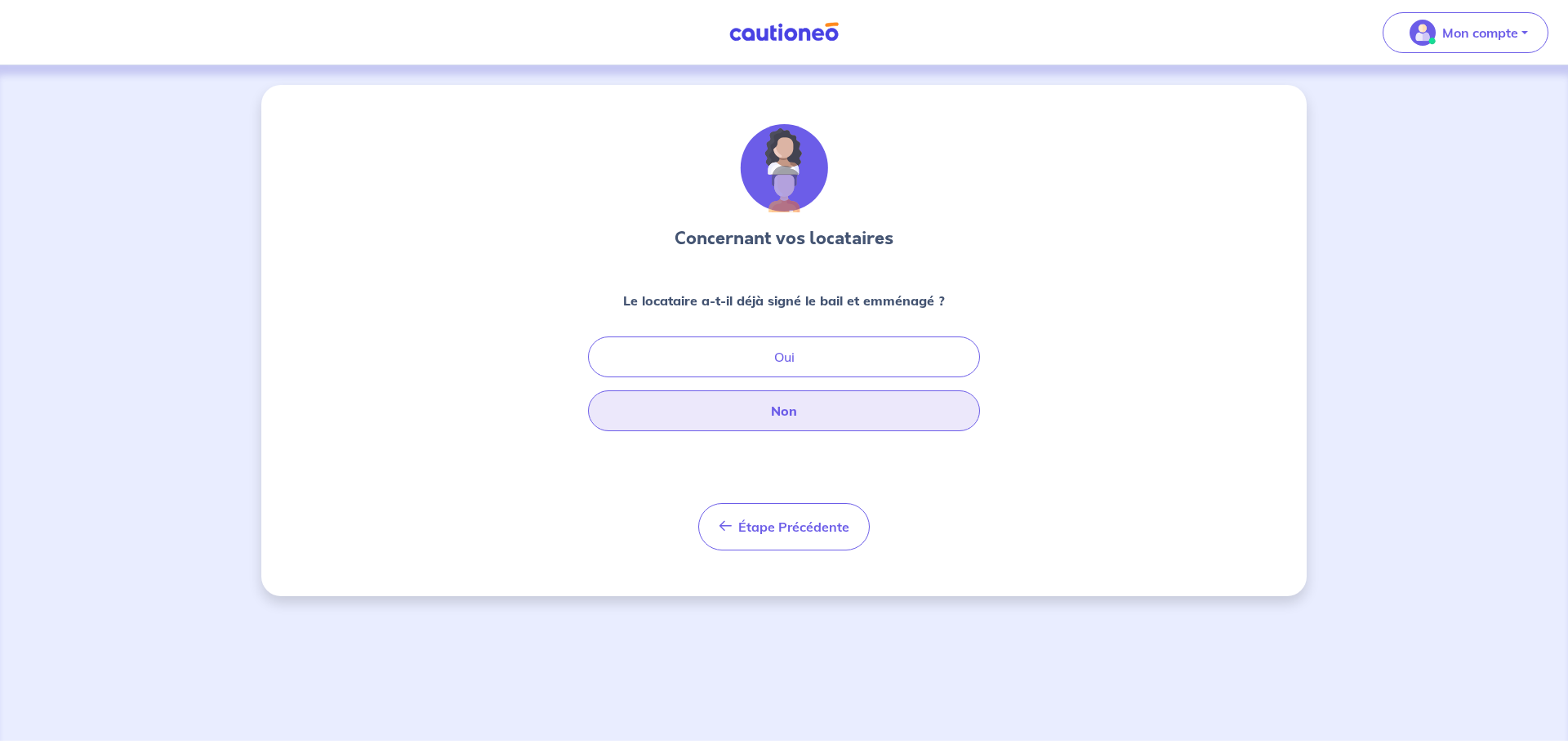
click at [791, 398] on button "Non" at bounding box center [784, 411] width 392 height 41
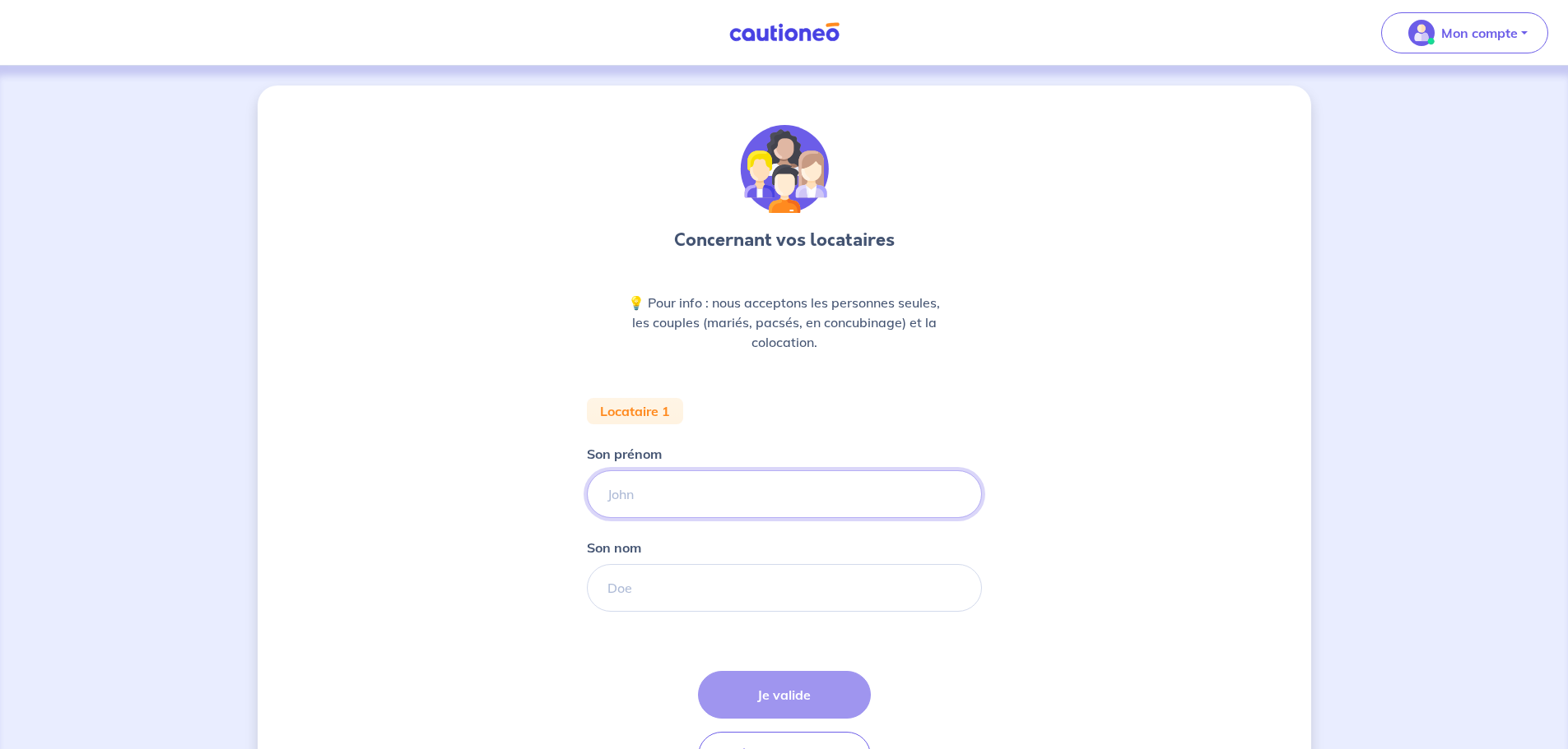
click at [735, 495] on input "Son prénom" at bounding box center [784, 494] width 395 height 48
type input "[PERSON_NAME]"
click at [684, 589] on input "Son nom" at bounding box center [784, 587] width 395 height 48
type input "KERRAULT"
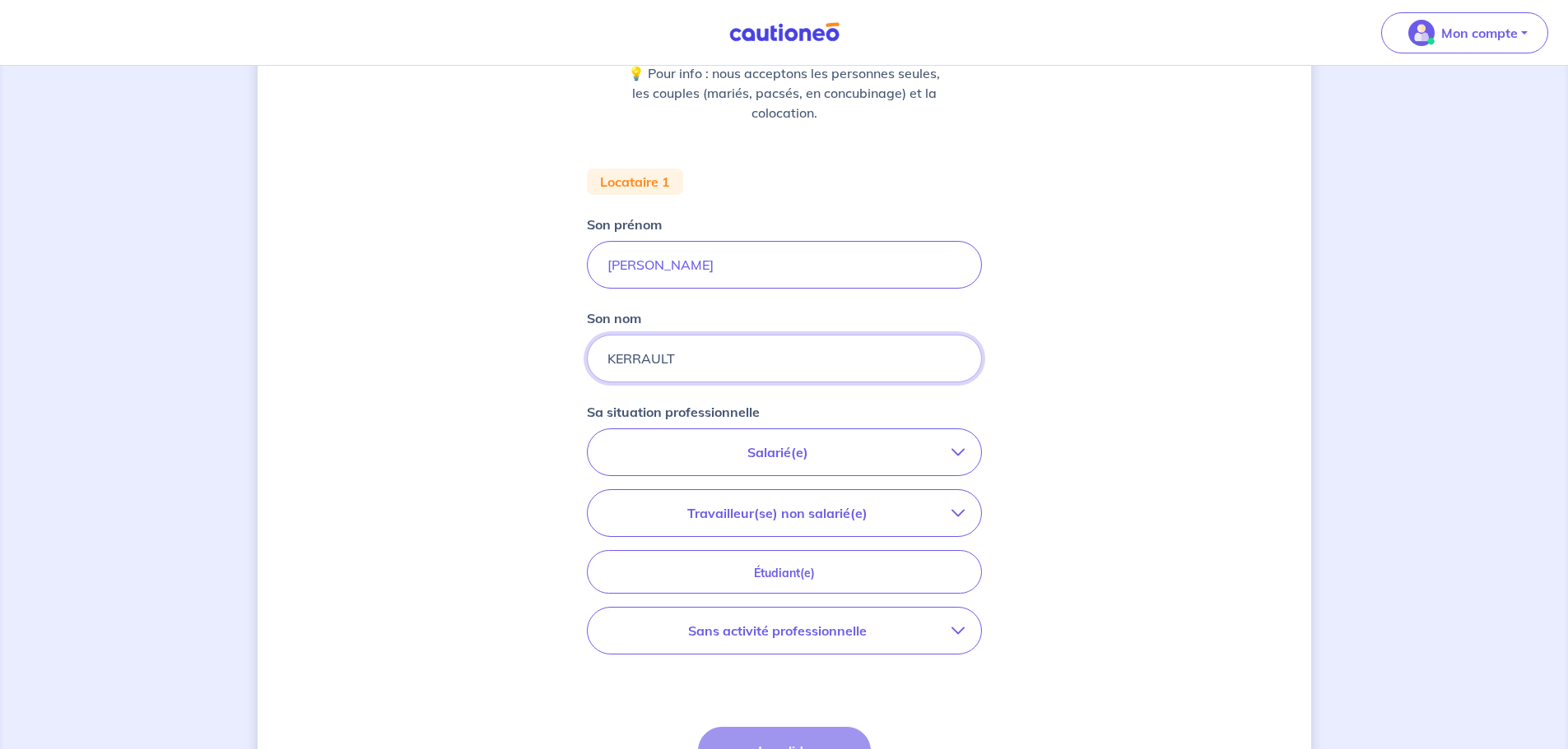
scroll to position [247, 0]
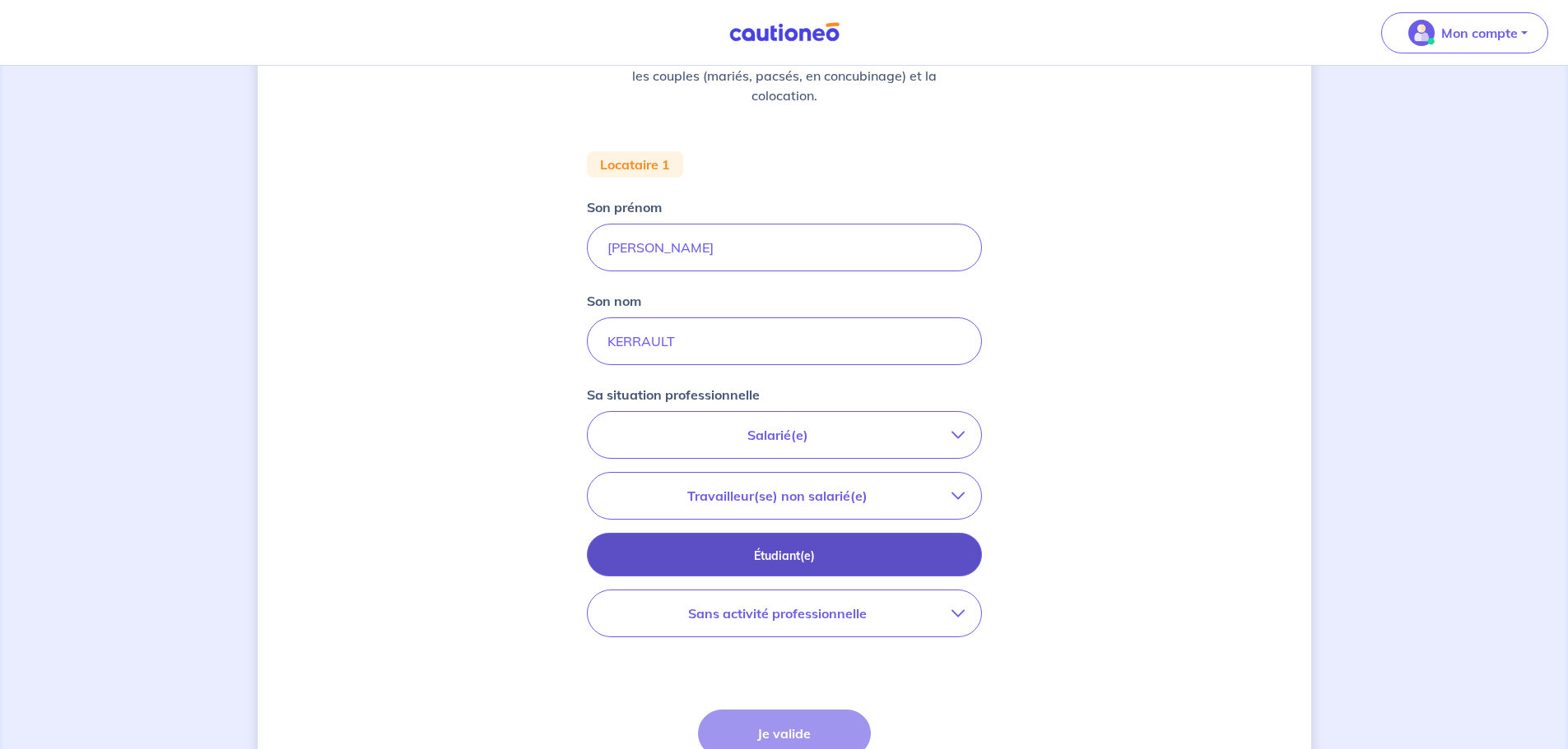
click at [878, 552] on p "Étudiant(e)" at bounding box center [784, 555] width 354 height 18
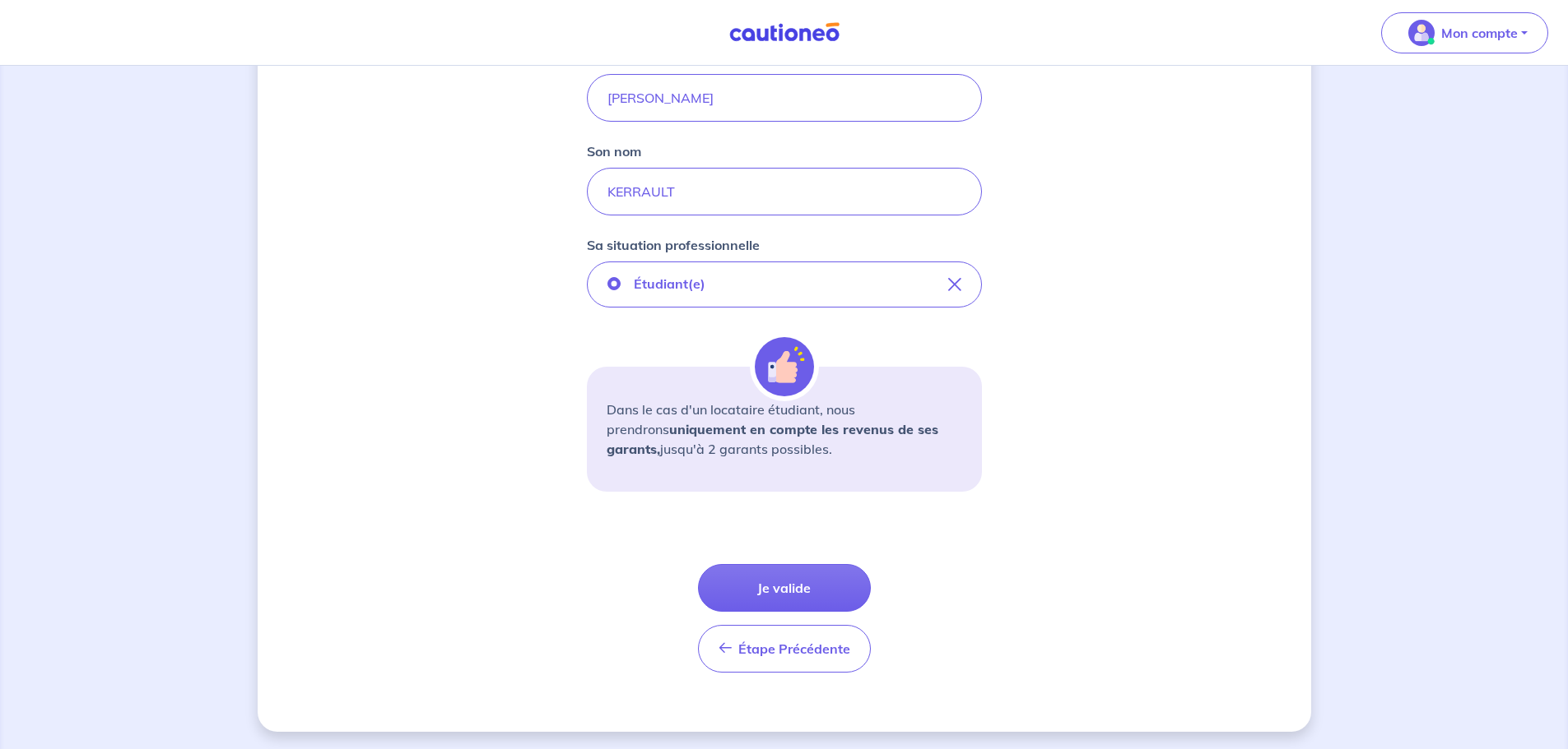
scroll to position [399, 0]
click at [846, 582] on button "Je valide" at bounding box center [784, 585] width 173 height 48
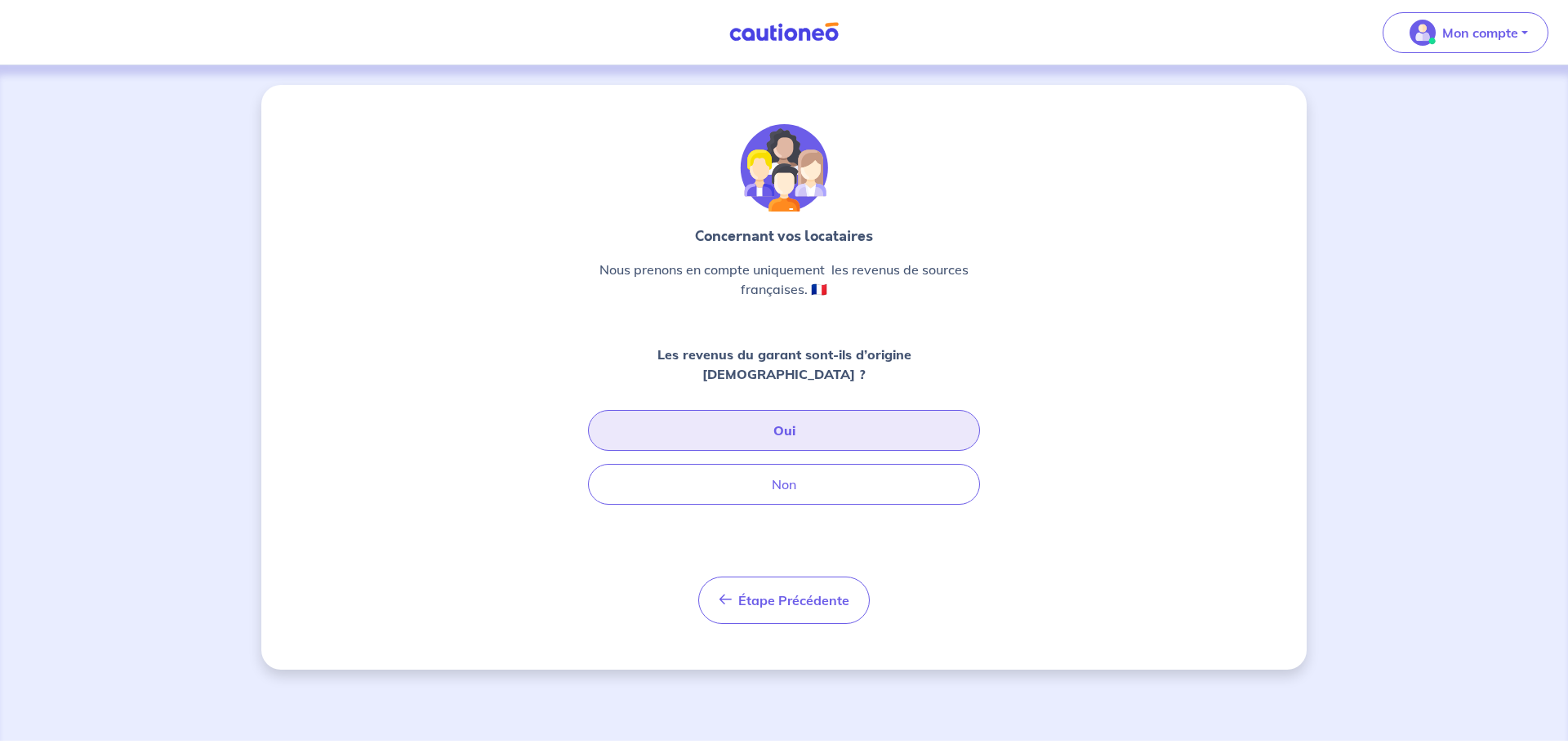
click at [825, 411] on button "Oui" at bounding box center [784, 431] width 392 height 41
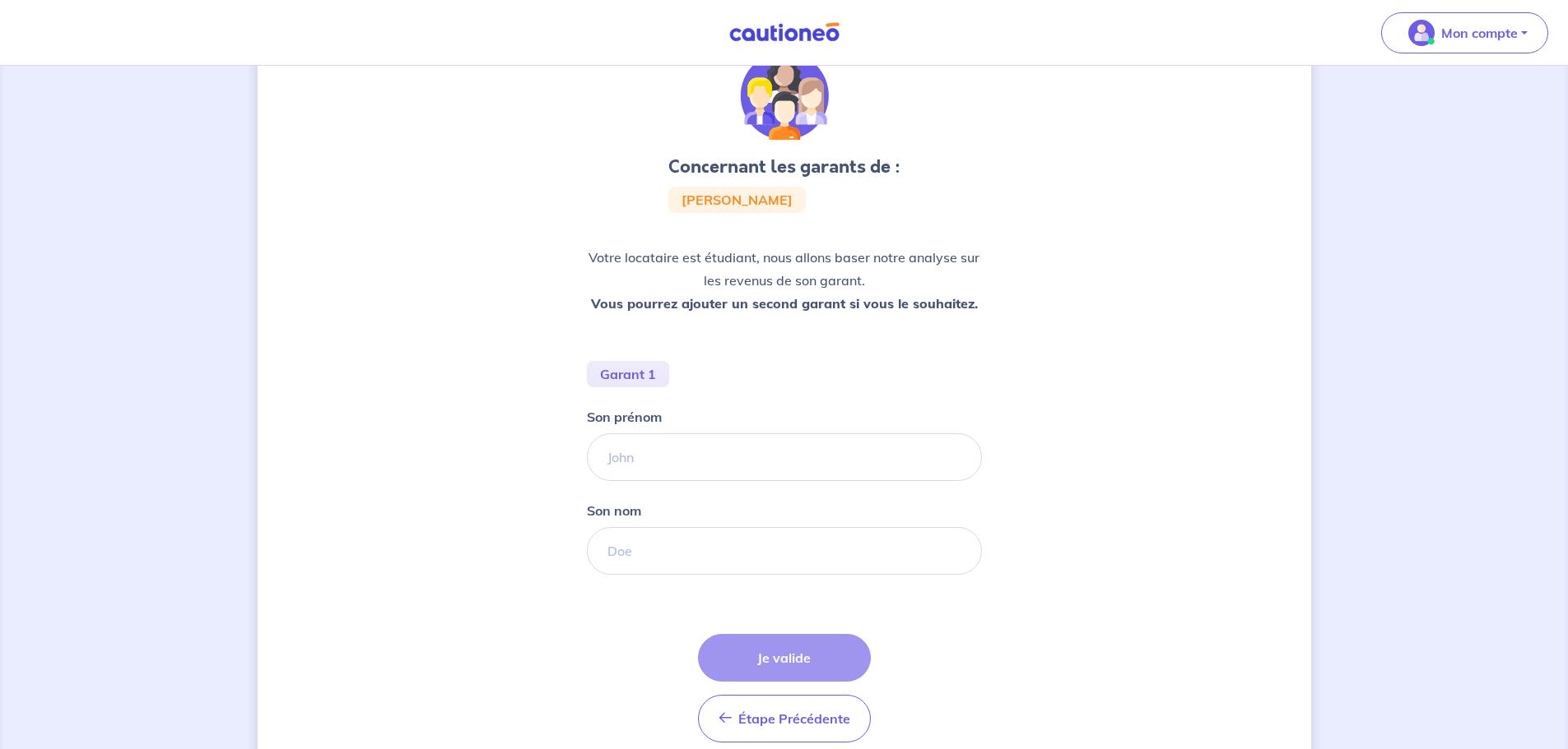
scroll to position [146, 0]
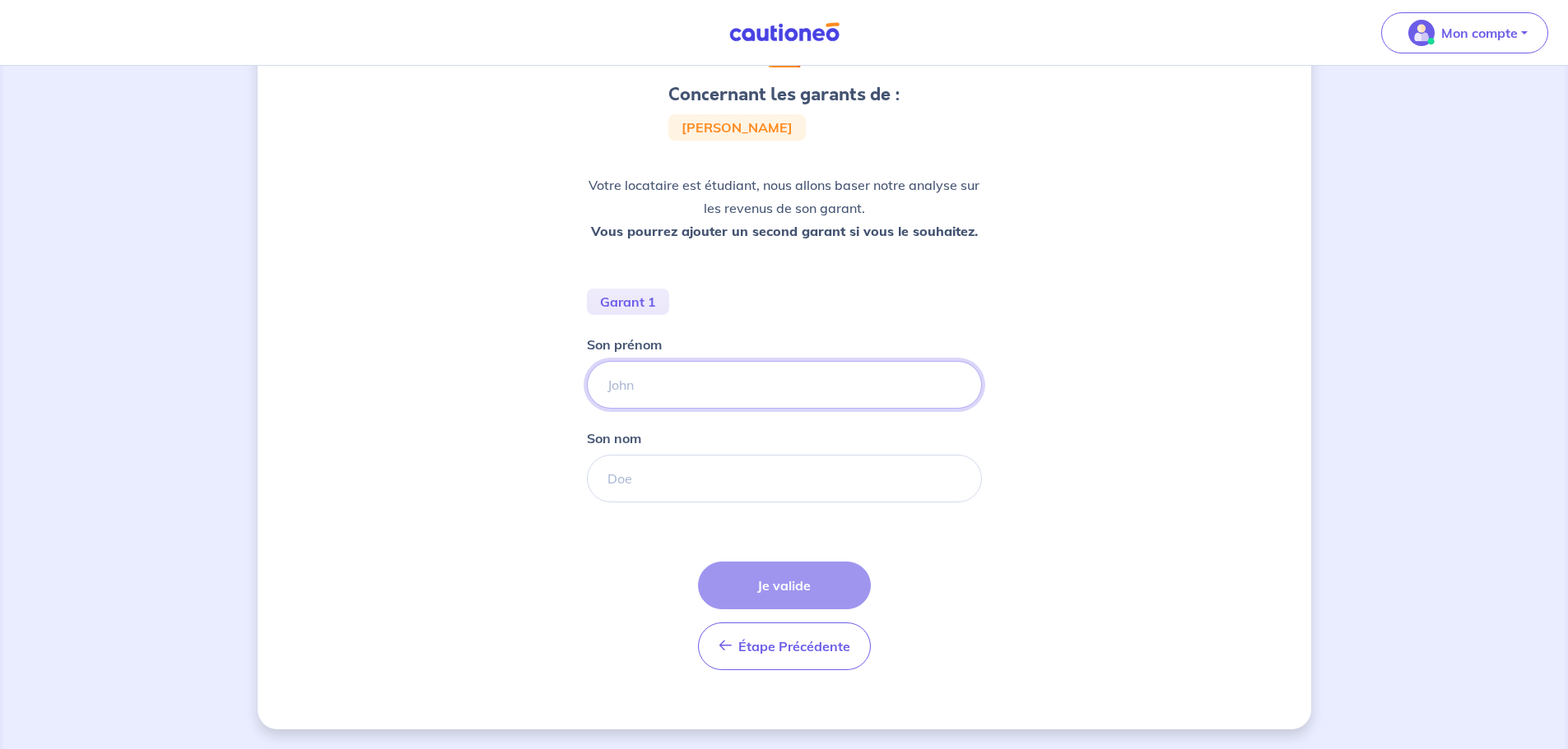
drag, startPoint x: 749, startPoint y: 391, endPoint x: 755, endPoint y: 409, distance: 19.0
click at [749, 391] on input "Son prénom" at bounding box center [784, 384] width 395 height 48
type input "ze"
drag, startPoint x: 646, startPoint y: 473, endPoint x: 709, endPoint y: 498, distance: 67.8
click at [646, 473] on input "Son nom" at bounding box center [784, 478] width 395 height 48
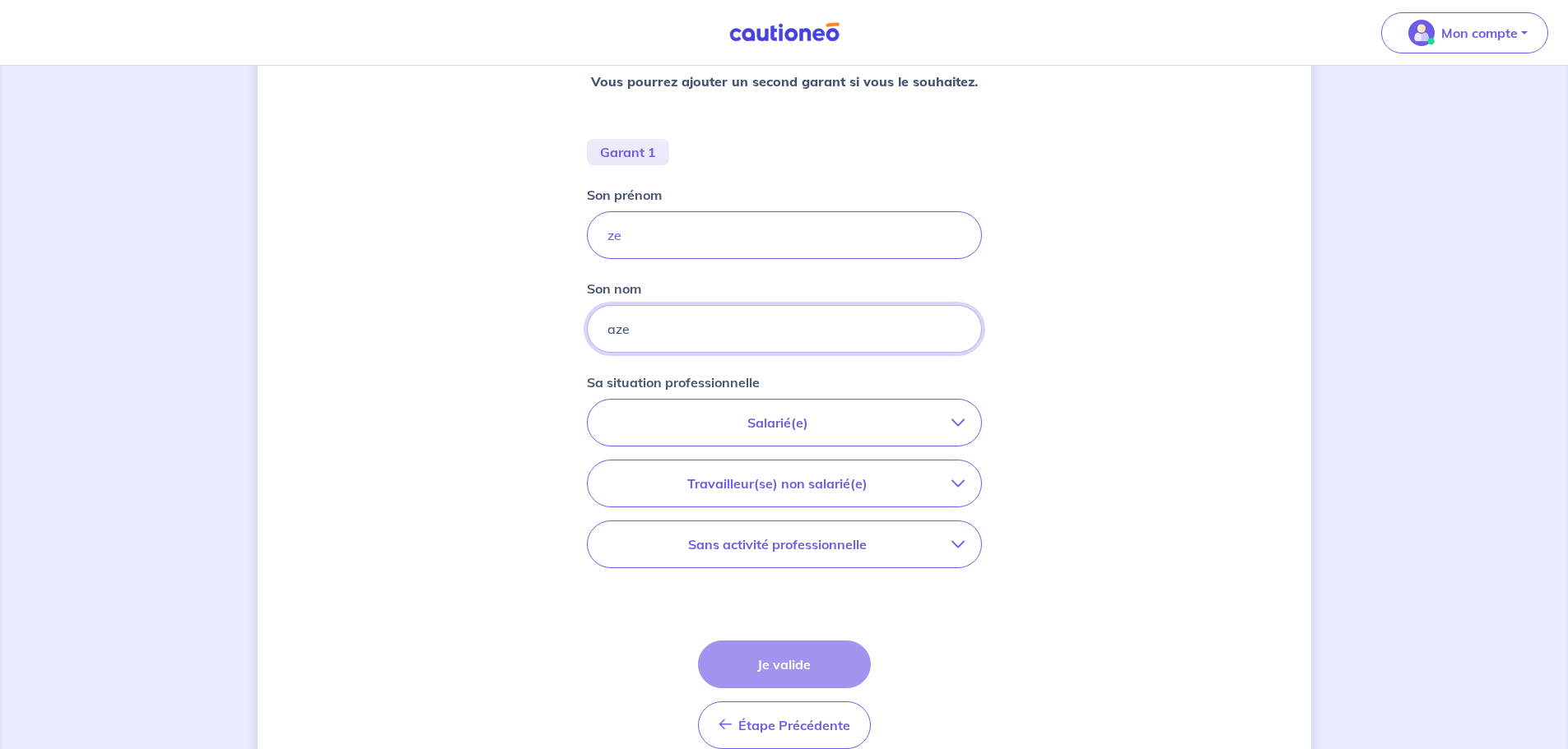
scroll to position [310, 0]
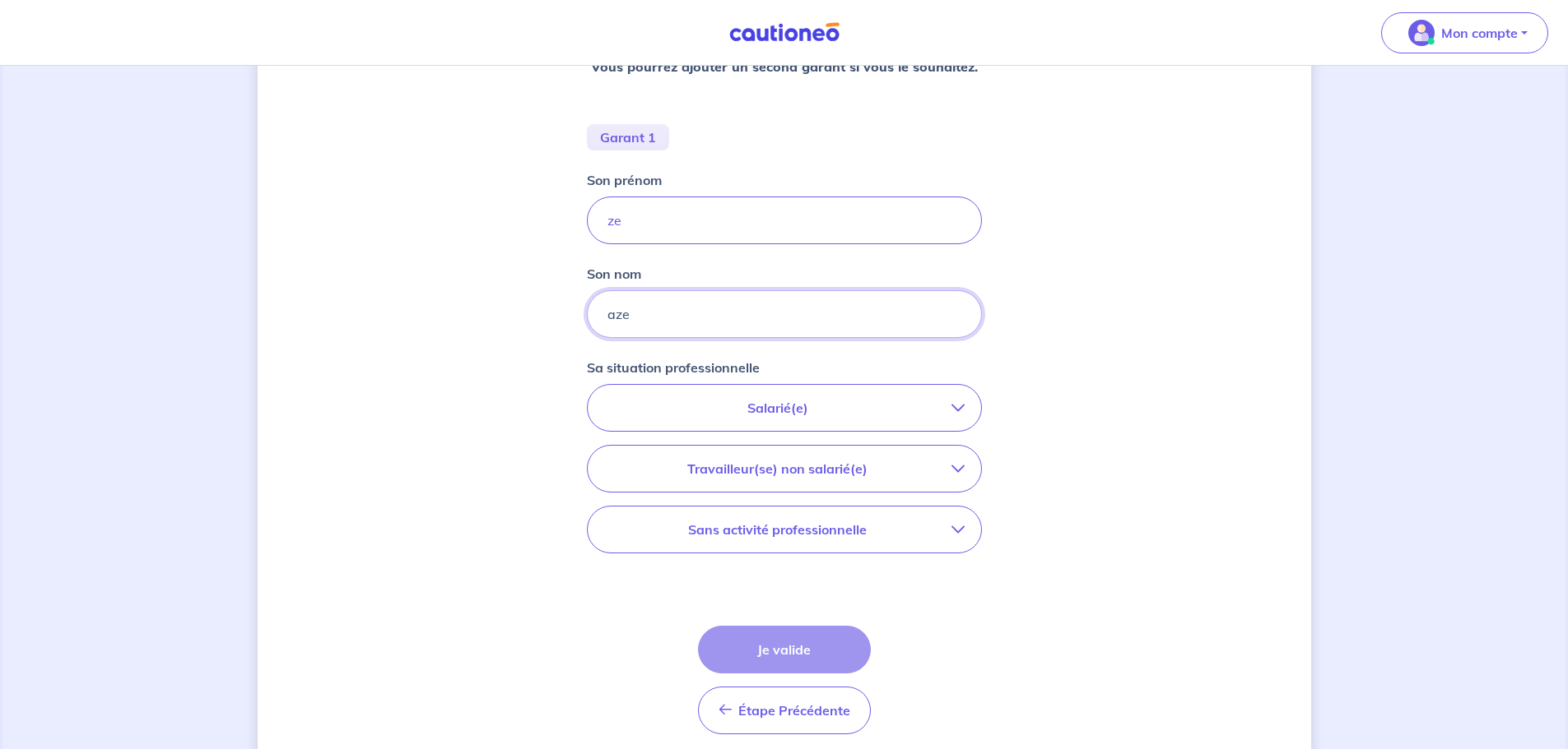
type input "aze"
click at [905, 471] on p "Travailleur(se) non salarié(e)" at bounding box center [777, 468] width 347 height 20
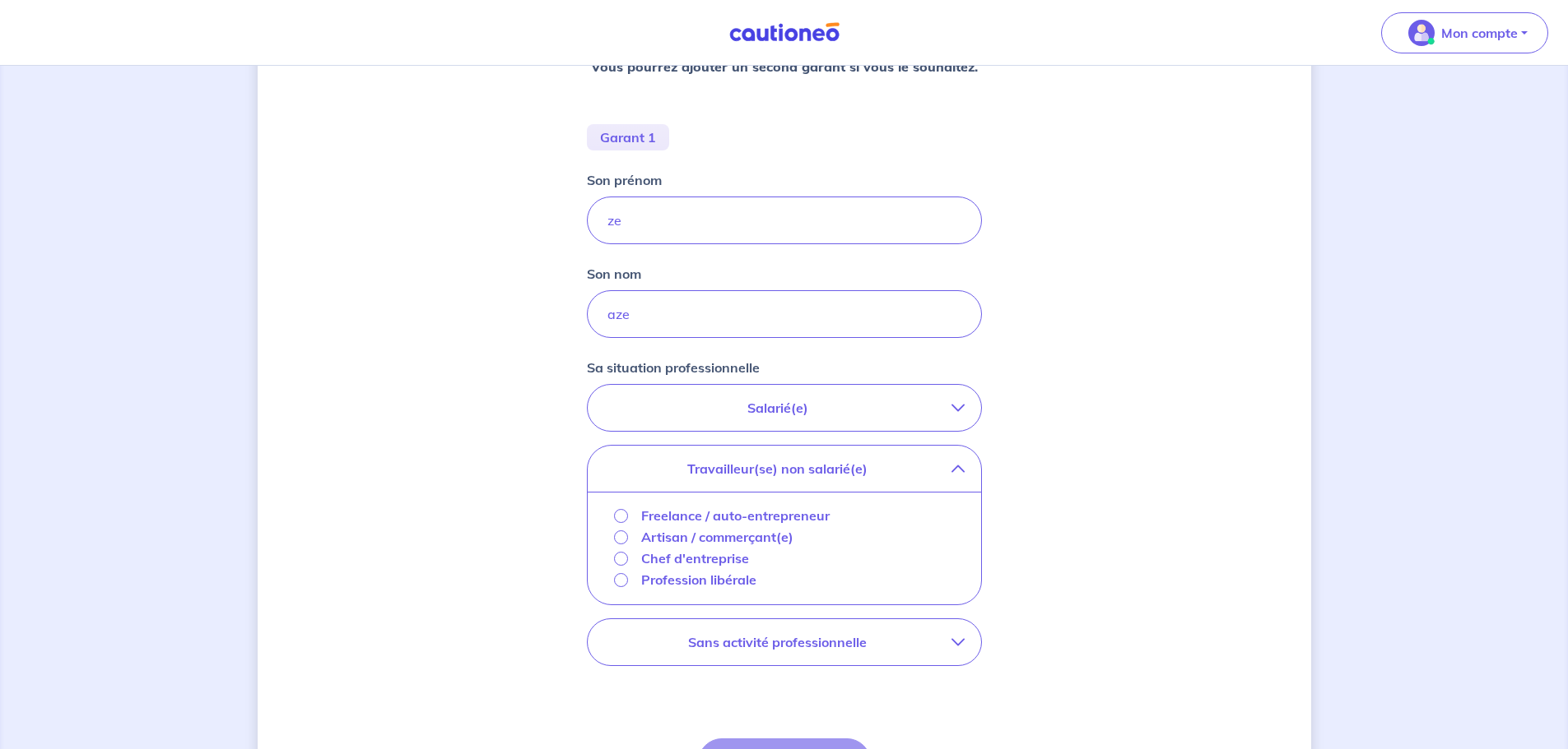
click at [905, 471] on p "Travailleur(se) non salarié(e)" at bounding box center [777, 468] width 347 height 20
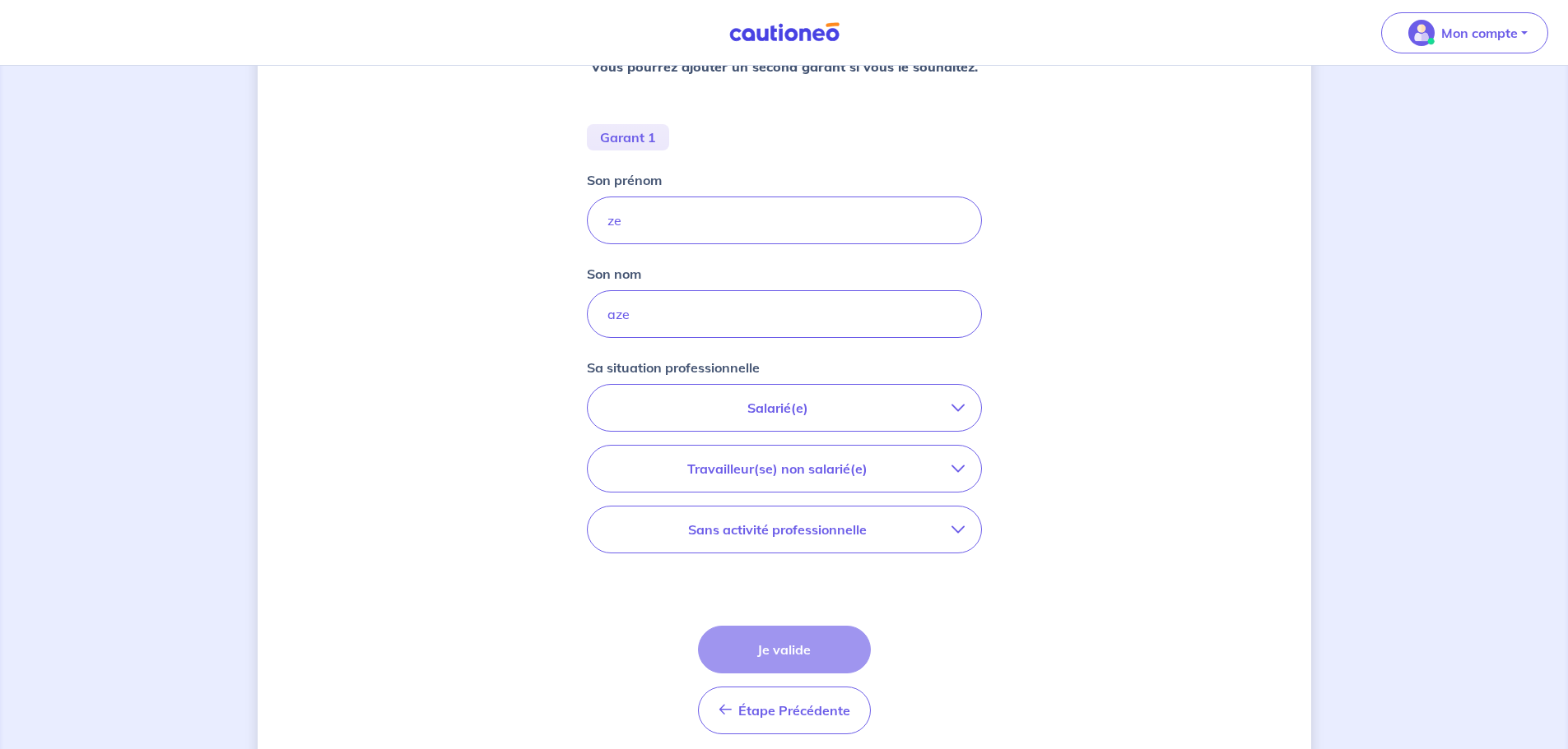
click at [865, 555] on div "Sa situation professionnelle Salarié(e) CDI hors période d'essai CDI en période…" at bounding box center [784, 462] width 395 height 209
click at [875, 536] on p "Sans activité professionnelle" at bounding box center [777, 529] width 347 height 20
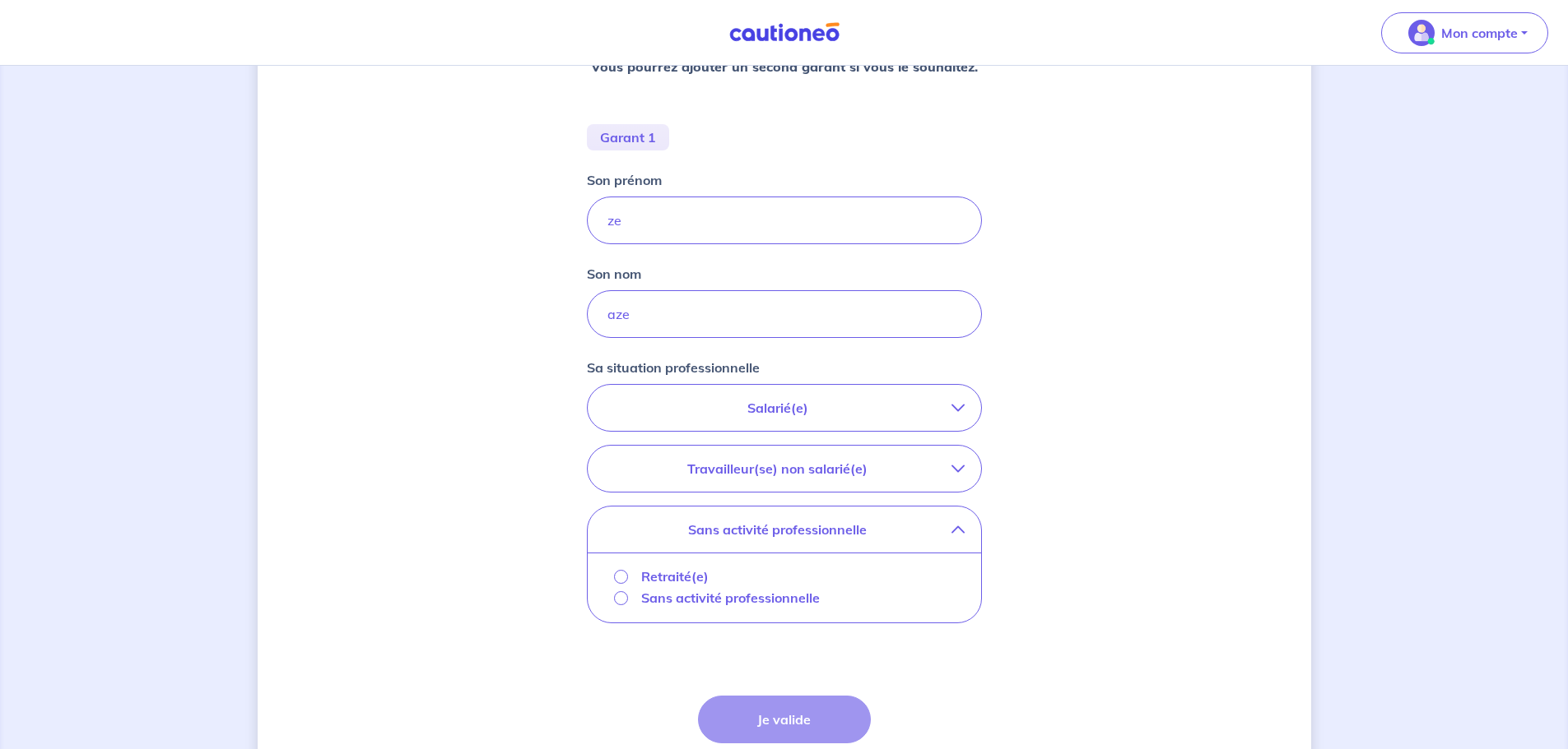
click at [691, 575] on p "Retraité(e)" at bounding box center [675, 576] width 67 height 20
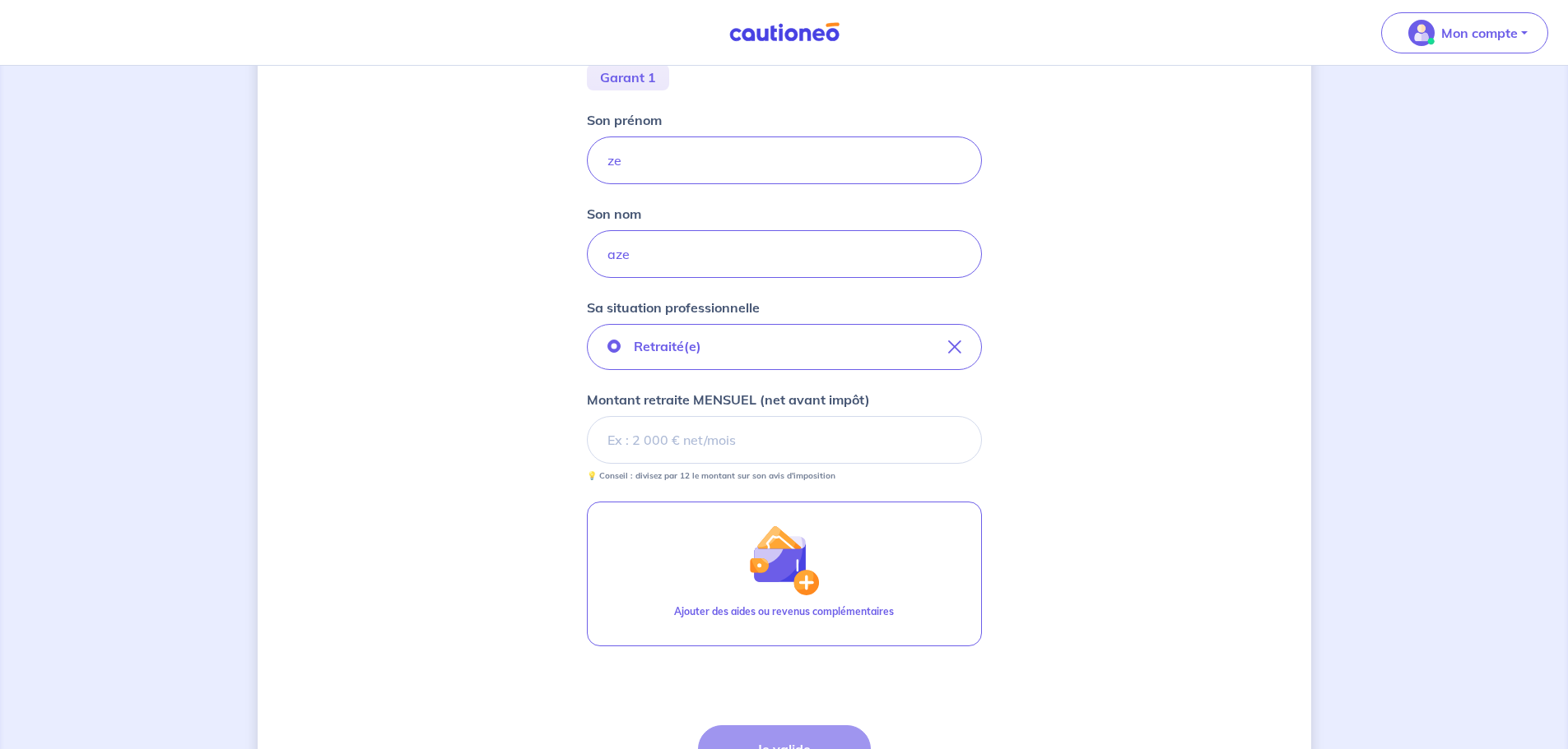
scroll to position [287, 0]
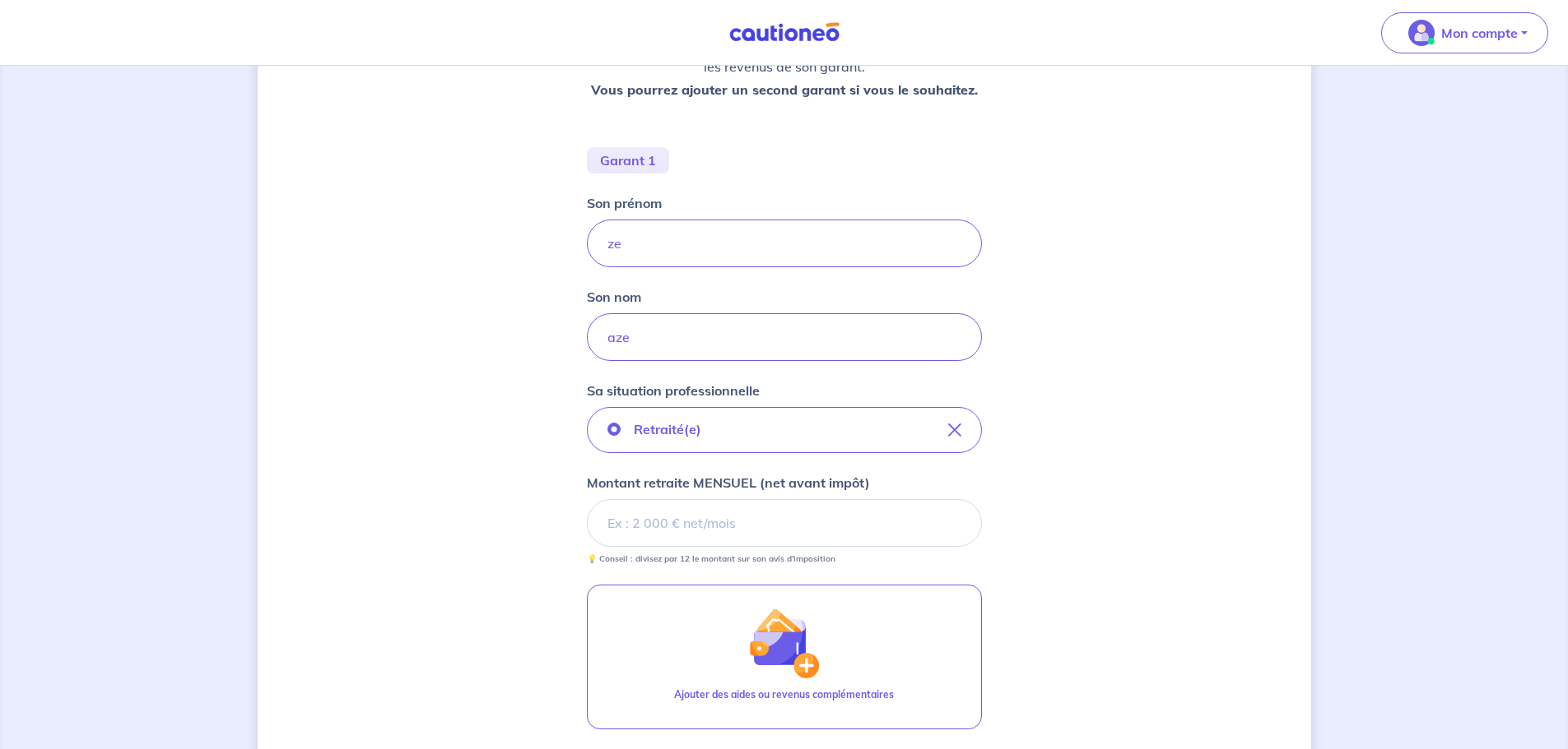
click at [786, 521] on input "Montant retraite MENSUEL (net avant impôt)" at bounding box center [784, 523] width 395 height 48
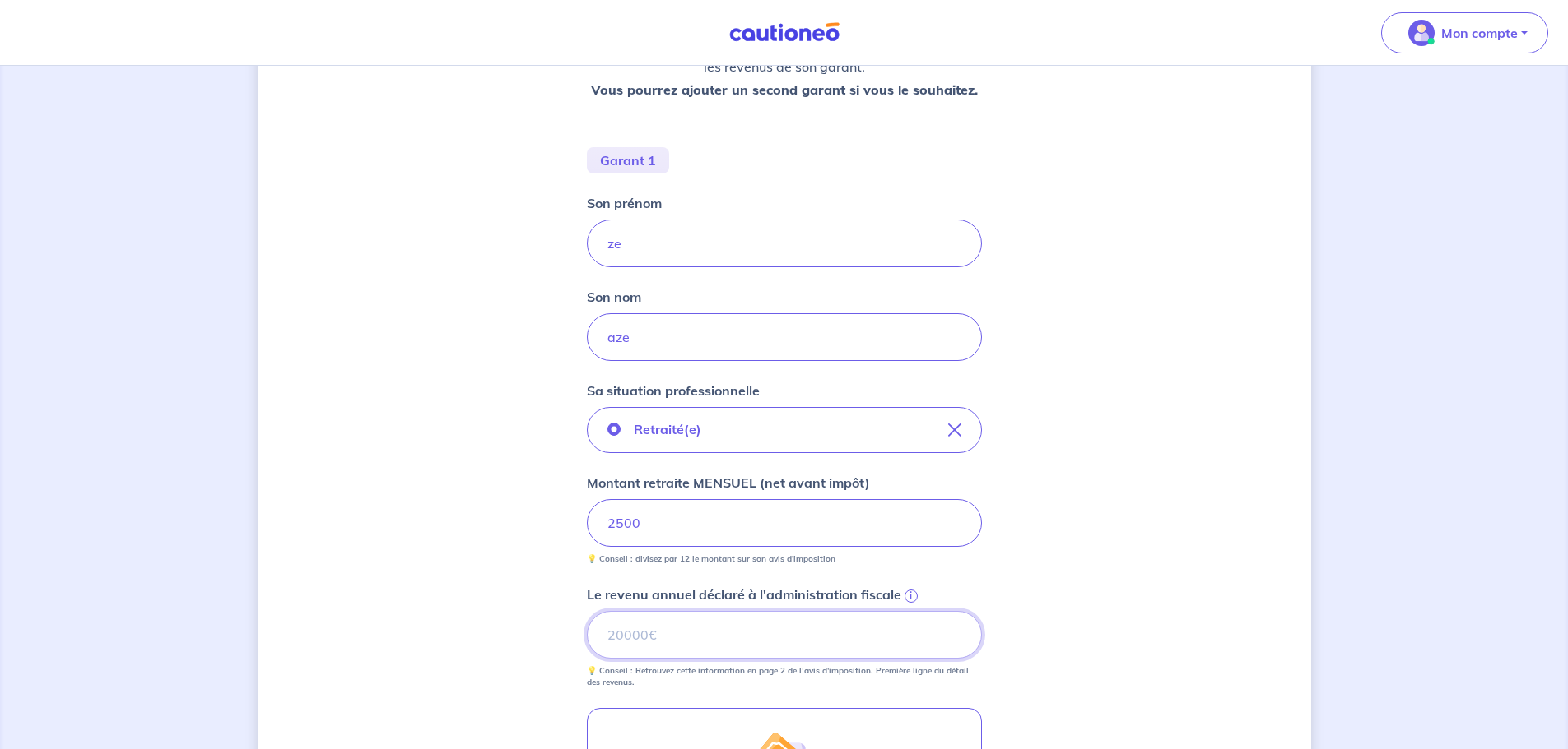
click at [756, 626] on input "Le revenu annuel déclaré à l'administration fiscale i" at bounding box center [784, 635] width 395 height 48
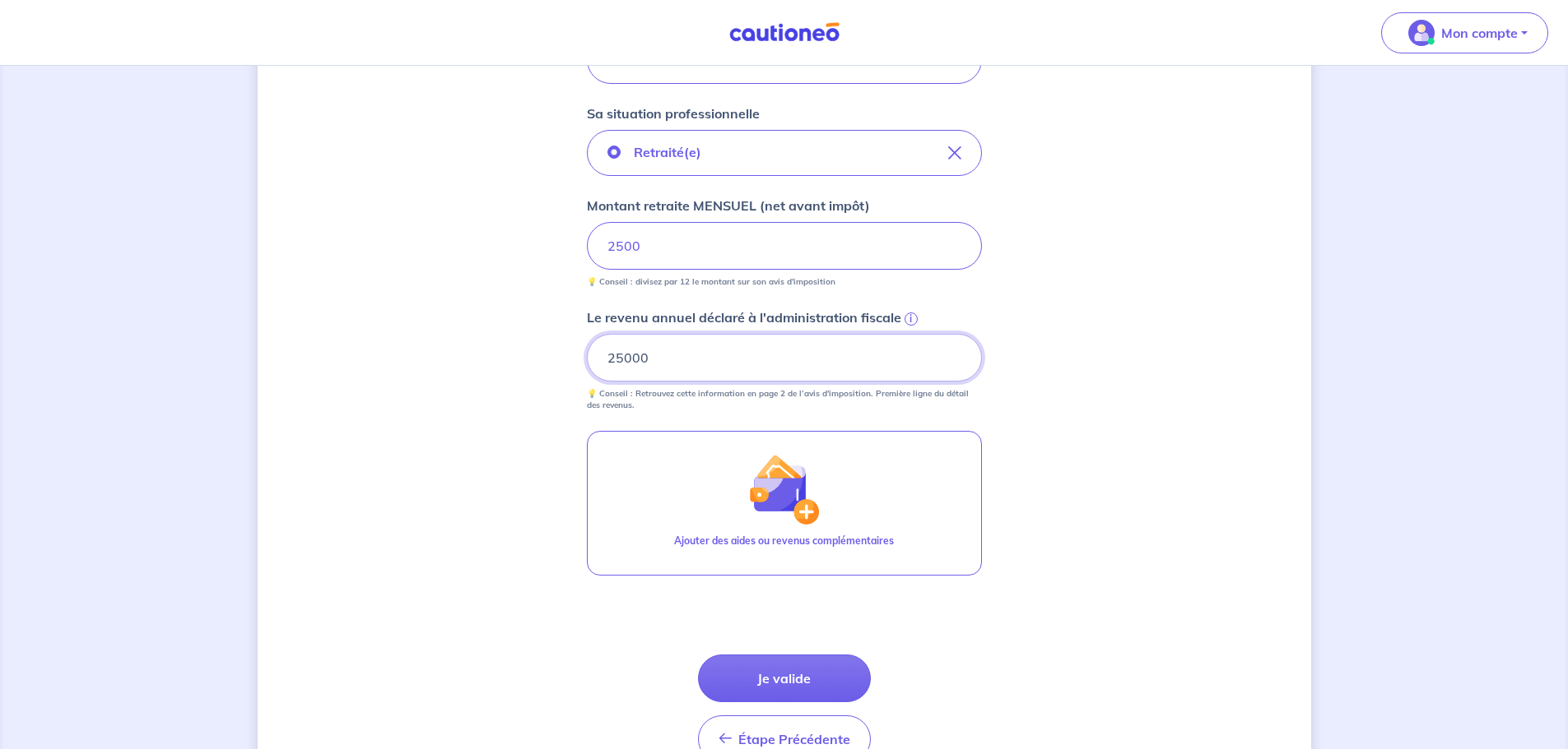
scroll to position [616, 0]
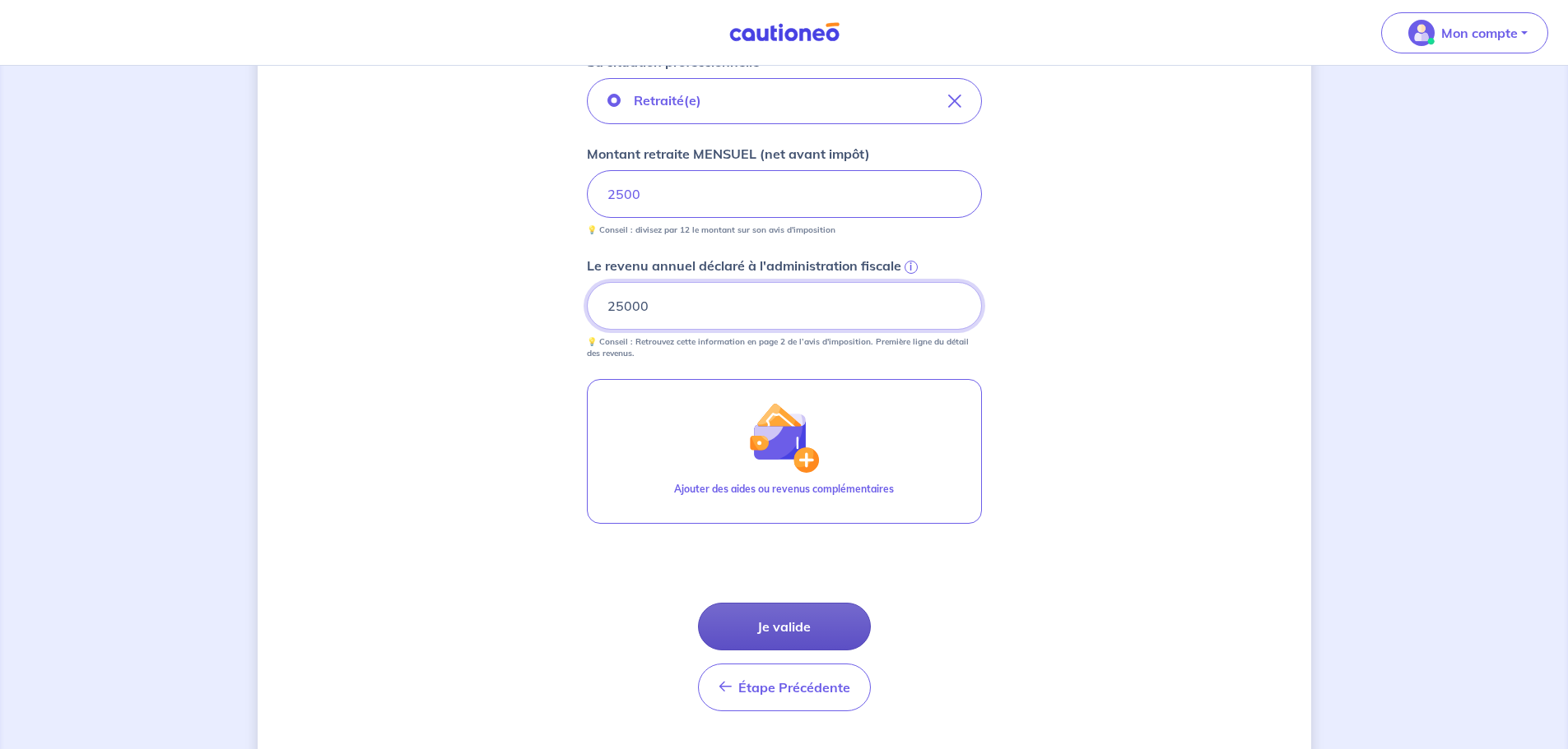
type input "25000"
click at [852, 626] on button "Je valide" at bounding box center [784, 627] width 173 height 48
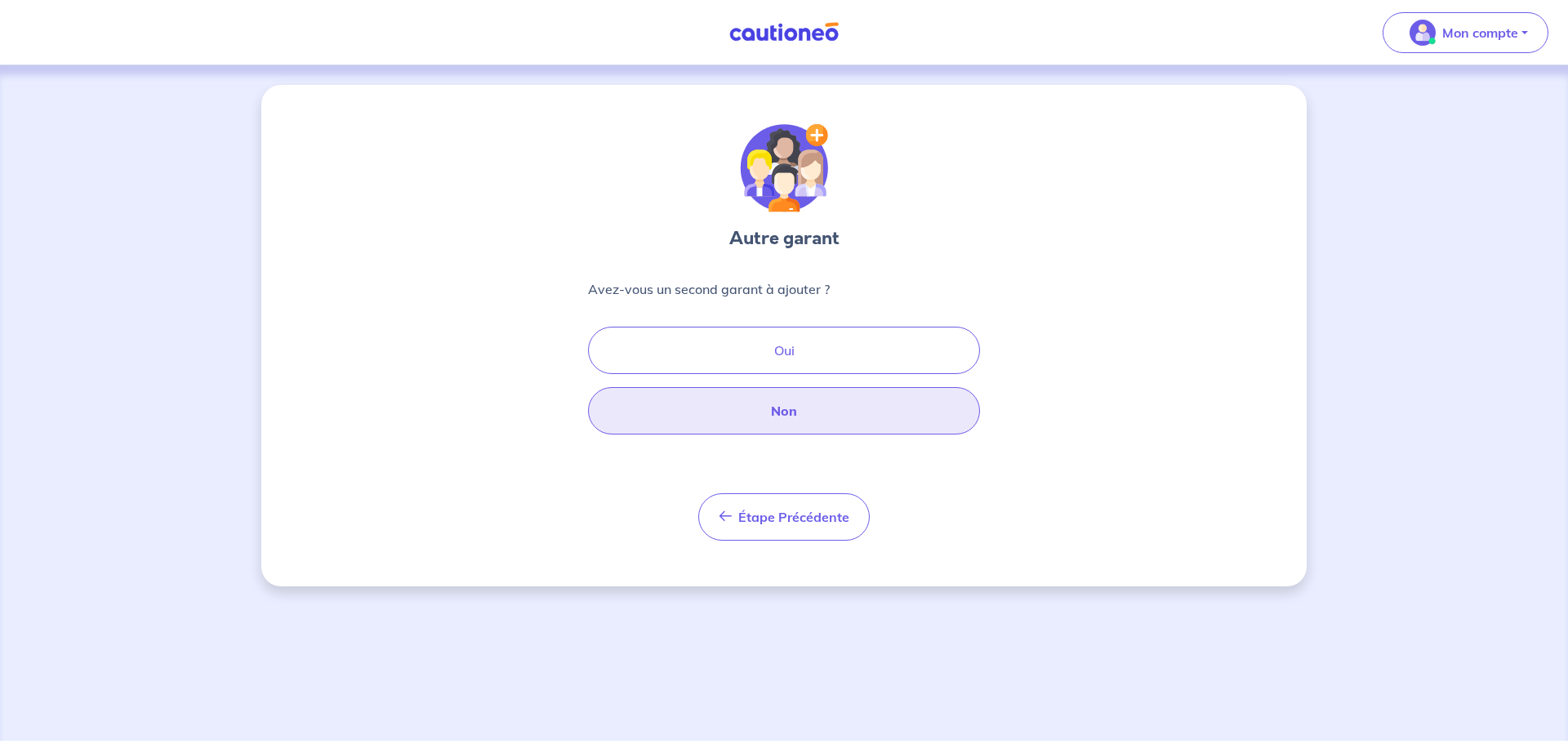
click at [847, 408] on button "Non" at bounding box center [784, 411] width 392 height 47
